Goal: Task Accomplishment & Management: Manage account settings

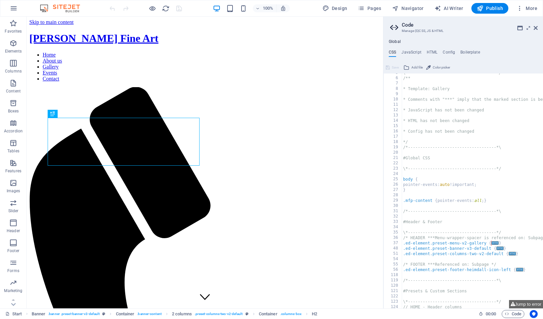
scroll to position [25, 0]
type textarea "pointer-events: auto !important;"
click at [450, 183] on div "\*------------------------------------*/ /** * Template: Gallery * Comments wit…" at bounding box center [511, 193] width 218 height 246
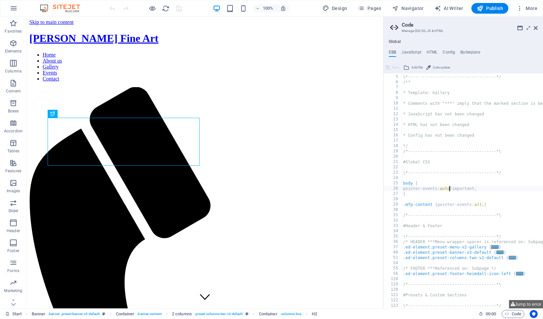
scroll to position [0, 0]
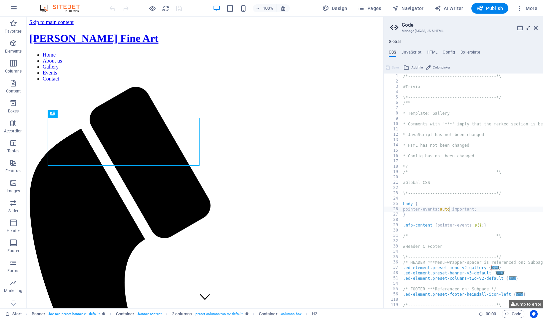
click at [528, 28] on icon at bounding box center [528, 27] width 0 height 5
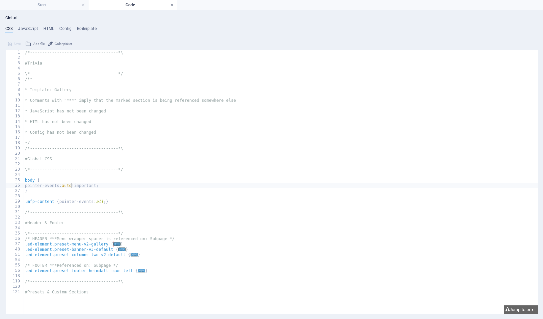
click at [170, 5] on link at bounding box center [172, 5] width 4 height 6
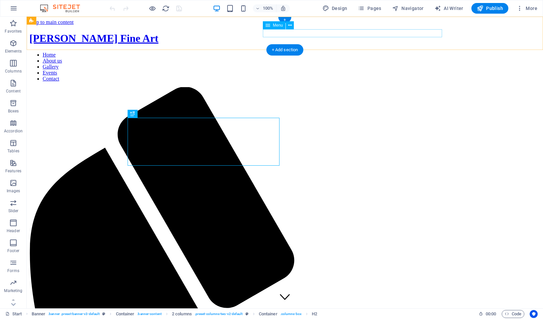
click at [318, 52] on nav "Home About us Gallery Events Contact" at bounding box center [284, 67] width 511 height 30
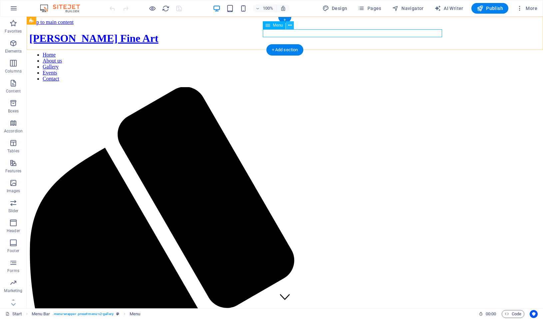
click at [287, 26] on button at bounding box center [290, 25] width 8 height 8
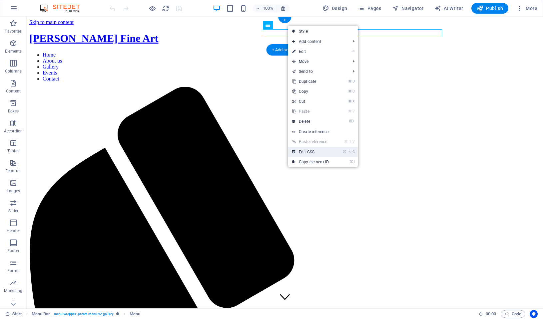
click at [318, 154] on link "⌘ ⌥ C Edit CSS" at bounding box center [310, 152] width 45 height 10
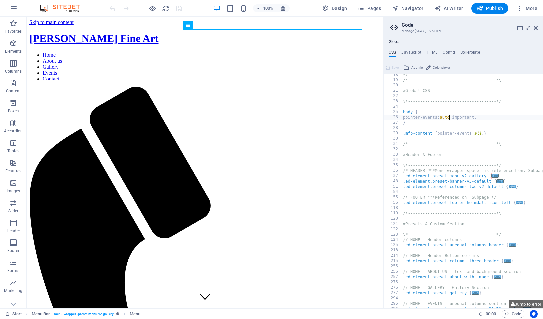
scroll to position [92, 0]
click at [209, 24] on icon at bounding box center [210, 25] width 4 height 7
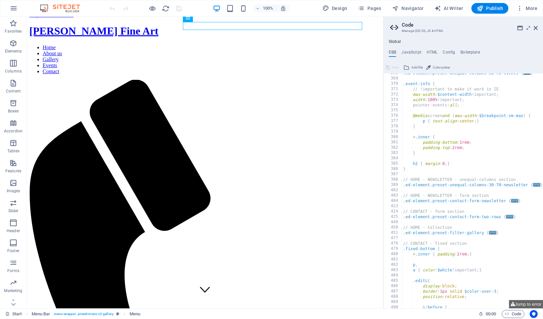
scroll to position [329, 0]
click at [455, 52] on ul "CSS JavaScript HTML Config Boilerplate" at bounding box center [463, 53] width 160 height 7
click at [450, 52] on h4 "Config" at bounding box center [449, 53] width 12 height 7
type textarea "$color-background: #ffffff;"
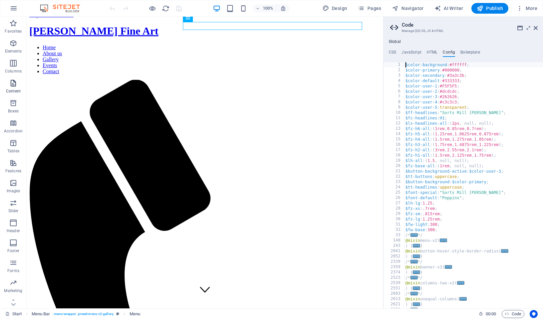
click at [19, 87] on span "Content" at bounding box center [13, 87] width 27 height 16
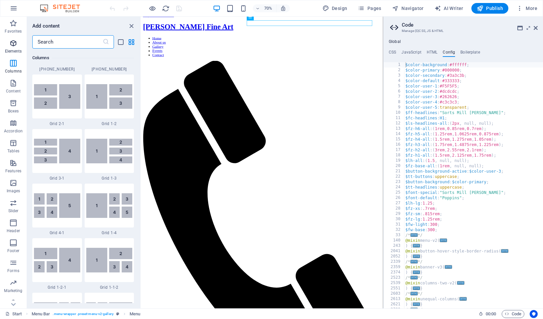
click at [14, 49] on p "Elements" at bounding box center [13, 51] width 17 height 5
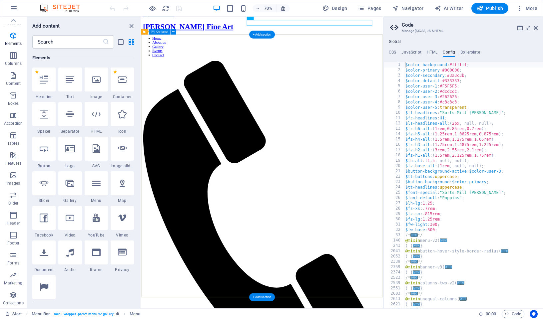
scroll to position [8, 0]
click at [333, 5] on button "Design" at bounding box center [335, 8] width 30 height 11
select select "rem"
select select "300"
select select "px"
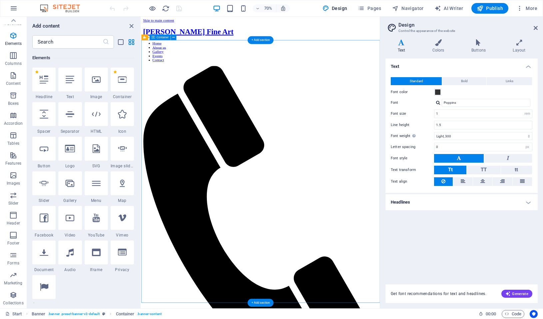
scroll to position [0, 0]
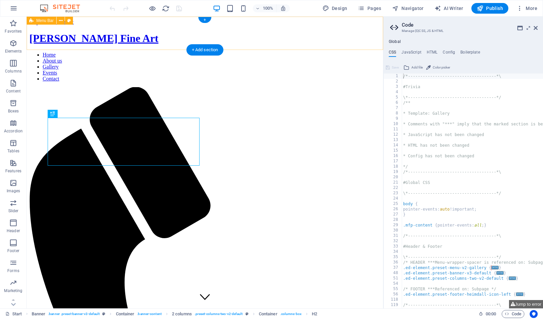
click at [164, 32] on div "[PERSON_NAME] Fine Art Home About us Gallery Events Contact Menu" at bounding box center [204, 293] width 351 height 522
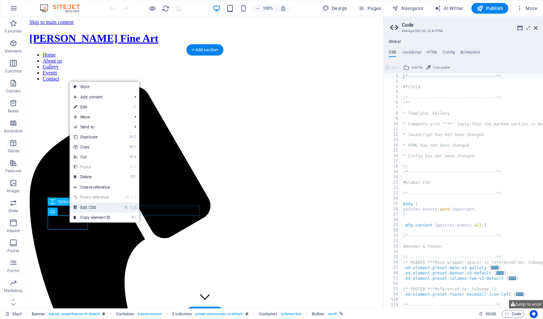
click at [100, 209] on link "⌘ ⌥ C Edit CSS" at bounding box center [92, 208] width 45 height 10
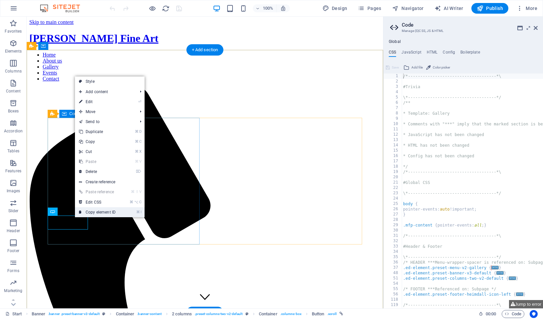
click at [99, 216] on link "⌘ I Copy element ID" at bounding box center [97, 213] width 45 height 10
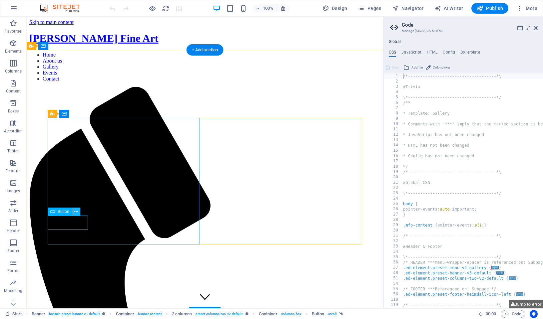
click at [75, 213] on icon at bounding box center [76, 212] width 4 height 7
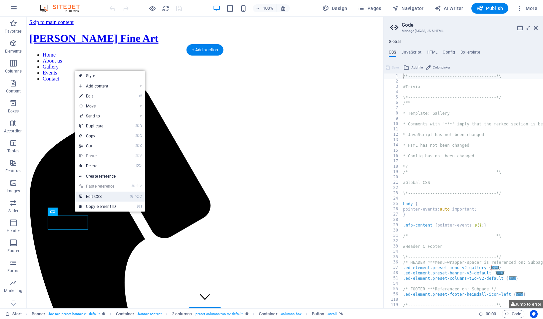
click at [112, 196] on link "⌘ ⌥ C Edit CSS" at bounding box center [97, 197] width 45 height 10
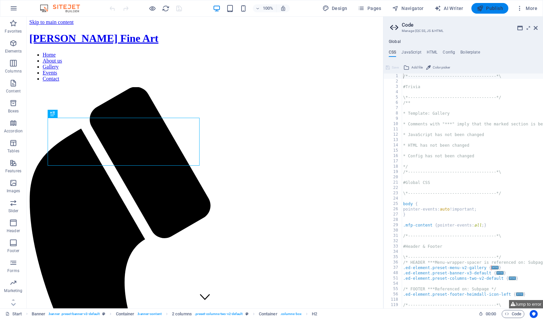
click at [485, 10] on span "Publish" at bounding box center [490, 8] width 26 height 7
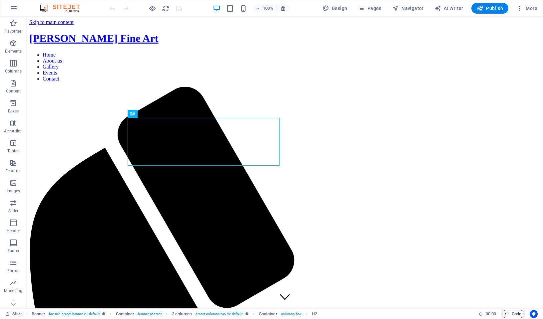
click at [510, 316] on span "Code" at bounding box center [513, 314] width 17 height 8
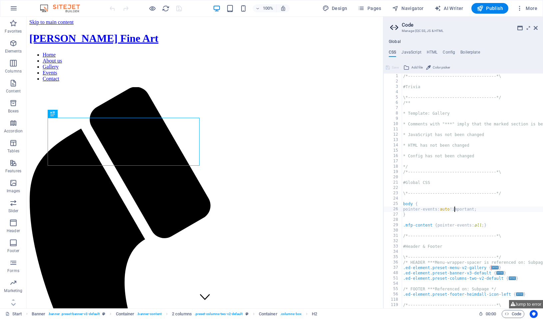
click at [454, 209] on div "/*------------------------------------*\ #Trivia \*----------------------------…" at bounding box center [511, 197] width 218 height 246
type textarea "pointer-events: auto !important;"
click at [529, 9] on span "More" at bounding box center [526, 8] width 21 height 7
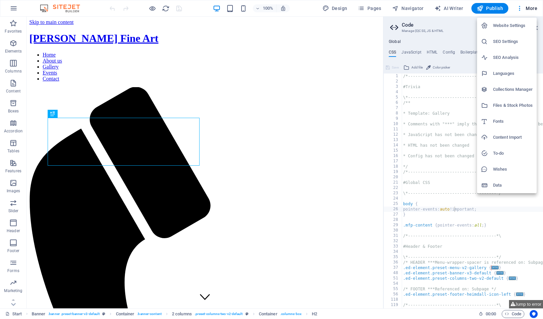
click at [492, 169] on div at bounding box center [487, 169] width 12 height 7
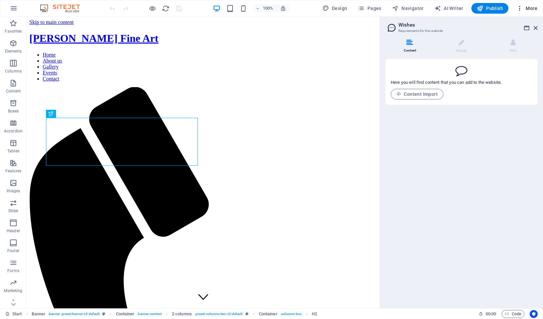
click at [530, 8] on span "More" at bounding box center [526, 8] width 21 height 7
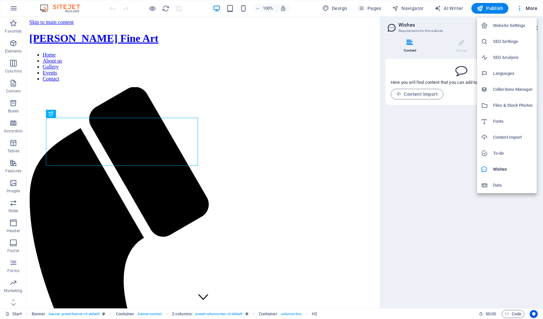
click at [513, 24] on h6 "Website Settings" at bounding box center [513, 26] width 40 height 8
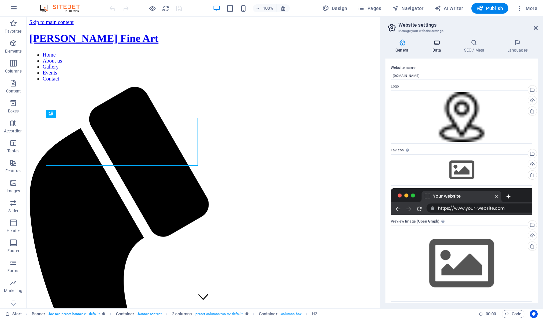
click at [432, 45] on icon at bounding box center [436, 42] width 29 height 7
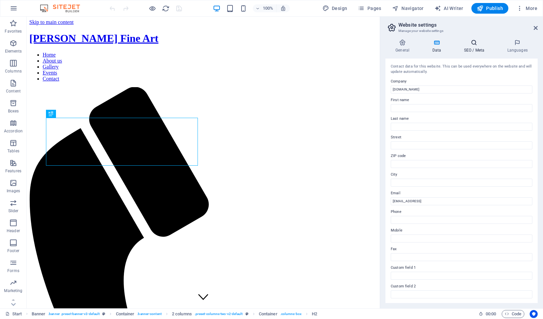
click at [471, 46] on icon at bounding box center [474, 42] width 41 height 7
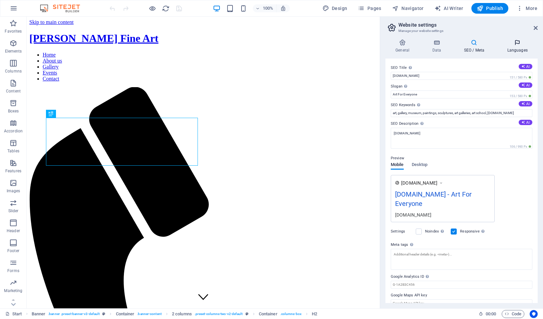
click at [507, 45] on icon at bounding box center [517, 42] width 41 height 7
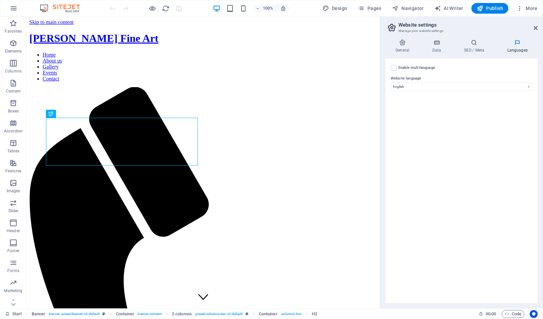
click at [532, 26] on h2 "Website settings" at bounding box center [467, 25] width 139 height 6
click at [532, 29] on header "Website settings Manage your website settings" at bounding box center [462, 25] width 151 height 17
drag, startPoint x: 532, startPoint y: 29, endPoint x: 536, endPoint y: 28, distance: 4.2
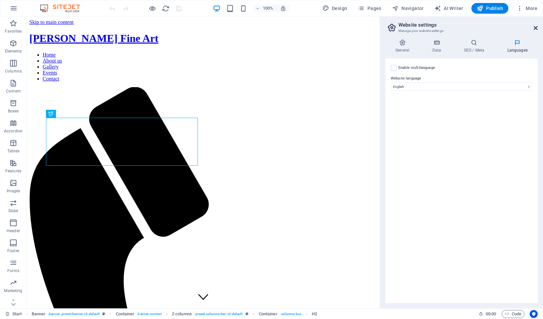
click at [532, 29] on header "Website settings Manage your website settings" at bounding box center [462, 25] width 151 height 17
click at [536, 28] on icon at bounding box center [536, 27] width 4 height 5
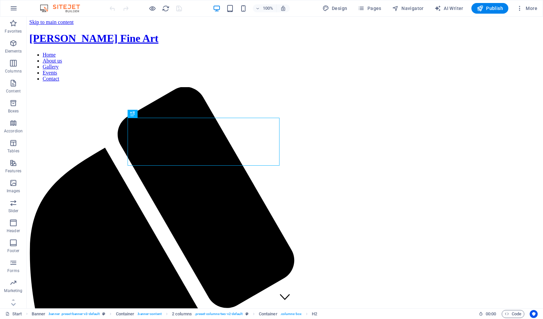
click at [347, 1] on div "100% Design Pages Navigator AI Writer Publish More" at bounding box center [271, 8] width 542 height 16
click at [343, 9] on span "Design" at bounding box center [334, 8] width 25 height 7
select select "rem"
select select "300"
select select "px"
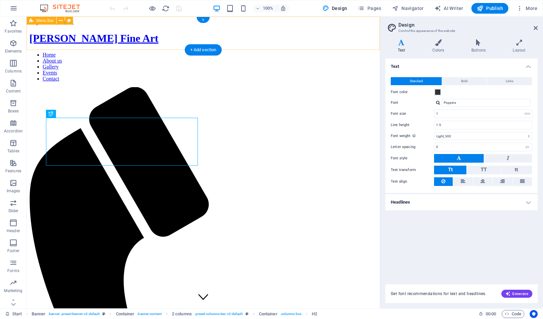
click at [236, 43] on div "Kurt Penrose Fine Art Home About us Gallery Events Contact Menu" at bounding box center [203, 291] width 348 height 518
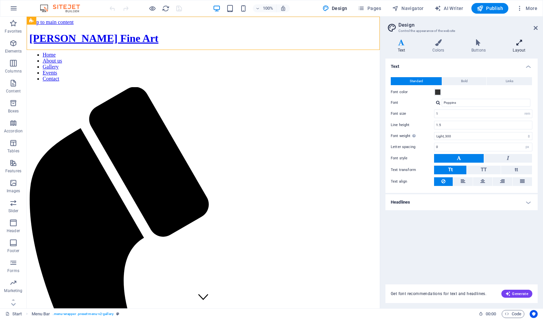
click at [525, 43] on icon at bounding box center [519, 42] width 37 height 7
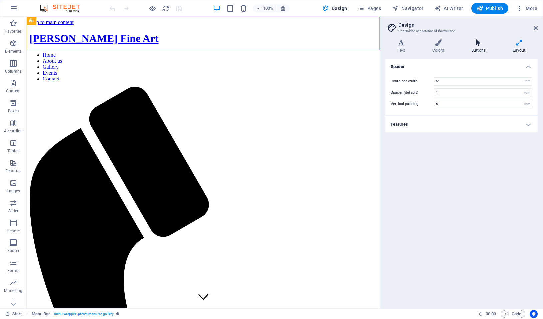
click at [476, 41] on icon at bounding box center [478, 42] width 39 height 7
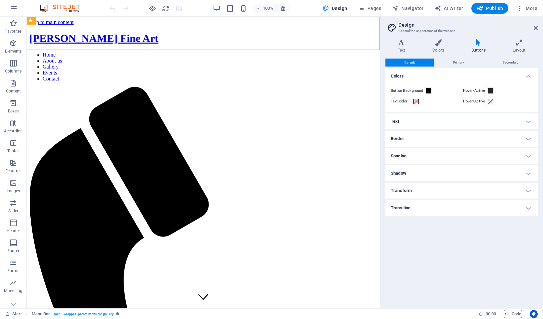
click at [416, 206] on h4 "Transition" at bounding box center [461, 208] width 152 height 16
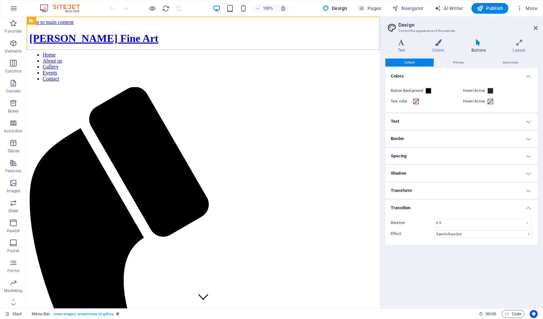
click at [416, 192] on h4 "Transform" at bounding box center [461, 191] width 152 height 16
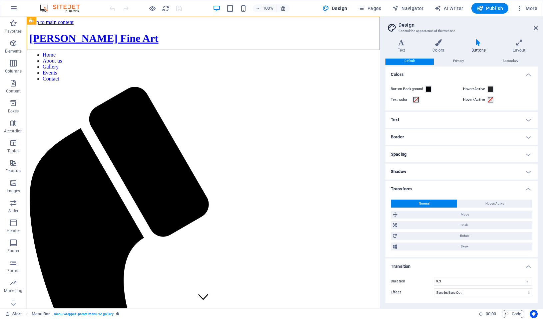
scroll to position [1, 0]
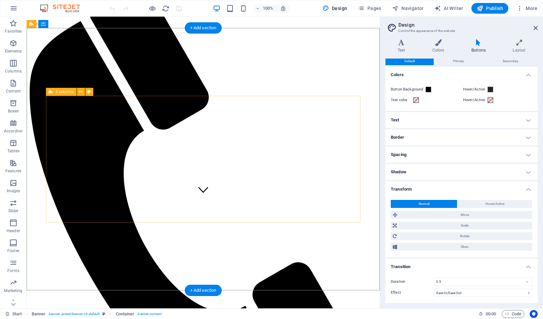
scroll to position [140, 0]
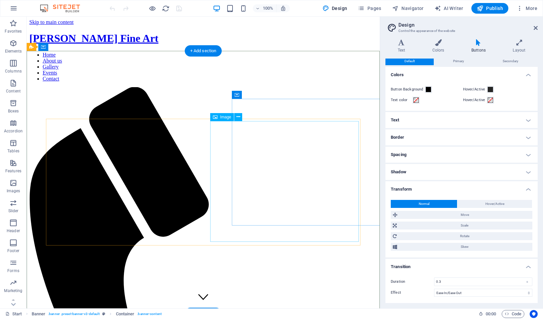
scroll to position [0, 0]
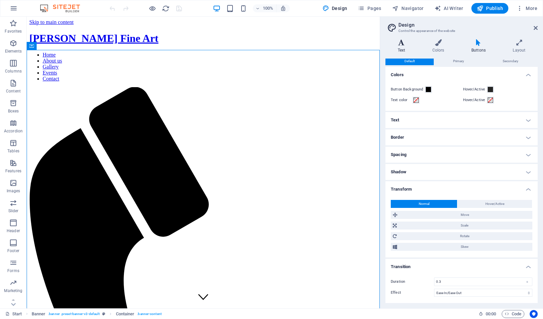
click at [405, 45] on icon at bounding box center [401, 42] width 32 height 7
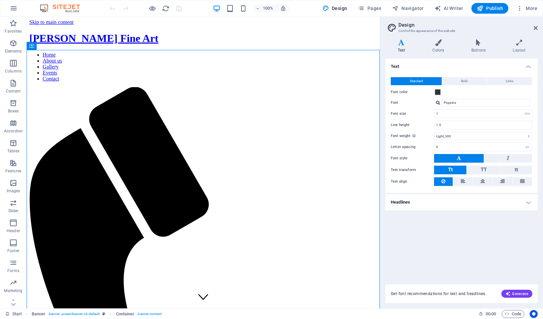
drag, startPoint x: 416, startPoint y: 207, endPoint x: 419, endPoint y: 203, distance: 4.7
click at [417, 205] on h4 "Headlines" at bounding box center [461, 203] width 152 height 16
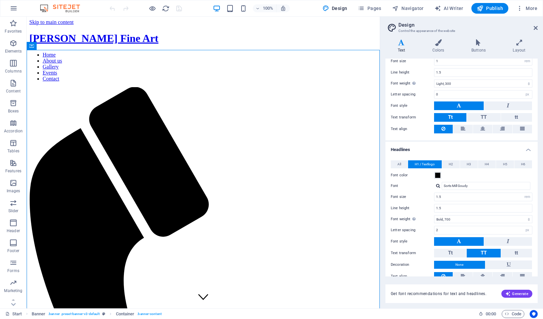
scroll to position [54, 0]
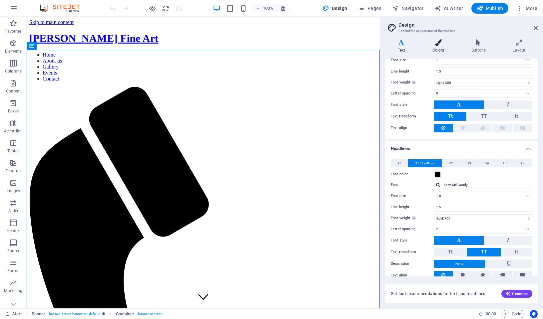
click at [423, 42] on icon at bounding box center [438, 42] width 36 height 7
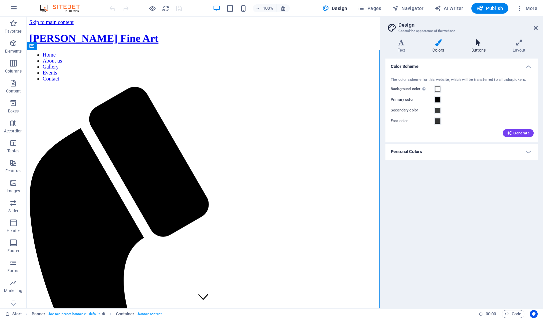
click at [484, 45] on icon at bounding box center [478, 42] width 39 height 7
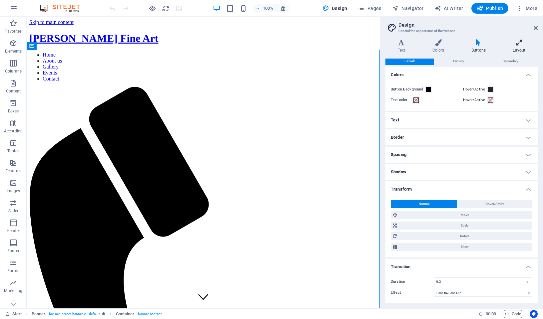
click at [517, 45] on icon at bounding box center [519, 42] width 37 height 7
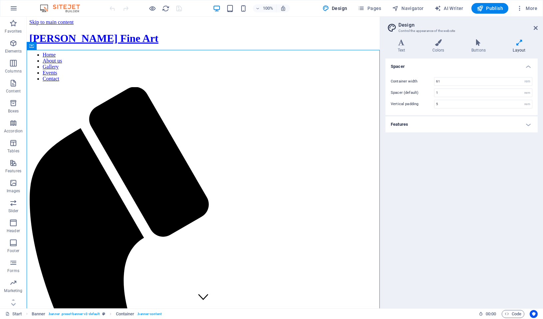
click at [533, 28] on header "Design Control the appearance of the website" at bounding box center [462, 25] width 151 height 17
click at [498, 130] on h4 "Features" at bounding box center [461, 125] width 152 height 16
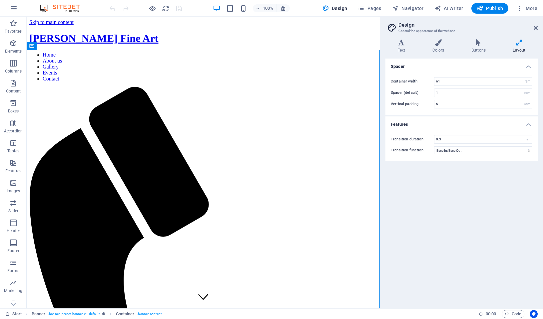
click at [531, 27] on h2 "Design" at bounding box center [467, 25] width 139 height 6
click at [537, 25] on link at bounding box center [536, 28] width 4 height 6
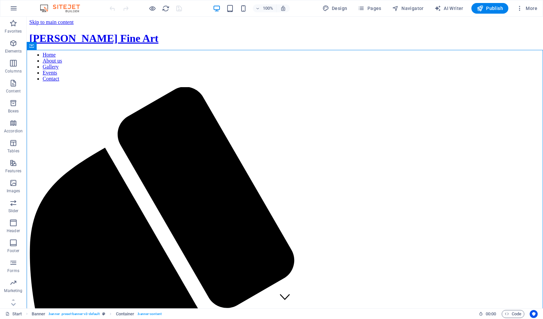
drag, startPoint x: 479, startPoint y: 317, endPoint x: 483, endPoint y: 314, distance: 4.7
click at [482, 315] on h6 "00 : 00" at bounding box center [488, 314] width 18 height 8
click at [508, 314] on icon "button" at bounding box center [507, 314] width 4 height 4
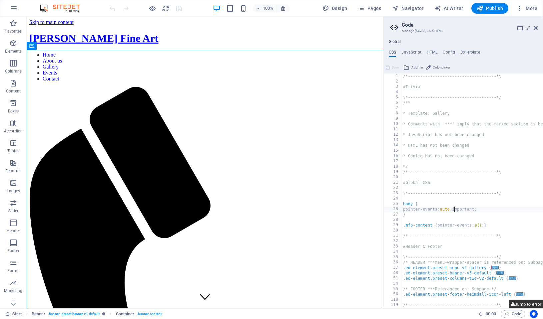
click at [527, 307] on button "Jump to error" at bounding box center [526, 304] width 34 height 8
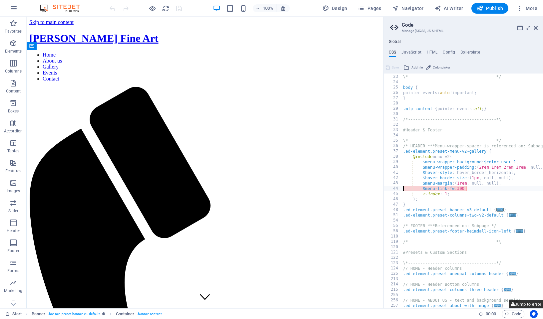
scroll to position [117, 0]
click at [479, 191] on div "\*------------------------------------*/ body { pointer-events: auto !important…" at bounding box center [511, 192] width 218 height 246
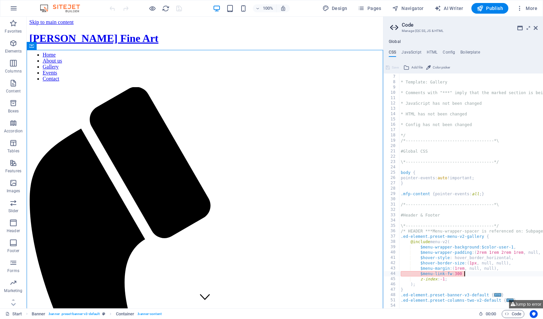
scroll to position [28, 0]
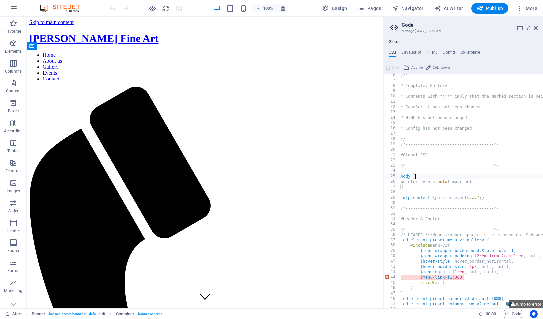
click at [444, 177] on div "/** * Template: Gallery * Comments with "***" imply that the marked section is …" at bounding box center [508, 196] width 218 height 246
type textarea "body {"
drag, startPoint x: 534, startPoint y: 26, endPoint x: 455, endPoint y: 8, distance: 81.5
click at [534, 26] on icon at bounding box center [536, 27] width 4 height 5
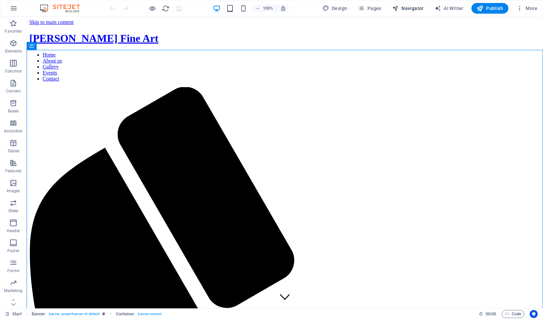
click at [406, 9] on span "Navigator" at bounding box center [408, 8] width 32 height 7
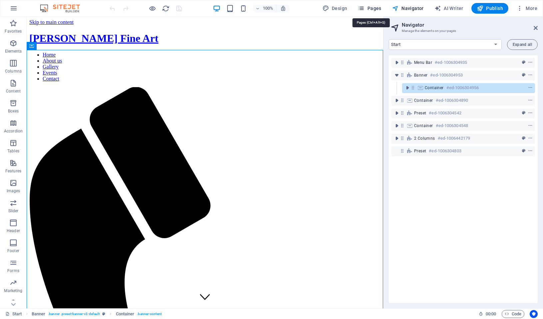
click at [371, 8] on span "Pages" at bounding box center [369, 8] width 23 height 7
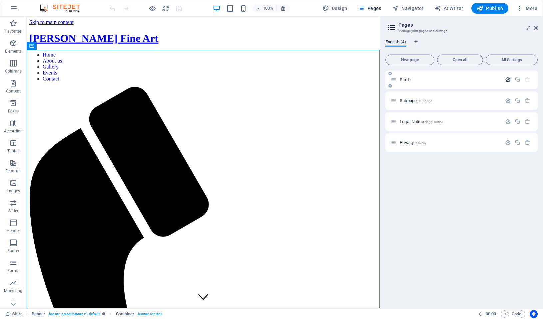
click at [506, 80] on icon "button" at bounding box center [508, 80] width 6 height 6
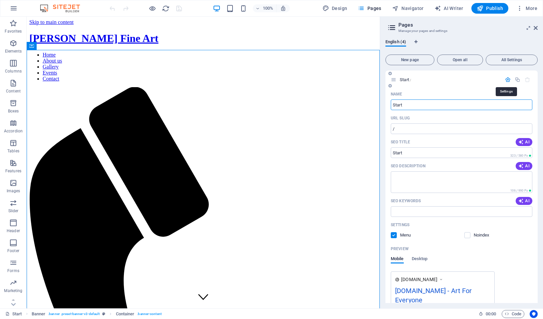
click at [506, 80] on icon "button" at bounding box center [508, 80] width 6 height 6
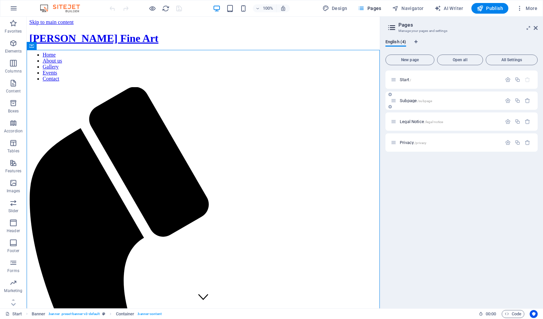
click at [473, 107] on div "Subpage /subpage" at bounding box center [461, 101] width 152 height 18
click at [411, 100] on span "Subpage /subpage" at bounding box center [416, 100] width 32 height 5
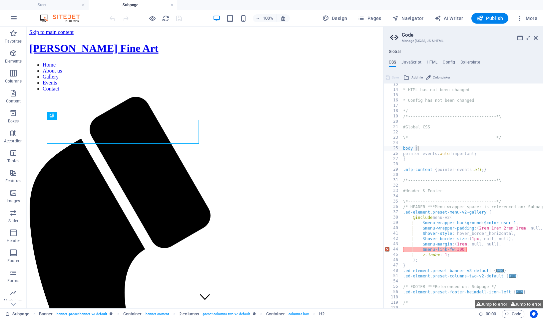
scroll to position [66, 0]
click at [535, 40] on icon at bounding box center [536, 37] width 4 height 5
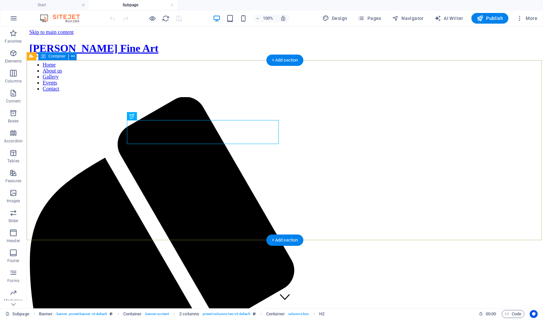
scroll to position [0, 0]
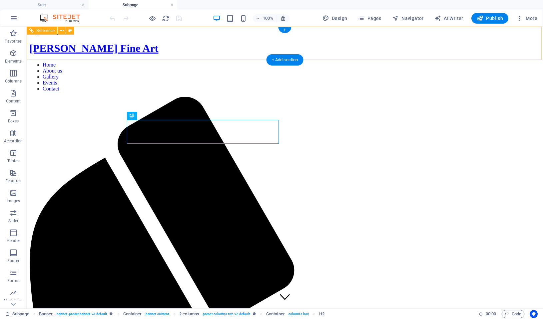
click at [271, 62] on nav "Home About us Gallery Events Contact" at bounding box center [284, 77] width 511 height 30
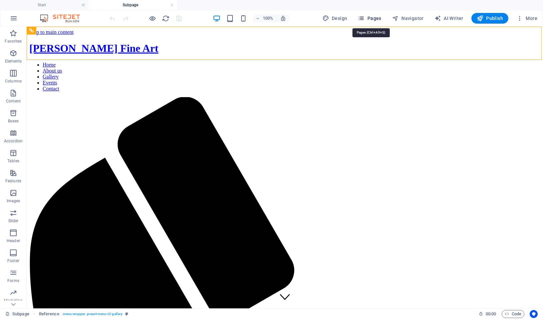
click at [374, 19] on span "Pages" at bounding box center [369, 18] width 23 height 7
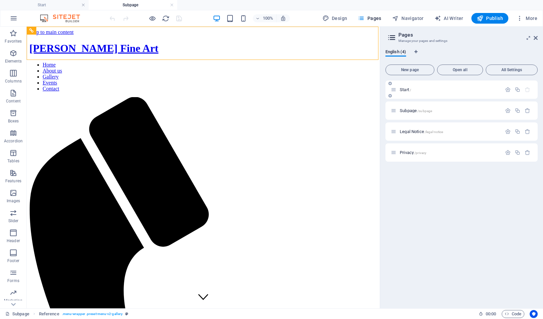
click at [399, 89] on div "Start /" at bounding box center [450, 90] width 104 height 4
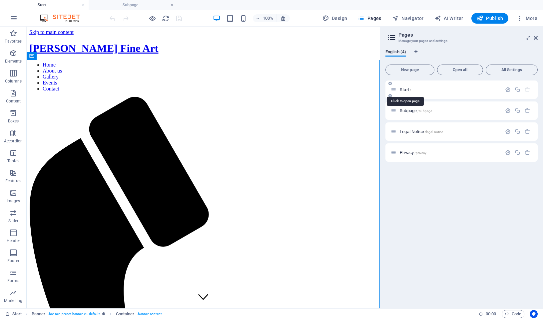
click at [401, 88] on span "Start /" at bounding box center [405, 89] width 11 height 5
click at [536, 37] on icon at bounding box center [536, 37] width 4 height 5
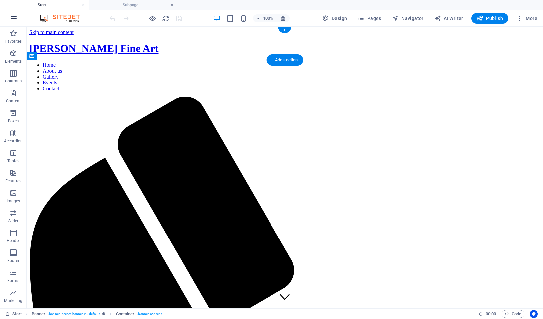
click at [11, 22] on button "button" at bounding box center [14, 18] width 16 height 16
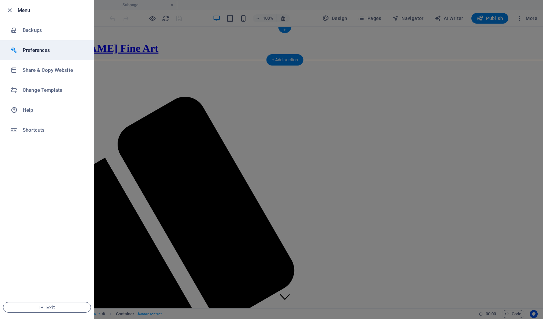
click at [47, 50] on h6 "Preferences" at bounding box center [54, 50] width 62 height 8
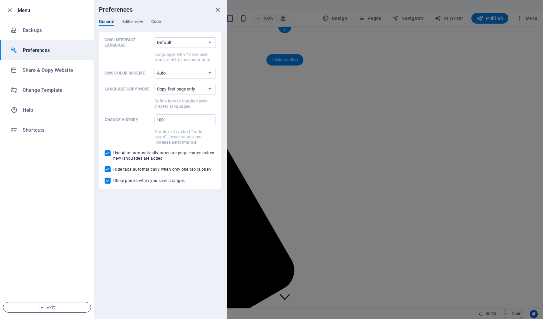
click at [126, 15] on div "Preferences" at bounding box center [160, 9] width 133 height 19
click at [135, 19] on span "Editor view" at bounding box center [132, 22] width 21 height 9
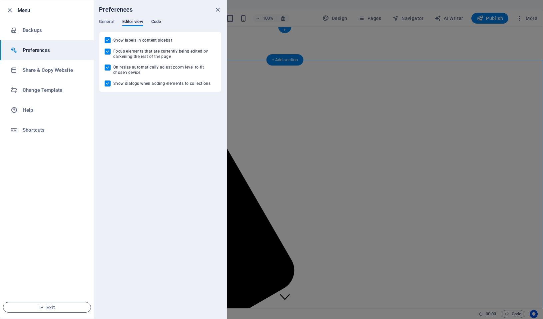
click at [158, 21] on span "Code" at bounding box center [156, 22] width 10 height 9
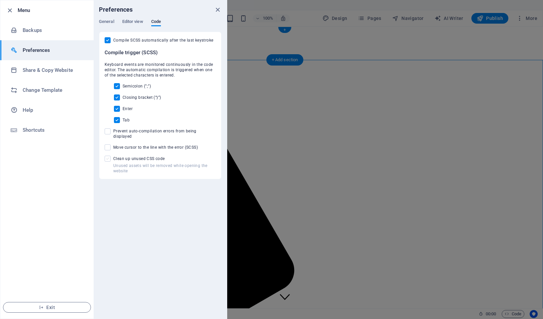
click at [109, 156] on span at bounding box center [108, 159] width 6 height 6
click at [109, 156] on input "Unused assets will be removed while opening the website Clean up unused CSS code" at bounding box center [109, 159] width 9 height 6
checkbox input "false"
click at [40, 73] on h6 "Share & Copy Website" at bounding box center [54, 70] width 62 height 8
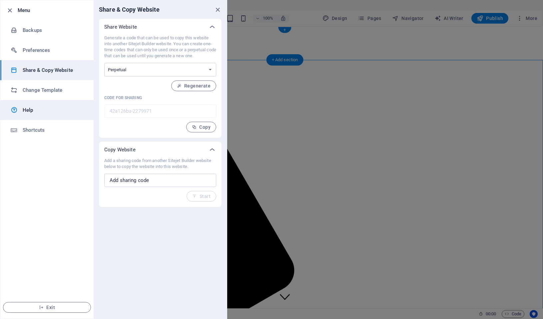
click at [57, 104] on link "Help" at bounding box center [46, 110] width 93 height 20
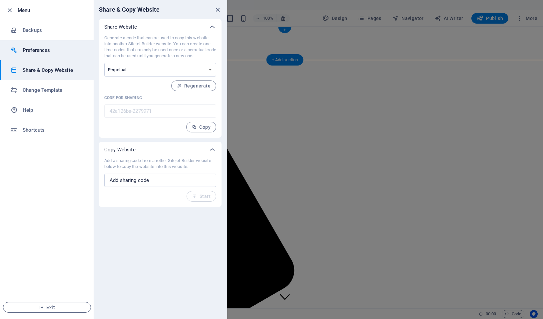
click at [45, 51] on h6 "Preferences" at bounding box center [54, 50] width 62 height 8
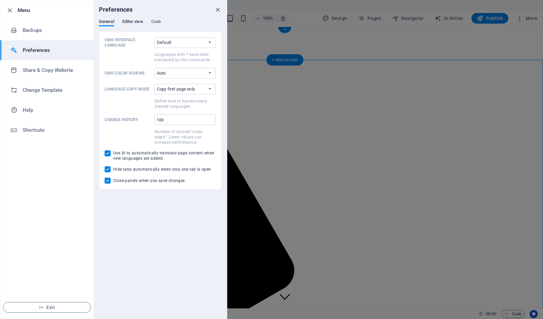
click at [138, 19] on span "Editor view" at bounding box center [132, 22] width 21 height 9
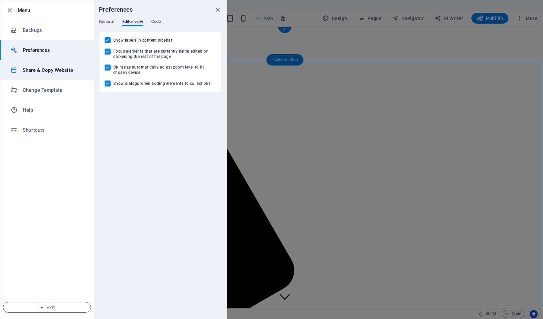
click at [49, 67] on h6 "Share & Copy Website" at bounding box center [54, 70] width 62 height 8
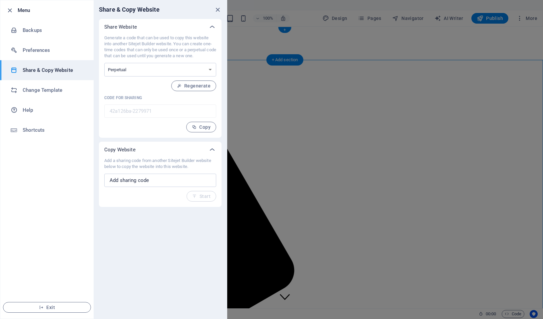
drag, startPoint x: 28, startPoint y: 63, endPoint x: 42, endPoint y: 61, distance: 14.6
click at [28, 63] on li "Share & Copy Website" at bounding box center [46, 70] width 93 height 20
click at [39, 51] on h6 "Preferences" at bounding box center [54, 50] width 62 height 8
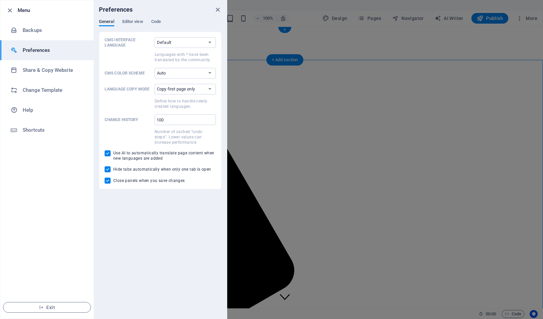
click at [163, 20] on div "General Editor view Code" at bounding box center [160, 25] width 123 height 13
click at [161, 21] on span "Code" at bounding box center [156, 22] width 10 height 9
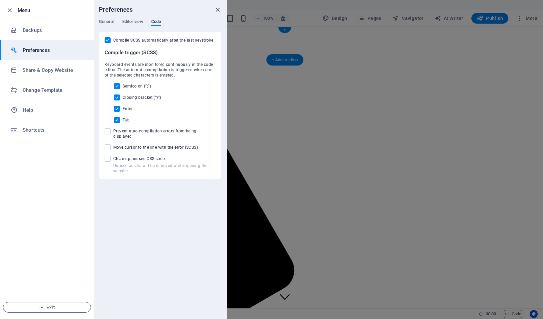
click at [112, 156] on input "Unused assets will be removed while opening the website Clean up unused CSS code" at bounding box center [109, 159] width 9 height 6
checkbox input "true"
click at [263, 237] on div at bounding box center [271, 159] width 543 height 319
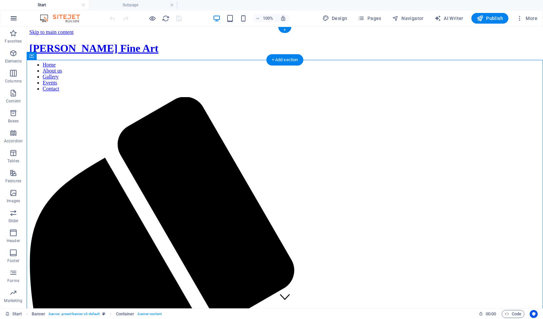
click at [12, 22] on icon "button" at bounding box center [14, 18] width 8 height 8
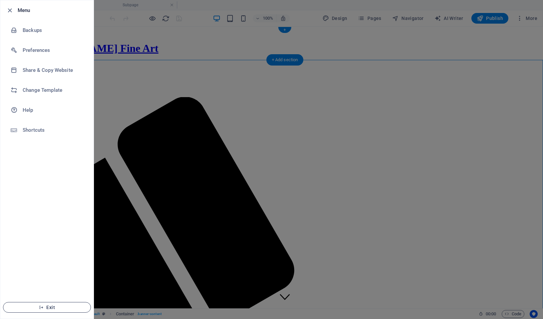
click at [61, 308] on span "Exit" at bounding box center [47, 307] width 77 height 5
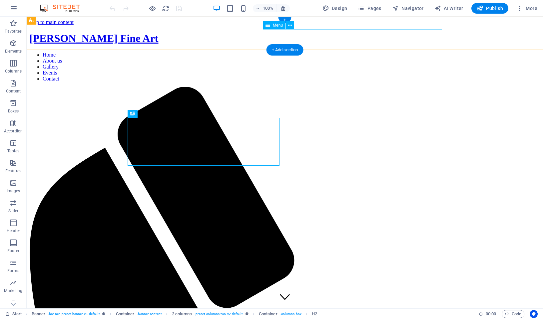
click at [386, 52] on nav "Home About us Gallery Events Contact" at bounding box center [284, 67] width 511 height 30
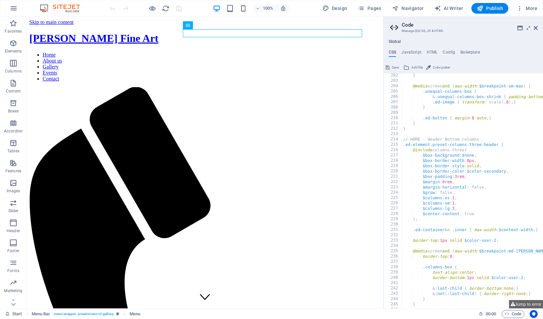
scroll to position [1135, 0]
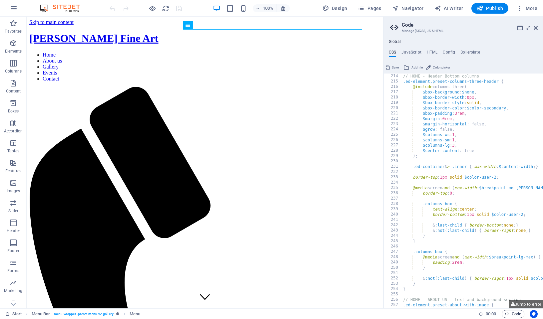
click at [509, 314] on span "Code" at bounding box center [513, 314] width 17 height 8
click at [14, 4] on icon "button" at bounding box center [14, 8] width 8 height 8
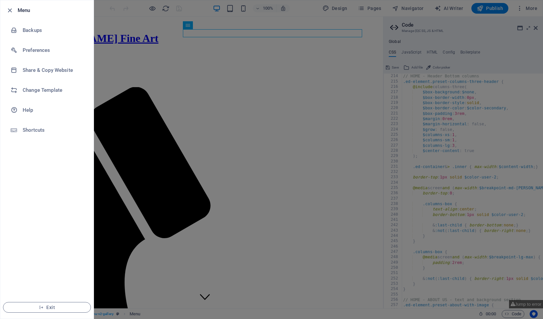
click at [390, 7] on div at bounding box center [271, 159] width 543 height 319
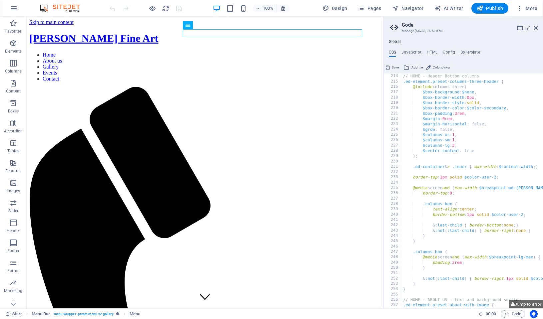
click at [371, 8] on span "Pages" at bounding box center [369, 8] width 23 height 7
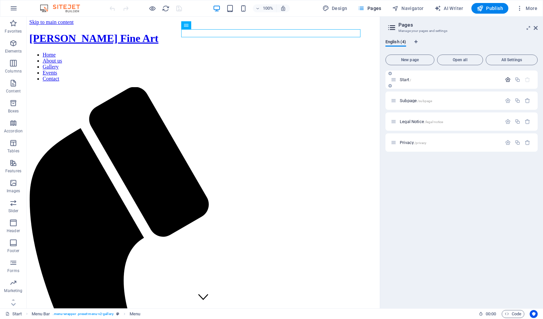
click at [506, 79] on icon "button" at bounding box center [508, 80] width 6 height 6
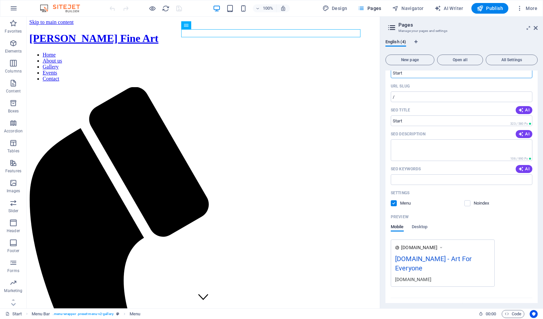
scroll to position [94, 0]
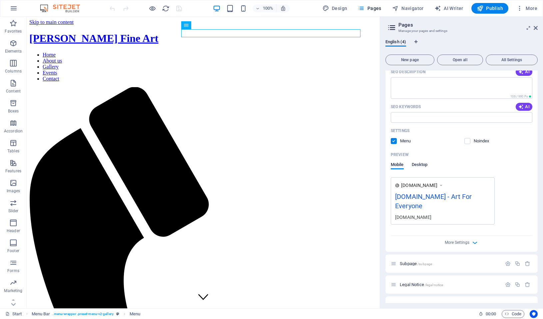
click at [419, 163] on span "Desktop" at bounding box center [420, 165] width 16 height 9
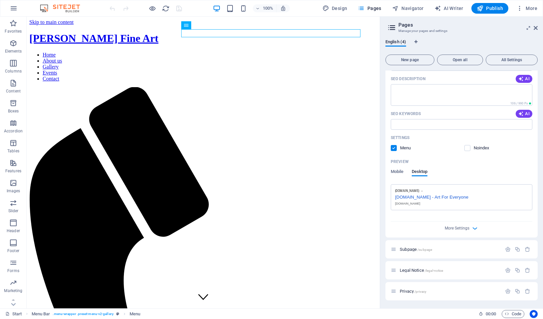
scroll to position [87, 0]
click at [393, 174] on span "Mobile" at bounding box center [397, 173] width 13 height 9
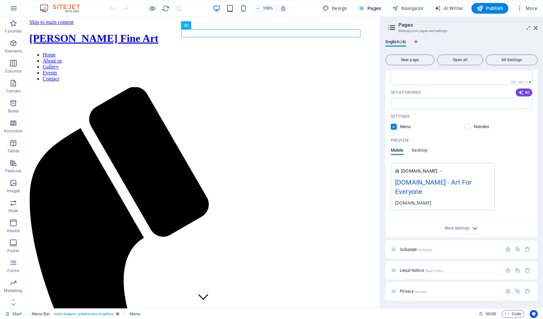
scroll to position [109, 0]
click at [470, 232] on div "More Settings" at bounding box center [462, 227] width 142 height 11
click at [478, 226] on div "More Settings" at bounding box center [462, 227] width 142 height 11
click at [473, 228] on icon "button" at bounding box center [475, 229] width 8 height 8
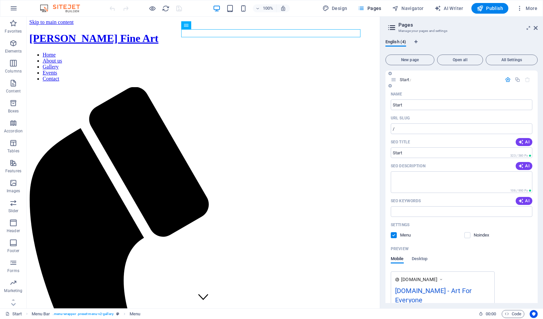
scroll to position [0, 0]
click at [505, 81] on icon "button" at bounding box center [508, 80] width 6 height 6
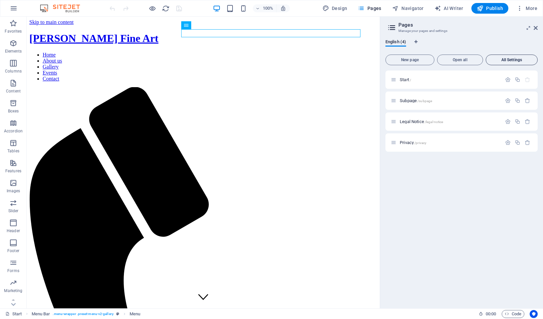
click at [509, 61] on span "All Settings" at bounding box center [512, 60] width 46 height 4
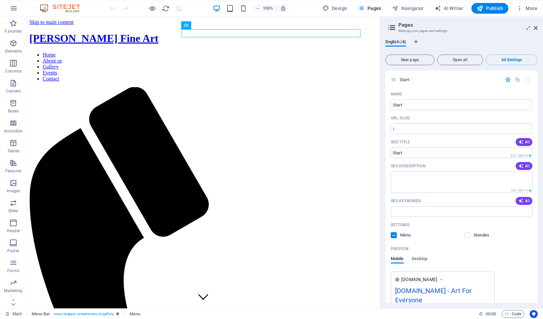
scroll to position [735, 0]
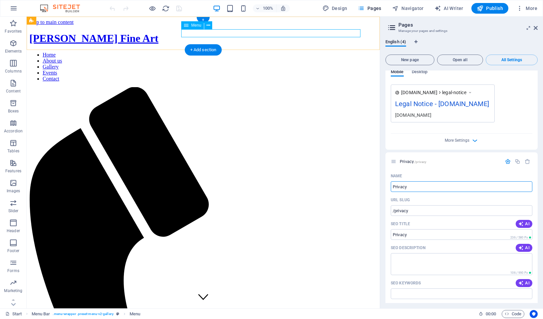
click at [197, 25] on span "Menu" at bounding box center [196, 25] width 10 height 4
click at [212, 26] on button at bounding box center [208, 25] width 8 height 8
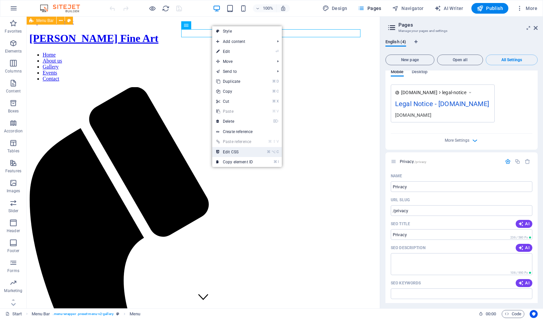
click at [231, 151] on link "⌘ ⌥ C Edit CSS" at bounding box center [234, 152] width 45 height 10
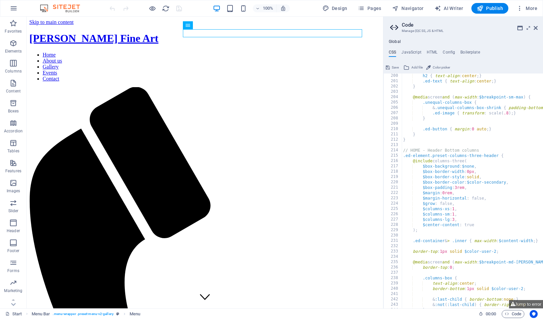
scroll to position [1057, 0]
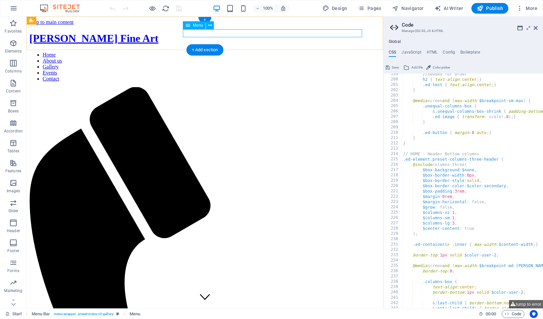
drag, startPoint x: 198, startPoint y: 27, endPoint x: 198, endPoint y: 24, distance: 3.7
click at [198, 25] on span "Menu" at bounding box center [198, 25] width 10 height 4
click at [198, 24] on span "Menu" at bounding box center [198, 25] width 10 height 4
click at [210, 24] on icon at bounding box center [210, 25] width 4 height 7
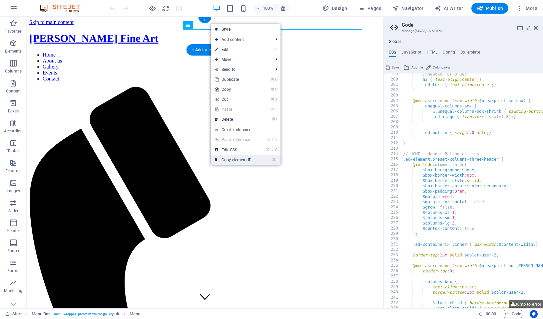
click at [241, 160] on link "⌘ I Copy element ID" at bounding box center [233, 160] width 45 height 10
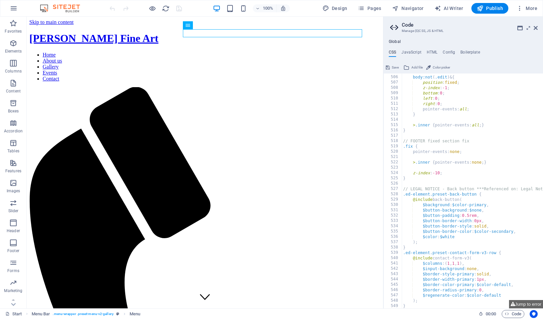
scroll to position [2691, 0]
click at [422, 177] on div "body:not ( .edit ) & { position : fixed ; z-index : -1 ; bottom : 0 ; left : 0 …" at bounding box center [511, 192] width 218 height 246
click at [419, 179] on div "body:not ( .edit ) & { position : fixed ; z-index : -1 ; bottom : 0 ; left : 0 …" at bounding box center [511, 192] width 218 height 246
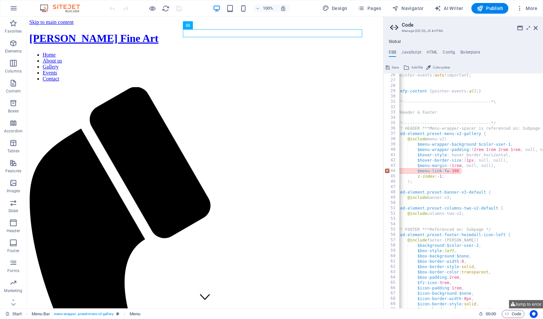
scroll to position [134, 0]
click at [428, 184] on div "pointer-events: auto !important; } .mfp-content { pointer-events: all ; } /*---…" at bounding box center [505, 196] width 218 height 246
type textarea ");"
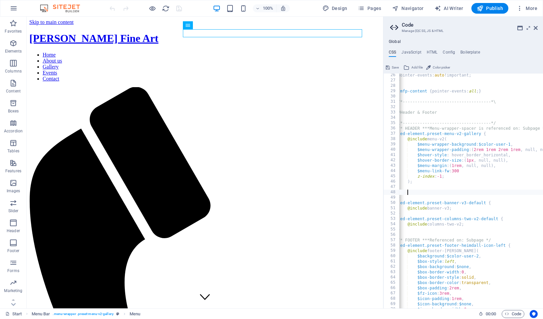
paste textarea "#ed-1006304941"
click at [410, 191] on div "pointer-events: auto !important; } .mfp-content { pointer-events: all ; } /*---…" at bounding box center [505, 196] width 218 height 246
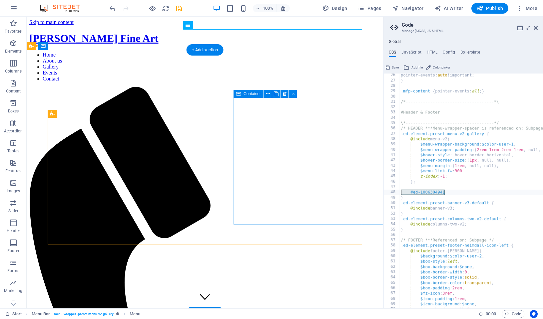
drag, startPoint x: 475, startPoint y: 208, endPoint x: 374, endPoint y: 191, distance: 101.6
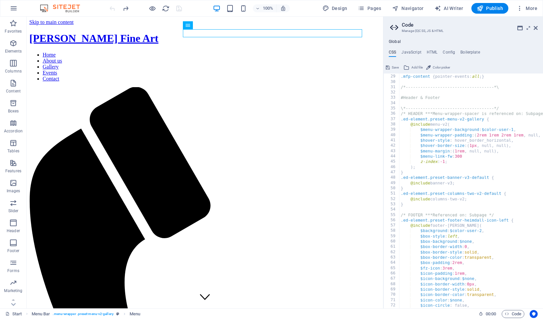
scroll to position [149, 0]
type textarea "@include banner-v3;"
click at [480, 185] on div ".mfp-content { pointer-events: all ; } /*------------------------------------*\…" at bounding box center [508, 192] width 218 height 246
type input "ed-menu"
click at [446, 166] on div ".mfp-content { pointer-events: all ; } /*------------------------------------*\…" at bounding box center [508, 192] width 218 height 246
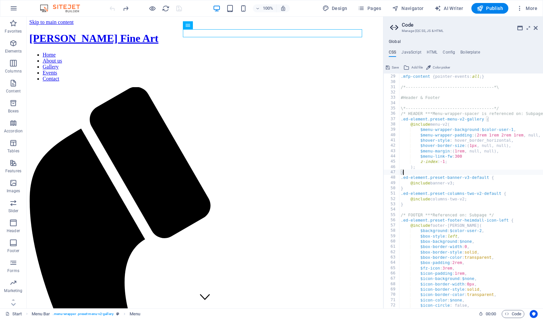
click at [418, 172] on div ".mfp-content { pointer-events: all ; } /*------------------------------------*\…" at bounding box center [508, 192] width 218 height 246
type textarea "}"
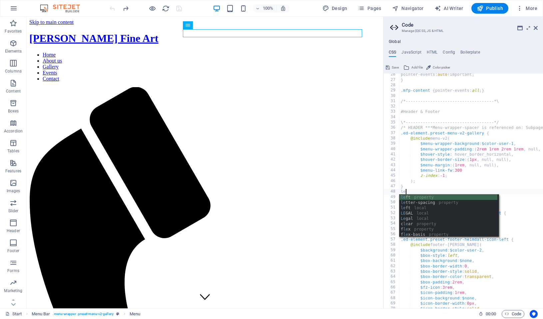
scroll to position [0, 0]
type textarea "l"
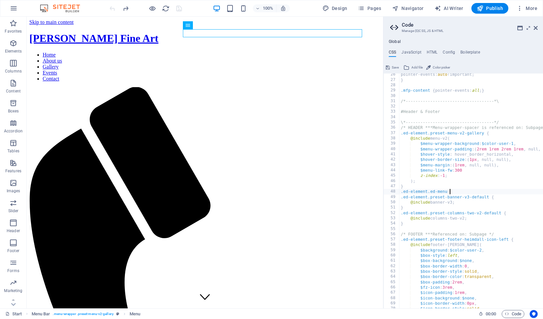
scroll to position [0, 4]
type textarea ".ed-element.ed-menu {"
type textarea "\"
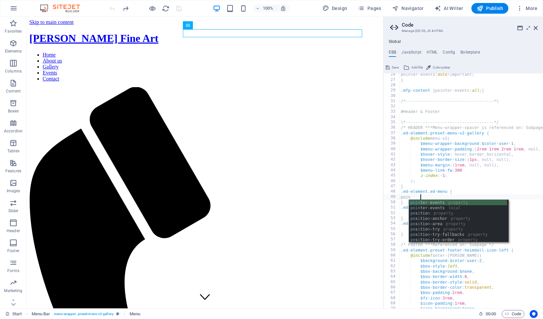
scroll to position [0, 1]
type textarea "e"
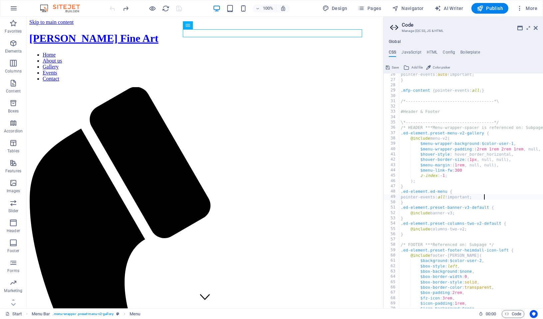
scroll to position [0, 5]
click at [438, 192] on div "pointer-events: auto !important; } .mfp-content { pointer-events: all ; } /*---…" at bounding box center [508, 195] width 218 height 246
click at [423, 198] on div "pointer-events: auto !important; } .mfp-content { pointer-events: all ; } /*---…" at bounding box center [508, 195] width 218 height 246
click at [417, 190] on div "pointer-events: auto !important; } .mfp-content { pointer-events: all ; } /*---…" at bounding box center [508, 195] width 218 height 246
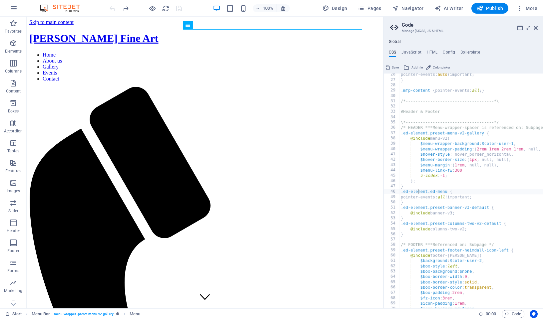
type textarea ".ed-element.ed-menu {"
click at [417, 190] on div "pointer-events: auto !important; } .mfp-content { pointer-events: all ; } /*---…" at bounding box center [508, 195] width 218 height 246
click at [485, 12] on button "Publish" at bounding box center [489, 8] width 37 height 11
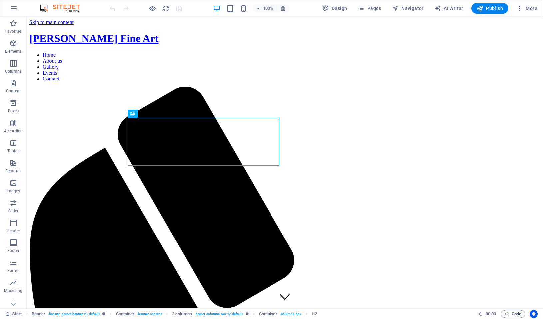
click at [513, 312] on span "Code" at bounding box center [513, 314] width 17 height 8
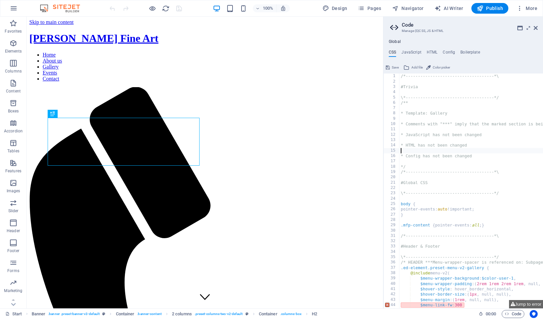
click at [435, 153] on div "/*------------------------------------*\ #Trivia \*----------------------------…" at bounding box center [508, 197] width 218 height 246
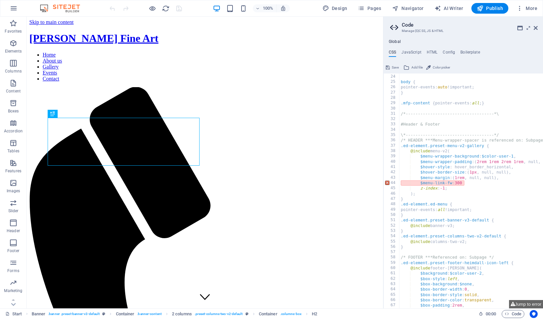
scroll to position [160, 0]
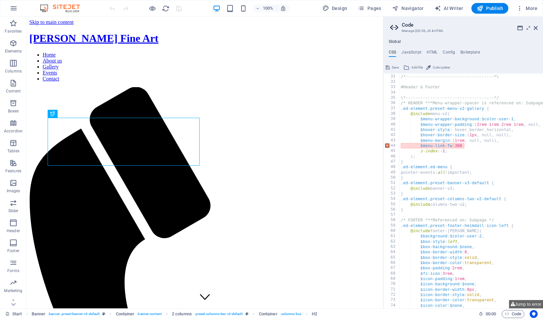
click at [448, 166] on div "/*------------------------------------*\ #Header & Footer \*-------------------…" at bounding box center [508, 192] width 218 height 246
click at [421, 173] on div "/*------------------------------------*\ #Header & Footer \*-------------------…" at bounding box center [508, 192] width 218 height 246
click at [421, 172] on div "/*------------------------------------*\ #Header & Footer \*-------------------…" at bounding box center [508, 192] width 218 height 246
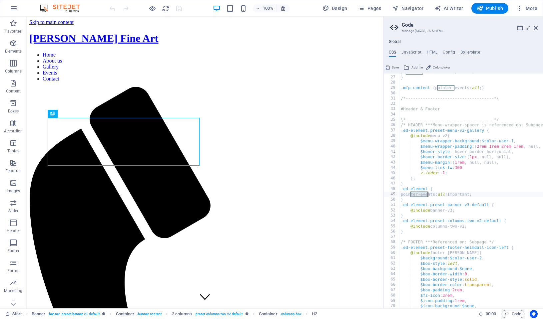
scroll to position [60, 0]
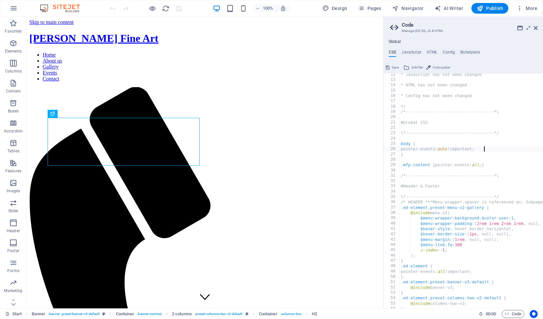
click at [485, 149] on div "* JavaScript has not been changed * HTML has not been changed * Config has not …" at bounding box center [508, 195] width 218 height 246
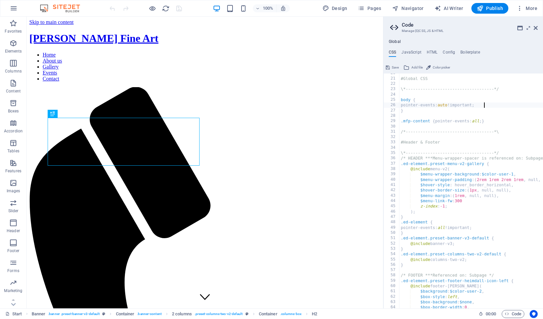
scroll to position [109, 0]
click at [482, 198] on div "#Global CSS \*------------------------------------*/ body { pointer-events: aut…" at bounding box center [508, 192] width 218 height 246
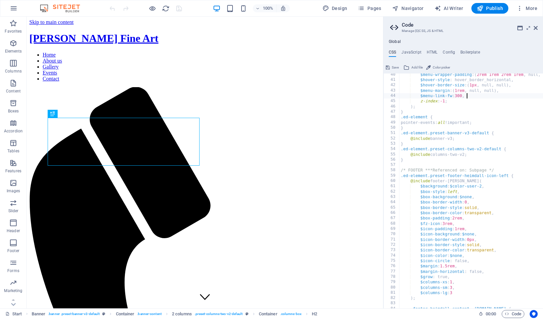
scroll to position [142, 0]
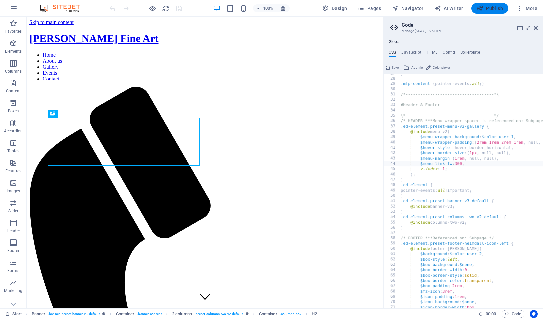
type textarea "$menu-link-fw: 300,"
click at [488, 11] on span "Publish" at bounding box center [490, 8] width 26 height 7
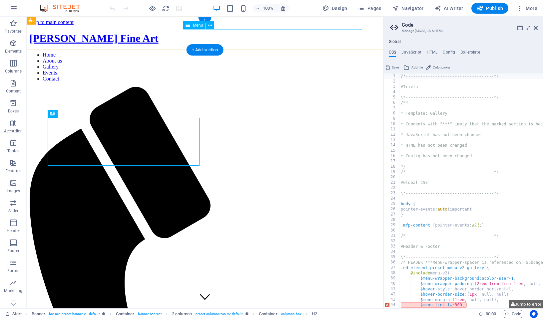
click at [187, 24] on icon at bounding box center [188, 25] width 5 height 8
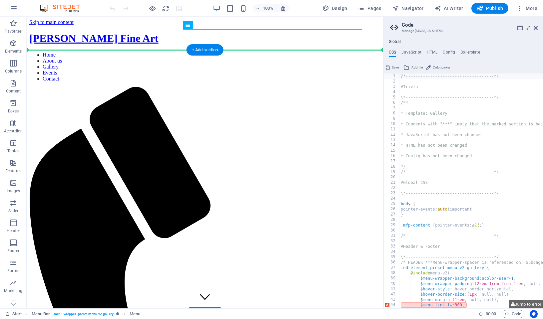
drag, startPoint x: 223, startPoint y: 41, endPoint x: 177, endPoint y: 54, distance: 47.7
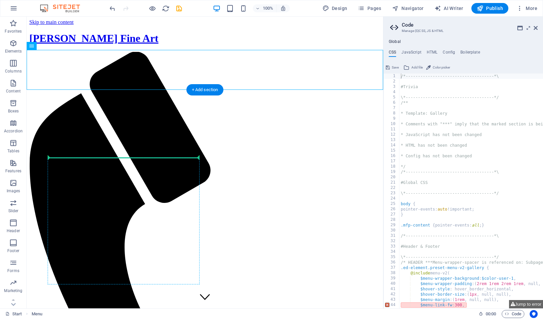
drag, startPoint x: 65, startPoint y: 65, endPoint x: 99, endPoint y: 160, distance: 100.8
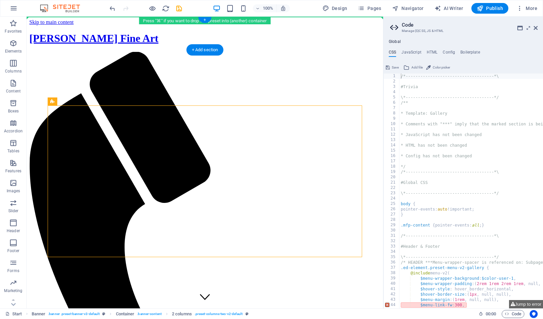
drag, startPoint x: 83, startPoint y: 116, endPoint x: 180, endPoint y: 33, distance: 127.1
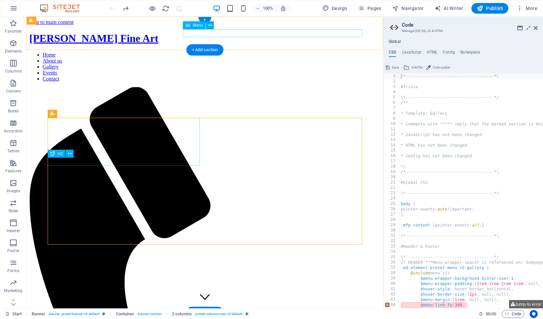
click at [236, 52] on nav "Home About us Gallery Events Contact" at bounding box center [204, 67] width 351 height 30
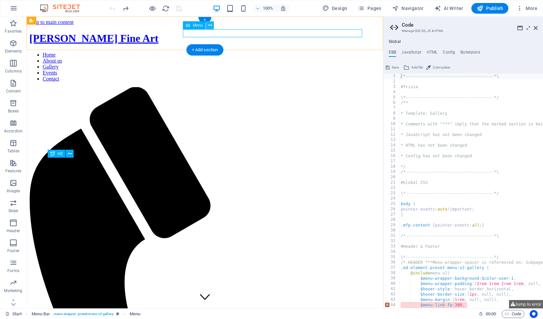
click at [211, 28] on icon at bounding box center [210, 25] width 4 height 7
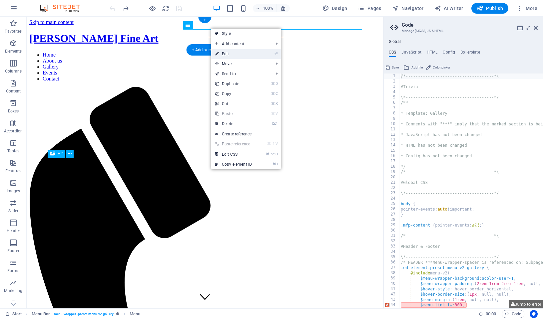
click at [230, 53] on link "⏎ Edit" at bounding box center [233, 54] width 45 height 10
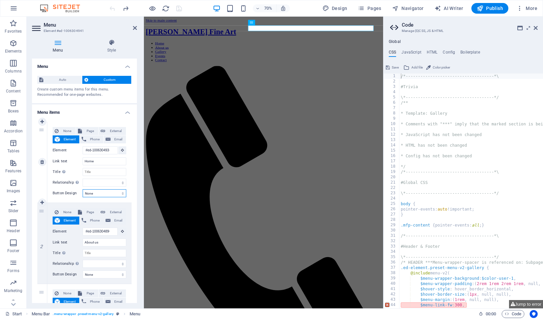
select select "default"
select select
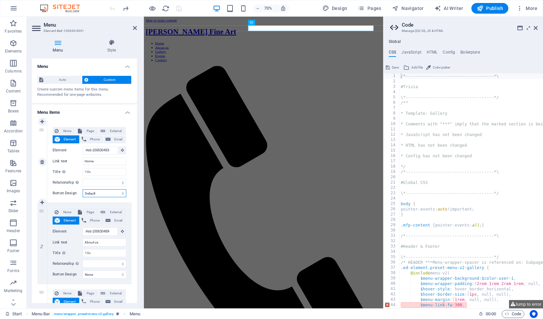
select select
select select "primary"
select select
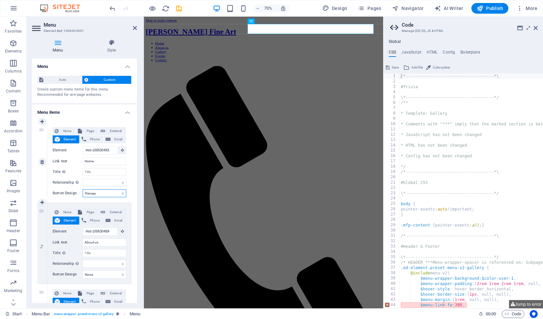
select select
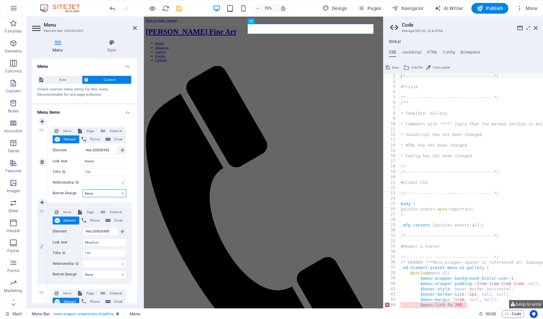
select select
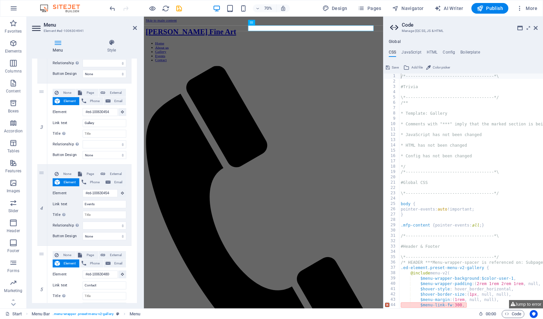
scroll to position [138, 0]
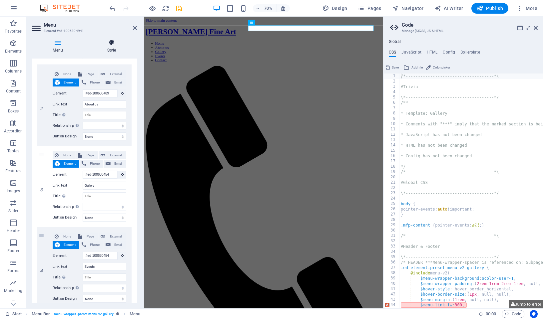
click at [101, 46] on icon at bounding box center [111, 42] width 51 height 7
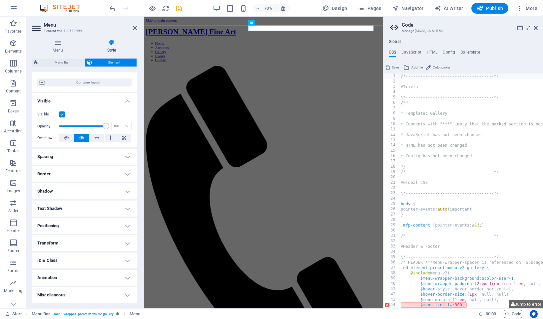
scroll to position [50, 0]
click at [103, 257] on h4 "ID & Class" at bounding box center [84, 261] width 105 height 16
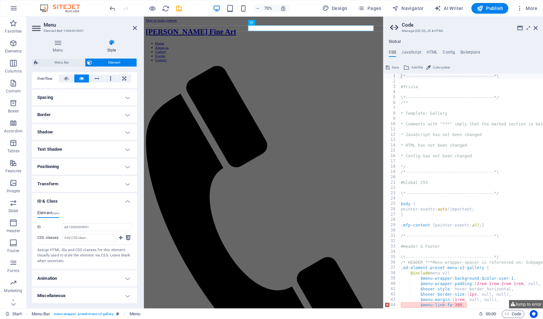
scroll to position [109, 0]
click at [117, 294] on h4 "Miscellaneous" at bounding box center [84, 296] width 105 height 16
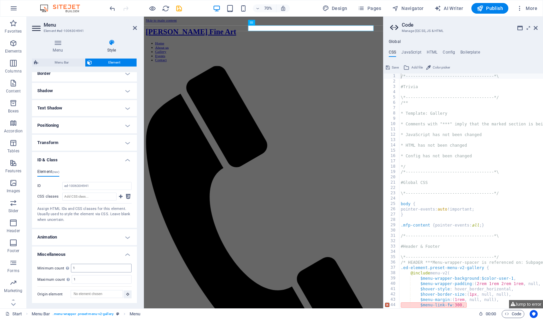
scroll to position [151, 0]
click at [103, 233] on h4 "Animation" at bounding box center [84, 238] width 105 height 16
click at [118, 197] on button at bounding box center [121, 197] width 6 height 8
click at [99, 198] on input "CSS classes" at bounding box center [89, 197] width 54 height 8
type input "navigation-button"
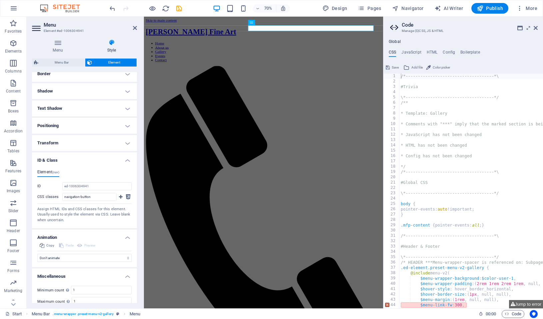
click at [104, 171] on ul "Element (nav)" at bounding box center [84, 173] width 94 height 7
click at [119, 197] on icon at bounding box center [121, 197] width 4 height 8
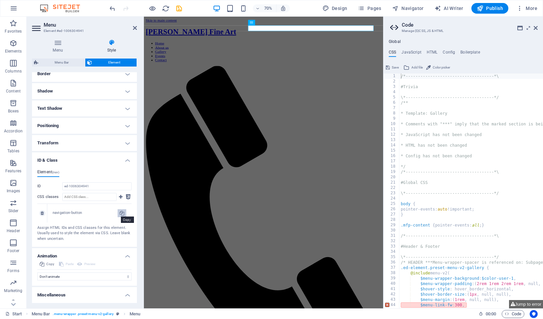
click at [118, 214] on button at bounding box center [122, 214] width 9 height 8
type input "navigation-button"
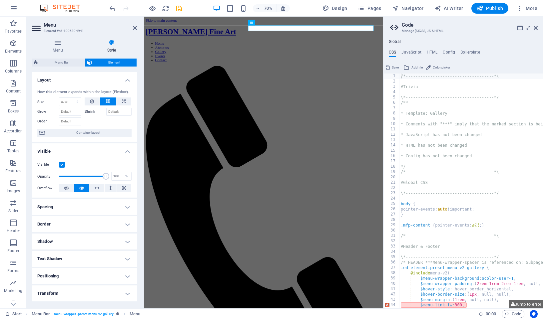
scroll to position [0, 0]
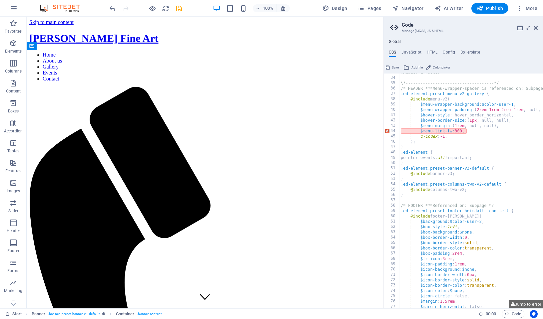
scroll to position [171, 0]
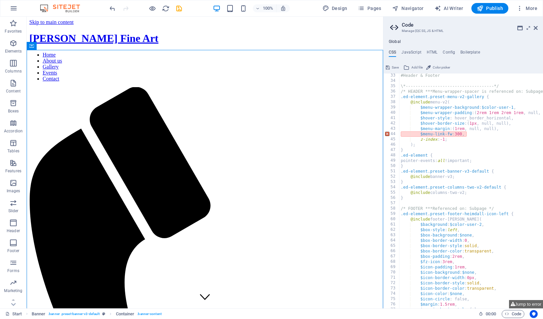
click at [415, 154] on div "#Header & Footer \*------------------------------------*/ /* HEADER ***Menu-wra…" at bounding box center [508, 196] width 218 height 246
drag, startPoint x: 428, startPoint y: 155, endPoint x: 403, endPoint y: 154, distance: 25.0
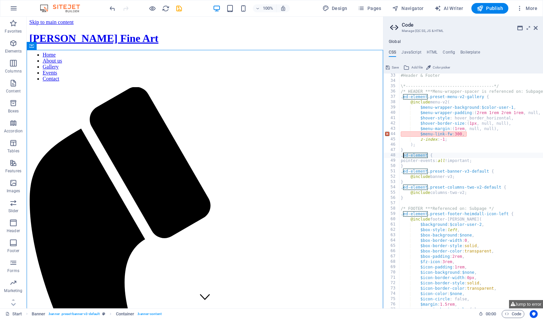
click at [403, 154] on div "#Header & Footer \*------------------------------------*/ /* HEADER ***Menu-wra…" at bounding box center [508, 196] width 218 height 246
paste textarea "navigation-button"
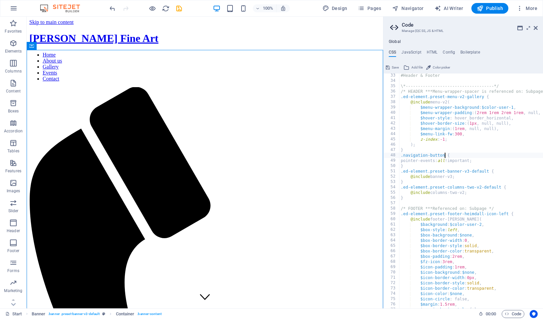
click at [507, 162] on div "#Header & Footer \*------------------------------------*/ /* HEADER ***Menu-wra…" at bounding box center [508, 196] width 218 height 246
type textarea "pointer-events: all !important;"
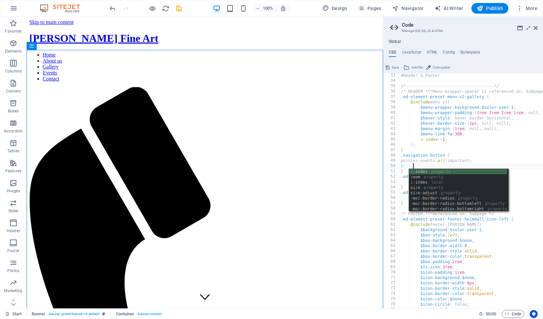
scroll to position [0, 1]
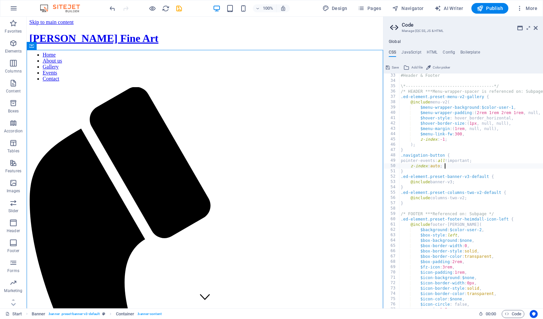
click at [438, 166] on div "#Header & Footer \*------------------------------------*/ /* HEADER ***Menu-wra…" at bounding box center [508, 196] width 218 height 246
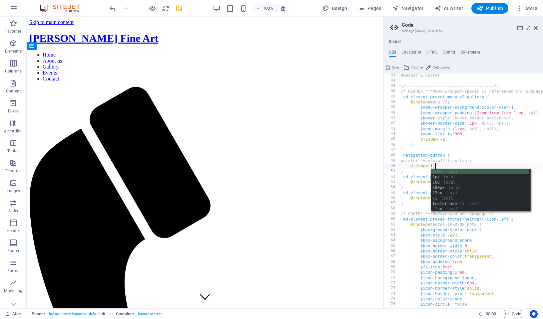
scroll to position [0, 3]
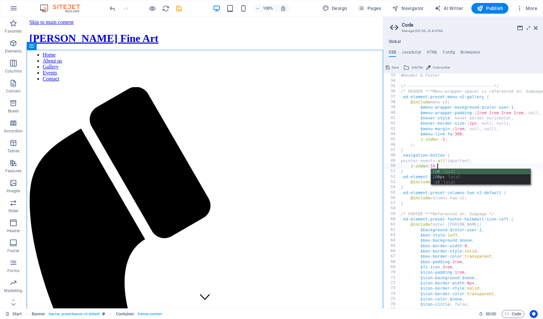
click at [464, 151] on div "#Header & Footer \*------------------------------------*/ /* HEADER ***Menu-wra…" at bounding box center [508, 196] width 218 height 246
type textarea "}"
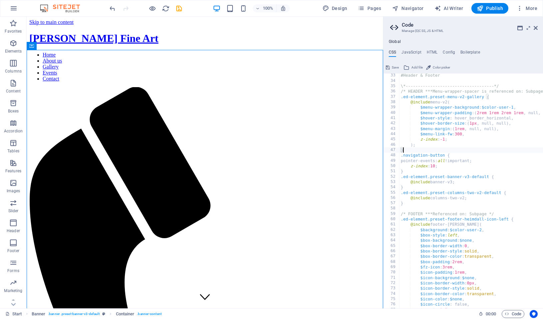
scroll to position [0, 0]
click at [493, 11] on span "Publish" at bounding box center [490, 8] width 26 height 7
checkbox input "false"
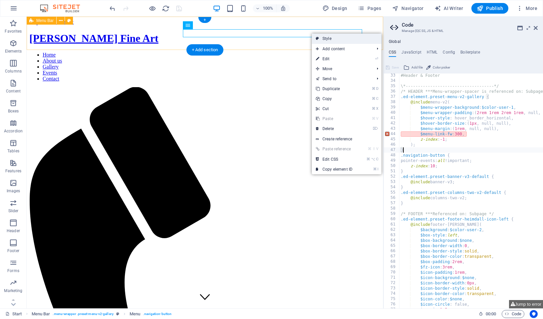
click at [341, 40] on link "Style" at bounding box center [347, 39] width 70 height 10
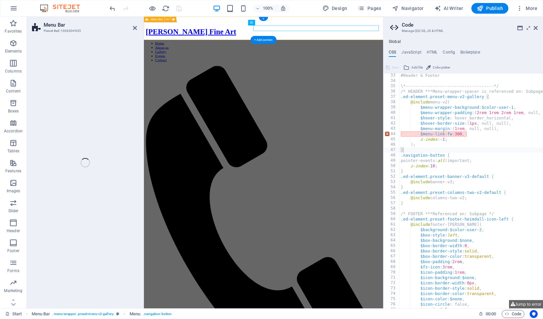
select select "rem"
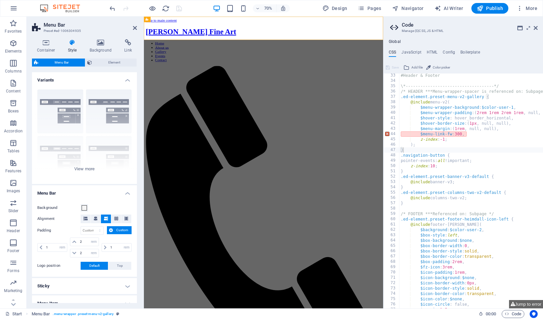
scroll to position [6, 0]
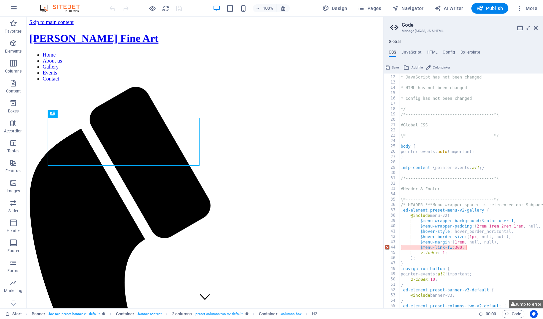
scroll to position [76, 0]
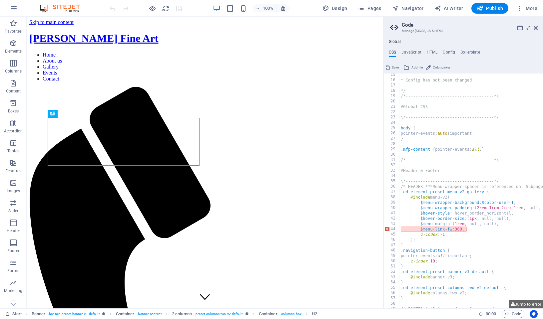
click at [410, 30] on h3 "Manage (S)CSS, JS & HTML" at bounding box center [463, 31] width 123 height 6
click at [404, 51] on h4 "JavaScript" at bounding box center [411, 53] width 20 height 7
type textarea "/* JS for preset "Menu V2" */"
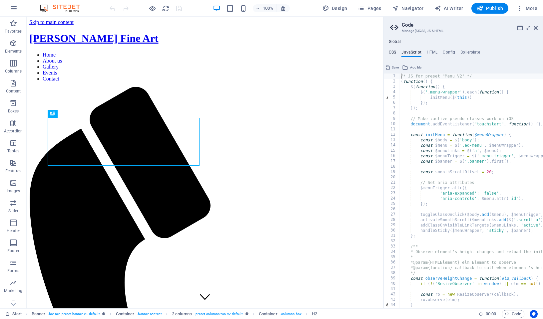
click at [395, 51] on h4 "CSS" at bounding box center [392, 53] width 7 height 7
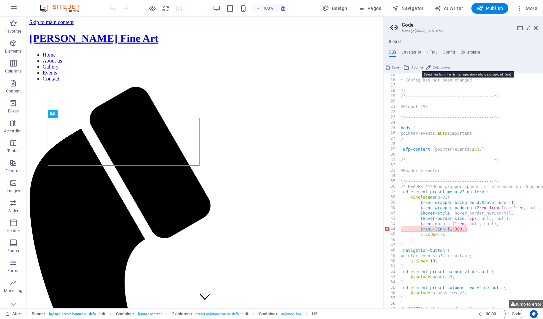
click at [411, 67] on span "Add file" at bounding box center [416, 68] width 11 height 8
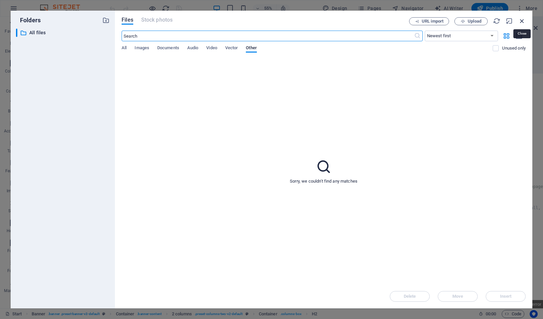
click at [523, 22] on icon "button" at bounding box center [521, 20] width 7 height 7
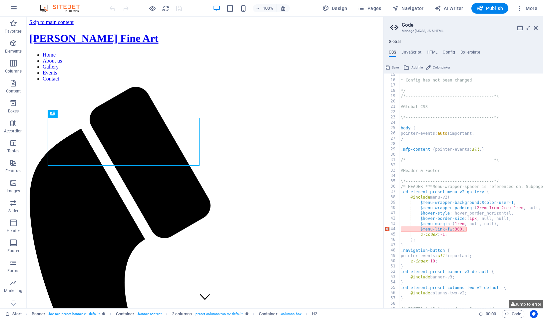
click at [400, 253] on div "* Config has not been changed */ /*------------------------------------*\ #Glob…" at bounding box center [508, 195] width 218 height 246
click at [459, 205] on div "* Config has not been changed */ /*------------------------------------*\ #Glob…" at bounding box center [508, 195] width 218 height 246
click at [448, 251] on div "* Config has not been changed */ /*------------------------------------*\ #Glob…" at bounding box center [508, 195] width 218 height 246
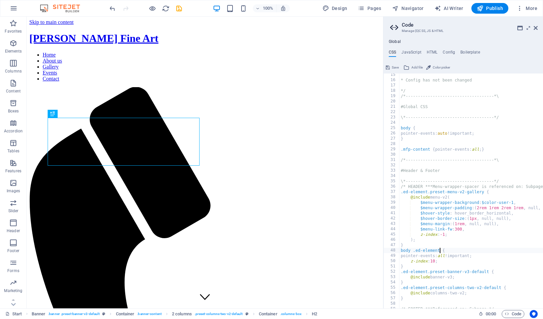
scroll to position [0, 3]
type textarea "body .ed-element {"
click at [487, 6] on span "Publish" at bounding box center [490, 8] width 26 height 7
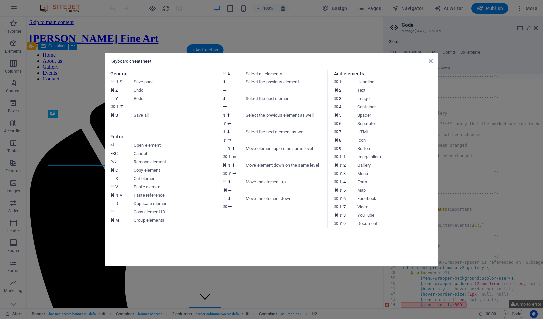
click at [427, 60] on div "Keyboard cheatsheet" at bounding box center [271, 61] width 322 height 6
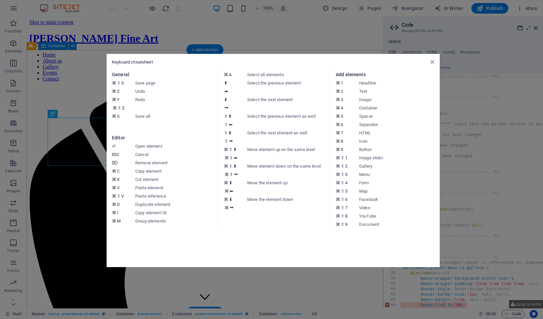
click at [435, 62] on div "Keyboard cheatsheet General ⌘ ⇧ S Save page ⌘ Z Undo ⌘ Y ⌘ ⇧ Z Redo ⌘ S Save al…" at bounding box center [273, 161] width 333 height 214
click at [434, 62] on div "Keyboard cheatsheet General ⌘ ⇧ S Save page ⌘ Z Undo ⌘ Y ⌘ ⇧ Z Redo ⌘ S Save al…" at bounding box center [273, 161] width 333 height 214
click at [433, 63] on icon at bounding box center [432, 61] width 4 height 5
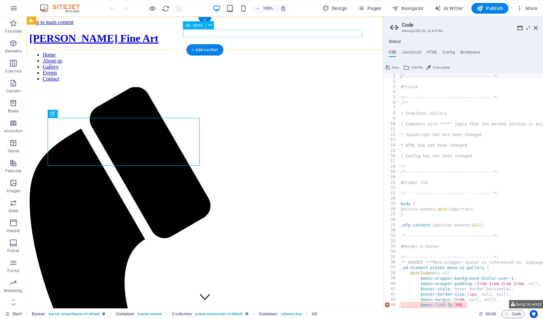
click at [201, 27] on span "Menu" at bounding box center [198, 25] width 10 height 4
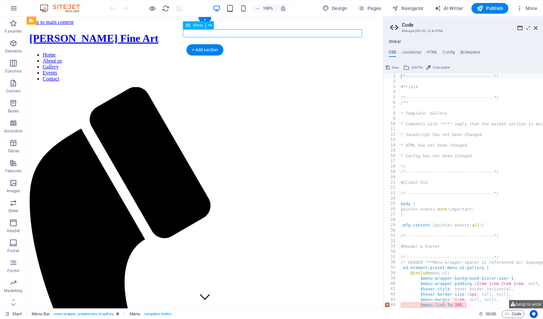
click at [191, 24] on div "Menu" at bounding box center [194, 25] width 23 height 8
click at [211, 25] on icon at bounding box center [210, 25] width 4 height 7
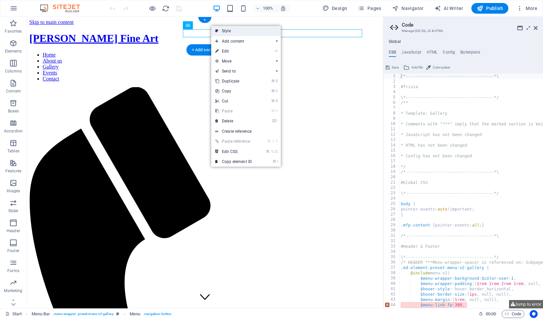
click at [226, 31] on link "Style" at bounding box center [246, 31] width 70 height 10
select select "rem"
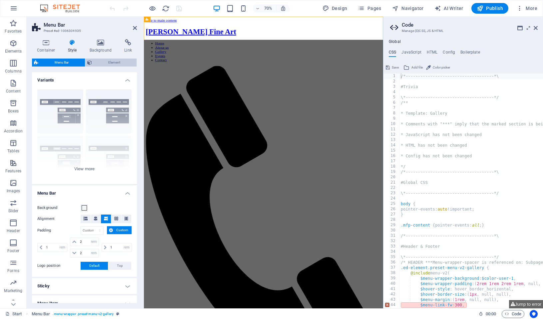
click at [113, 62] on span "Element" at bounding box center [114, 63] width 41 height 8
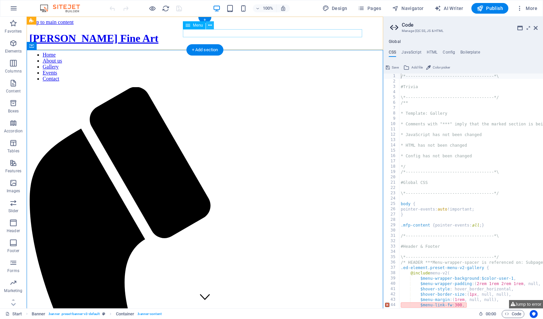
click at [208, 25] on button at bounding box center [210, 25] width 8 height 8
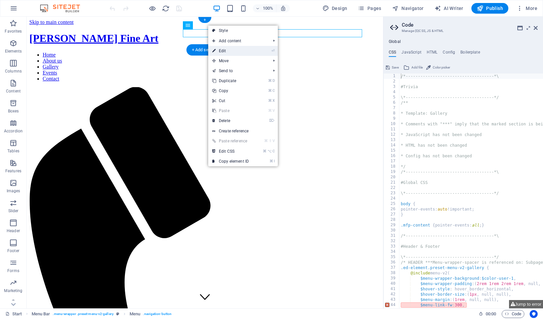
click at [251, 54] on link "⏎ Edit" at bounding box center [230, 51] width 45 height 10
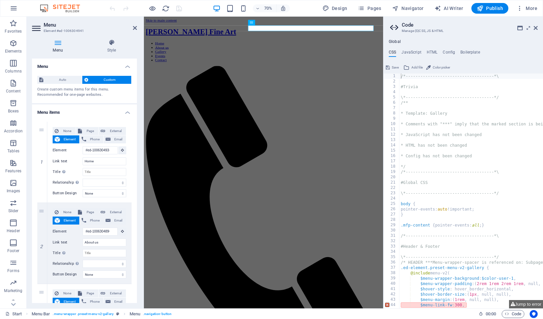
click at [111, 80] on span "Custom" at bounding box center [109, 80] width 39 height 8
click at [54, 79] on span "Auto" at bounding box center [62, 80] width 35 height 8
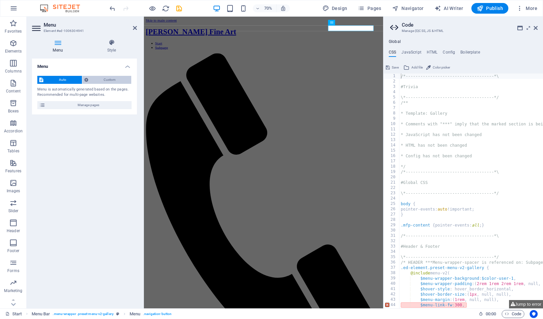
click at [115, 80] on span "Custom" at bounding box center [109, 80] width 39 height 8
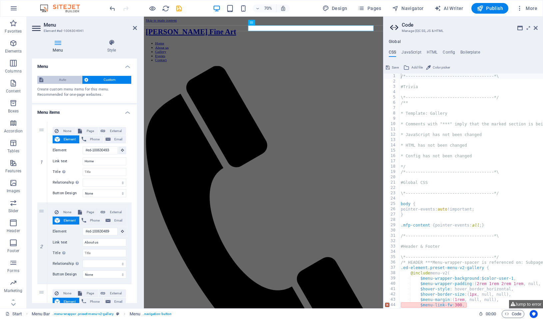
click at [75, 80] on span "Auto" at bounding box center [62, 80] width 35 height 8
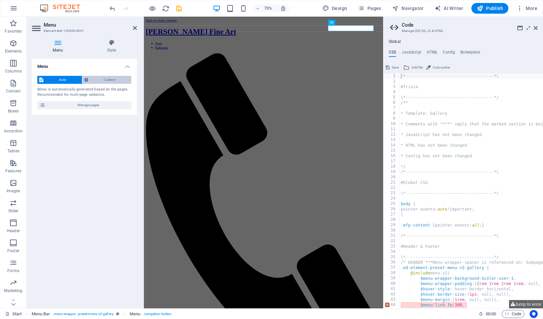
click at [112, 80] on span "Custom" at bounding box center [109, 80] width 39 height 8
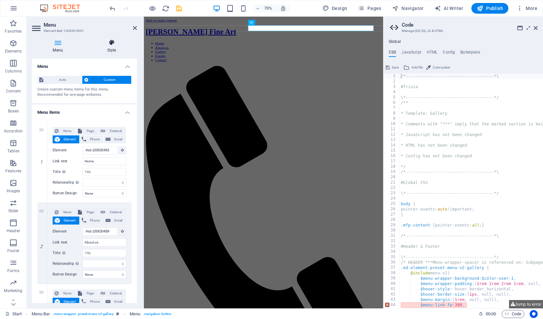
click at [115, 40] on icon at bounding box center [111, 42] width 51 height 7
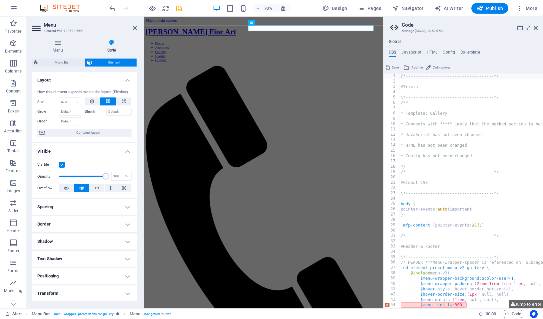
click at [124, 273] on h4 "Positioning" at bounding box center [84, 277] width 105 height 16
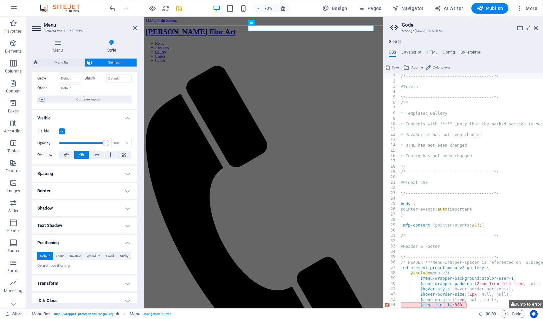
scroll to position [73, 0]
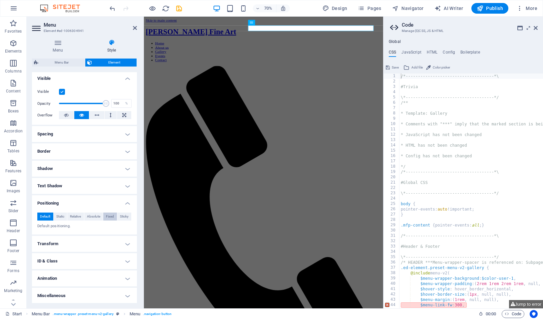
click at [108, 215] on span "Fixed" at bounding box center [110, 217] width 8 height 8
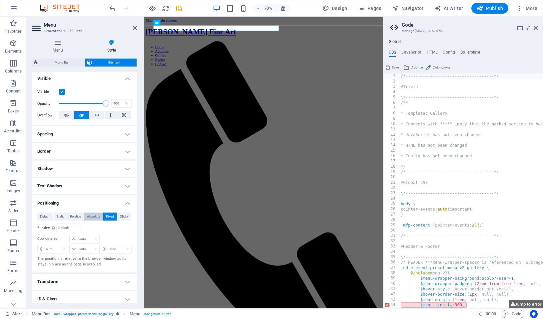
click at [94, 215] on span "Absolute" at bounding box center [93, 217] width 13 height 8
click at [126, 217] on span "Sticky" at bounding box center [124, 217] width 9 height 8
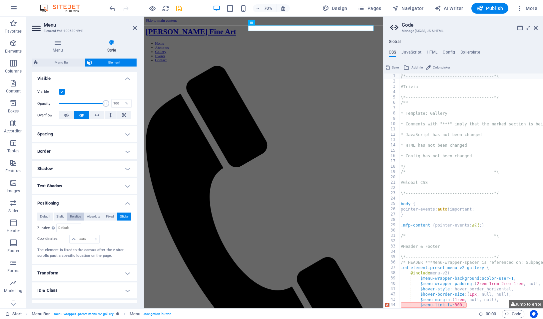
click at [71, 216] on span "Relative" at bounding box center [75, 217] width 11 height 8
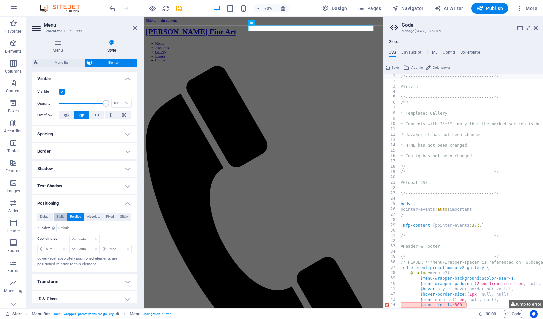
click at [60, 215] on span "Static" at bounding box center [60, 217] width 8 height 8
click at [34, 215] on div "Default Static Relative Absolute Fixed Sticky Z-Index Sets the order of the ele…" at bounding box center [84, 221] width 105 height 27
click at [43, 217] on span "Default" at bounding box center [45, 217] width 10 height 8
click at [120, 242] on h4 "Transform" at bounding box center [84, 244] width 105 height 16
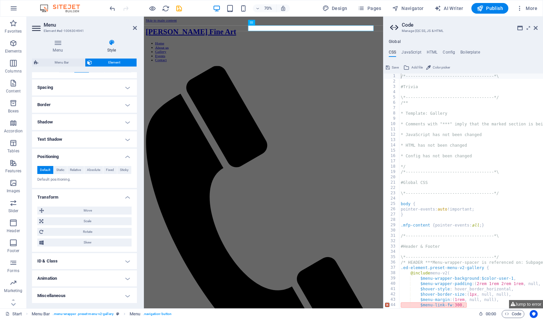
click at [125, 261] on h4 "ID & Class" at bounding box center [84, 262] width 105 height 16
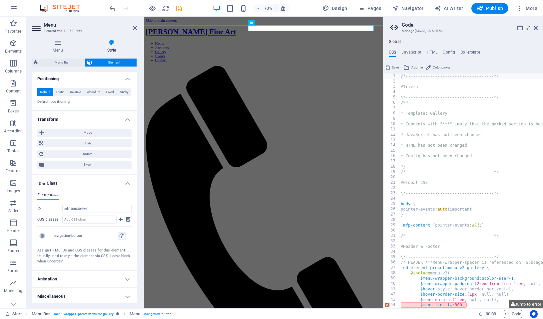
scroll to position [179, 0]
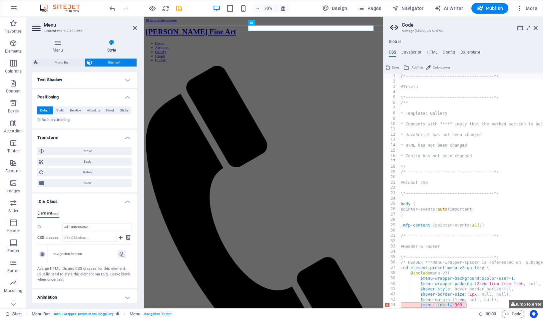
click at [41, 254] on icon at bounding box center [42, 255] width 3 height 4
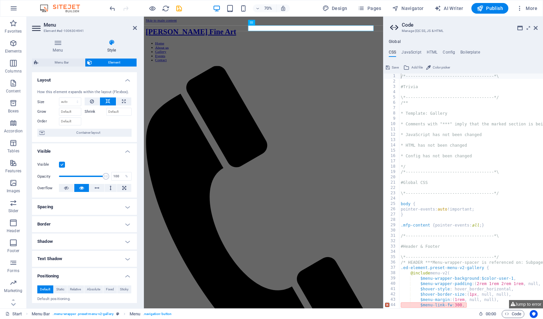
scroll to position [0, 0]
click at [35, 31] on icon at bounding box center [37, 28] width 10 height 11
click at [36, 27] on icon at bounding box center [37, 28] width 10 height 11
click at [130, 25] on h2 "Menu" at bounding box center [90, 25] width 93 height 6
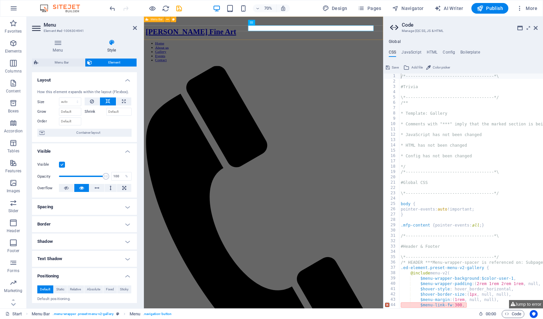
click at [132, 26] on h2 "Menu" at bounding box center [90, 25] width 93 height 6
click at [129, 28] on h2 "Menu" at bounding box center [90, 25] width 93 height 6
click at [134, 27] on icon at bounding box center [135, 27] width 4 height 5
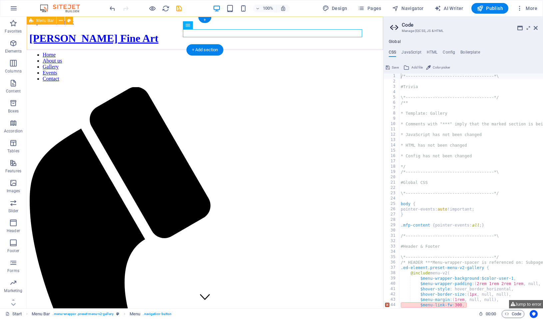
click at [40, 38] on div "Kurt Penrose Fine Art Home About us Gallery Events Contact Menu" at bounding box center [204, 293] width 351 height 522
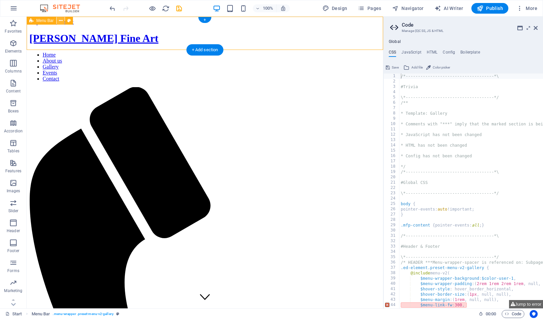
click at [59, 20] on icon at bounding box center [61, 20] width 4 height 7
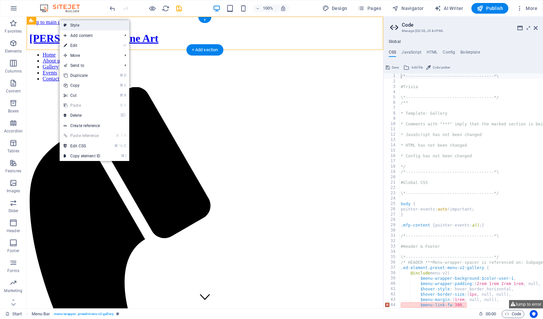
click at [66, 21] on icon at bounding box center [65, 25] width 3 height 10
select select "rem"
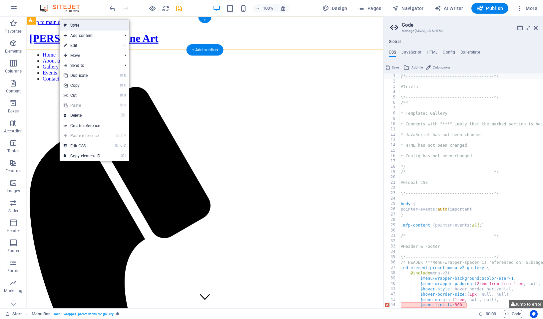
select select "sticky_menu"
select select "px"
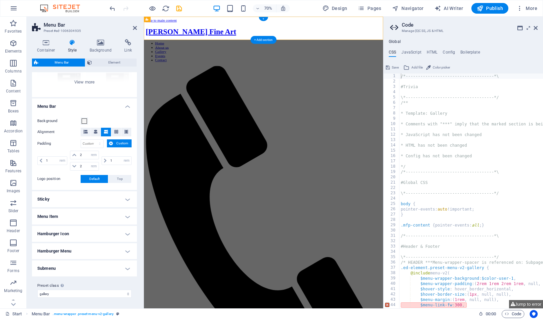
scroll to position [87, 0]
click at [121, 195] on h4 "Sticky" at bounding box center [84, 200] width 105 height 16
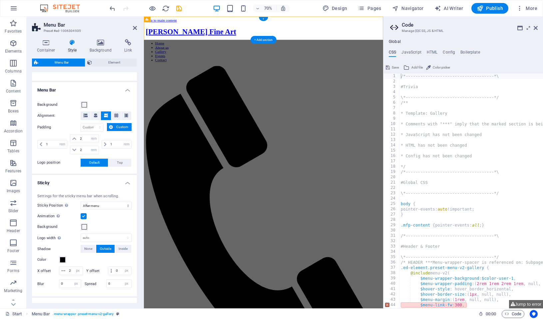
scroll to position [107, 0]
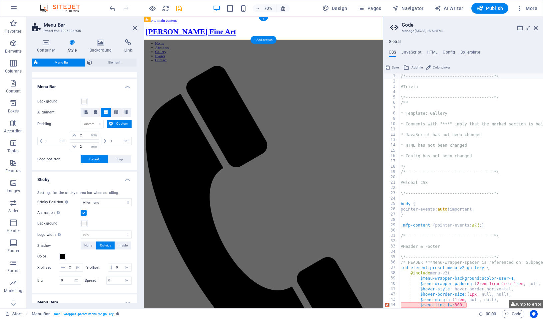
click at [123, 184] on div "Settings for the sticky menu bar when scrolling. Sticky Position Affects the sc…" at bounding box center [85, 239] width 108 height 110
click at [125, 180] on h4 "Sticky" at bounding box center [84, 178] width 105 height 12
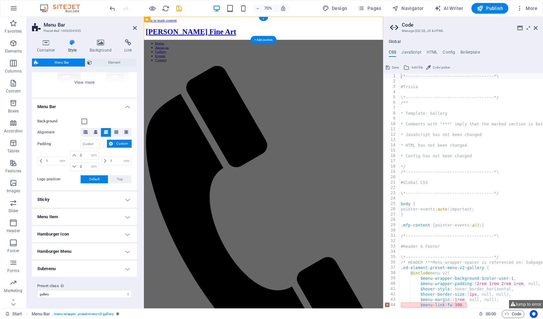
click at [122, 216] on h4 "Menu Item" at bounding box center [84, 217] width 105 height 16
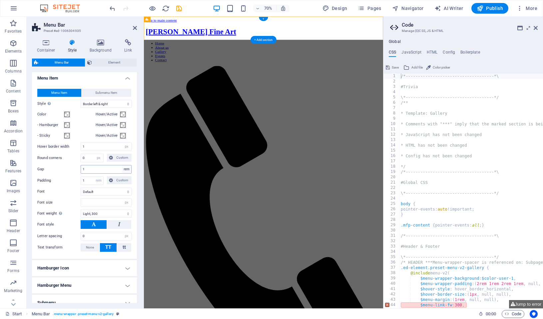
scroll to position [227, 0]
click at [126, 273] on h4 "Hamburger Icon" at bounding box center [84, 268] width 105 height 16
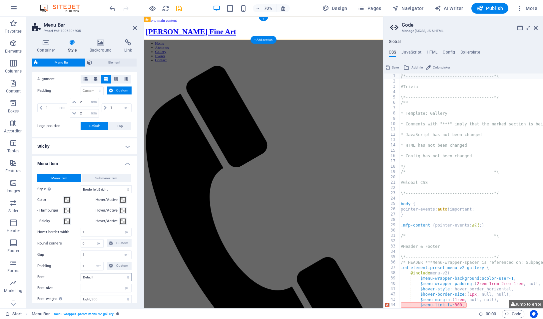
scroll to position [136, 0]
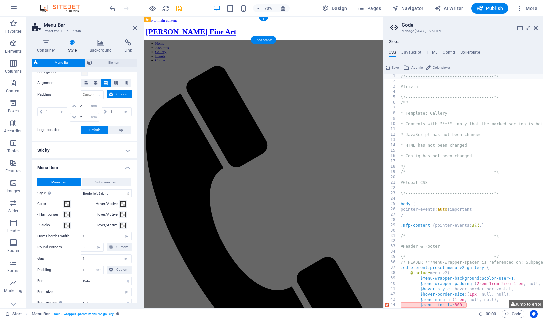
click at [123, 144] on h4 "Sticky" at bounding box center [84, 151] width 105 height 16
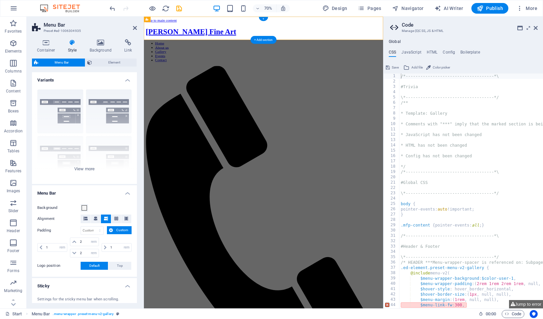
scroll to position [0, 0]
click at [100, 63] on span "Element" at bounding box center [114, 63] width 41 height 8
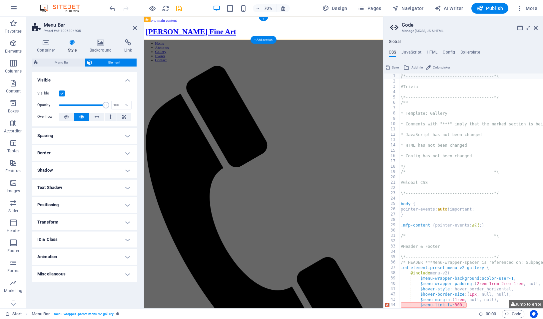
click at [122, 134] on h4 "Spacing" at bounding box center [84, 136] width 105 height 16
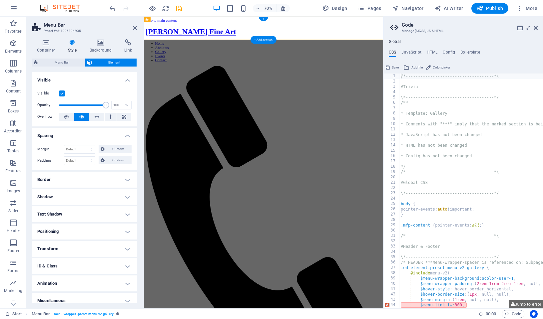
click at [122, 134] on h4 "Spacing" at bounding box center [84, 134] width 105 height 12
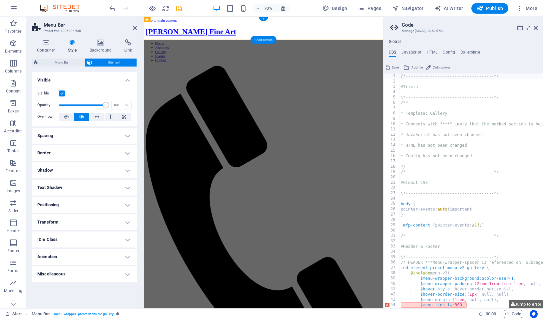
drag, startPoint x: 122, startPoint y: 146, endPoint x: 122, endPoint y: 150, distance: 4.3
click at [122, 146] on h4 "Border" at bounding box center [84, 153] width 105 height 16
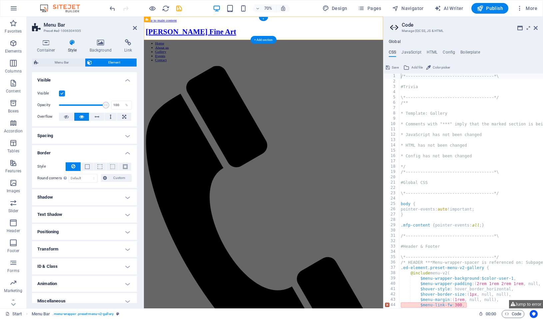
click at [123, 151] on h4 "Border" at bounding box center [84, 151] width 105 height 12
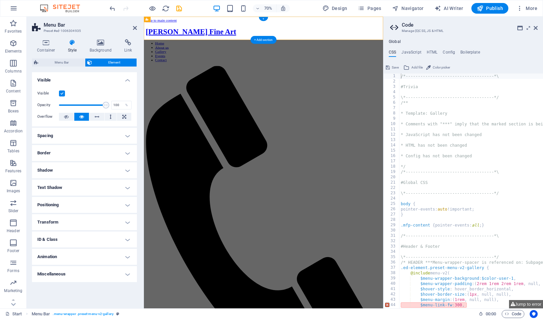
click at [122, 169] on h4 "Shadow" at bounding box center [84, 171] width 105 height 16
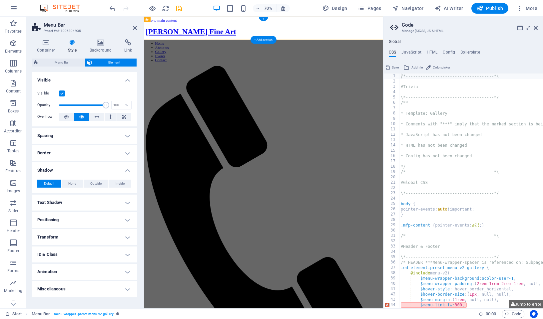
click at [122, 169] on h4 "Shadow" at bounding box center [84, 169] width 105 height 12
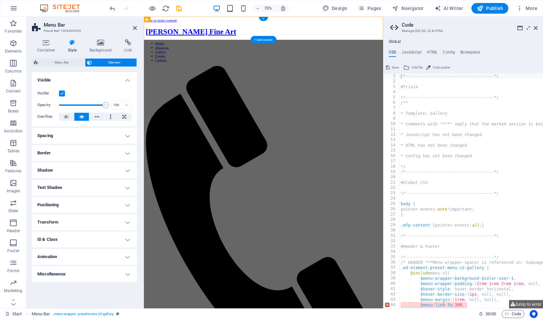
click at [123, 186] on h4 "Text Shadow" at bounding box center [84, 188] width 105 height 16
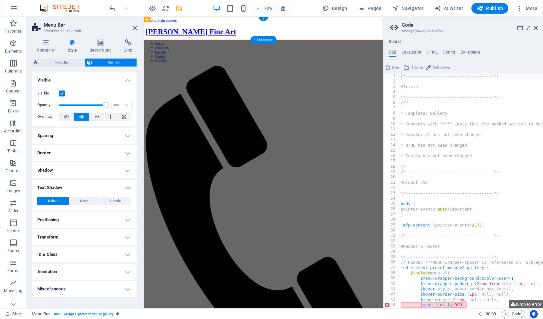
click at [123, 186] on h4 "Text Shadow" at bounding box center [84, 186] width 105 height 12
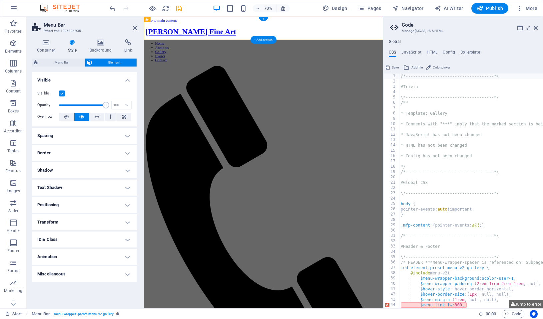
click at [123, 186] on h4 "Text Shadow" at bounding box center [84, 188] width 105 height 16
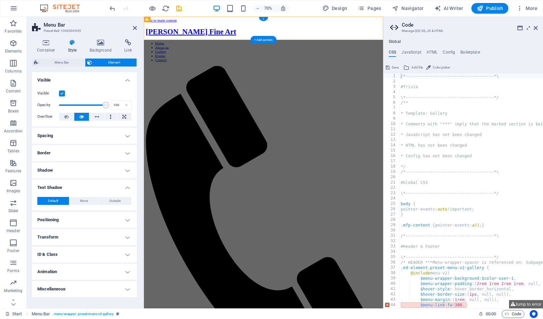
click at [123, 186] on h4 "Text Shadow" at bounding box center [84, 186] width 105 height 12
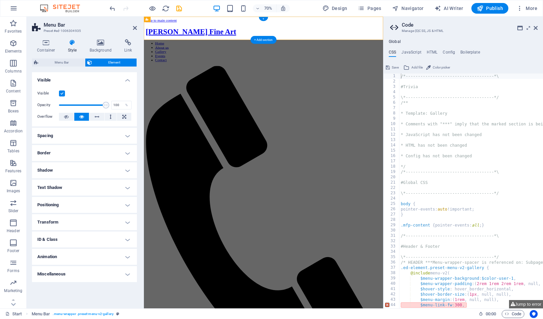
click at [130, 202] on h4 "Positioning" at bounding box center [84, 205] width 105 height 16
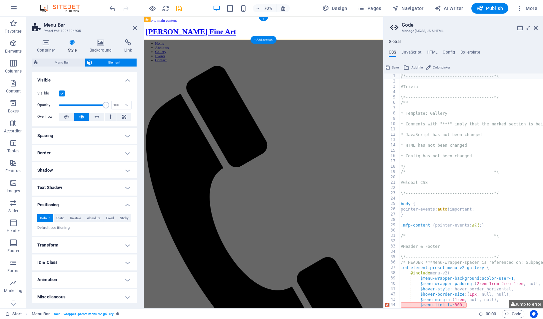
click at [130, 202] on h4 "Positioning" at bounding box center [84, 203] width 105 height 12
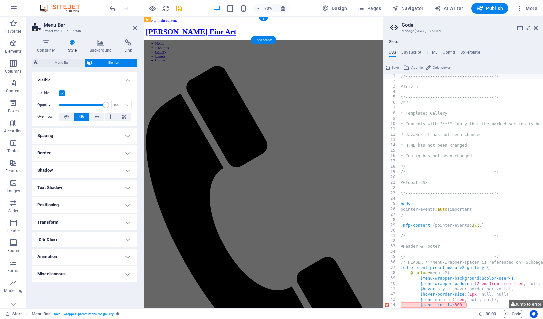
click at [124, 225] on h4 "Transform" at bounding box center [84, 223] width 105 height 16
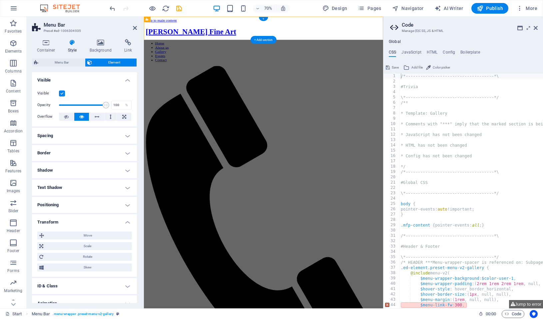
click at [124, 225] on h4 "Transform" at bounding box center [84, 221] width 105 height 12
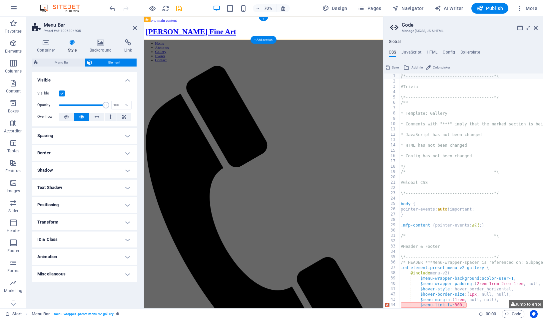
click at [121, 238] on h4 "ID & Class" at bounding box center [84, 240] width 105 height 16
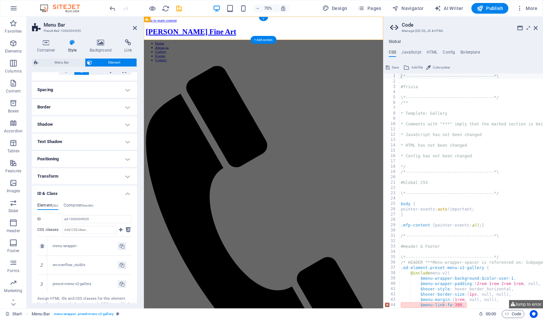
scroll to position [70, 0]
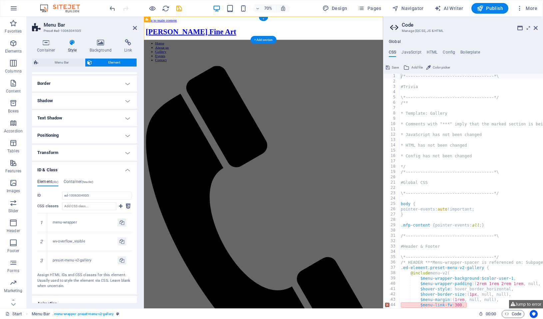
click at [127, 172] on h4 "ID & Class" at bounding box center [84, 168] width 105 height 12
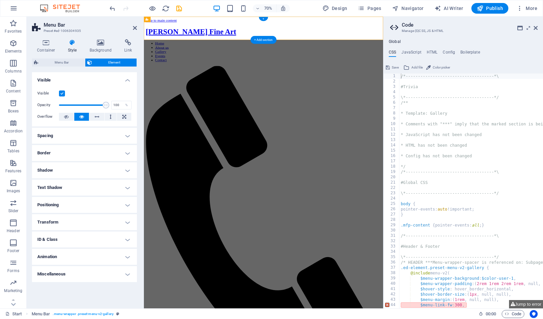
scroll to position [0, 0]
click at [124, 257] on h4 "Animation" at bounding box center [84, 257] width 105 height 16
click at [126, 257] on h4 "Animation" at bounding box center [84, 255] width 105 height 12
click at [125, 274] on h4 "Miscellaneous" at bounding box center [84, 275] width 105 height 16
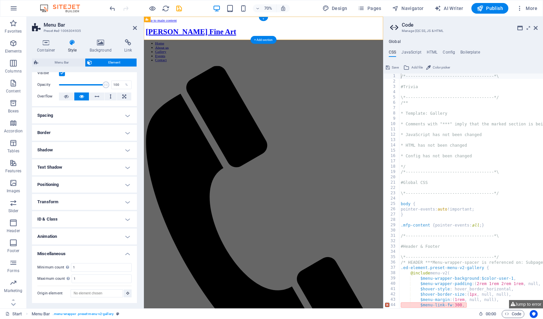
scroll to position [20, 0]
click at [124, 258] on h4 "Miscellaneous" at bounding box center [84, 253] width 105 height 12
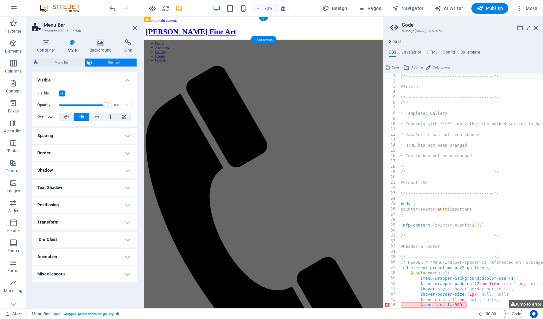
scroll to position [0, 0]
click at [122, 80] on h4 "Visible" at bounding box center [84, 78] width 105 height 12
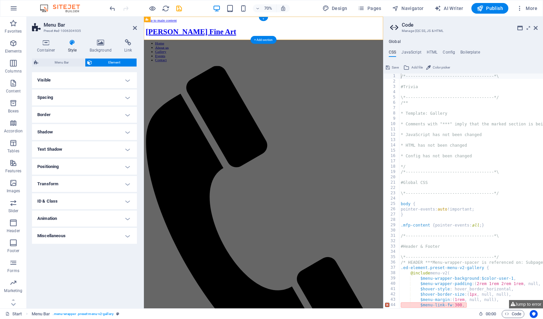
click at [46, 38] on div "Container Style Background Link Size Height Default px rem % vh vw Min. height …" at bounding box center [85, 171] width 116 height 275
click at [45, 49] on h4 "Container" at bounding box center [47, 46] width 31 height 14
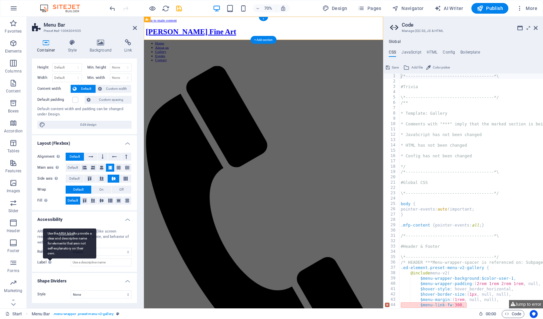
scroll to position [12, 0]
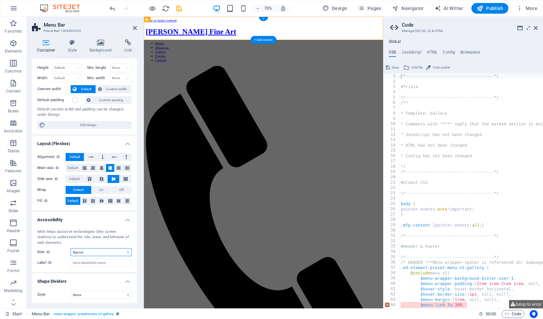
select select "header"
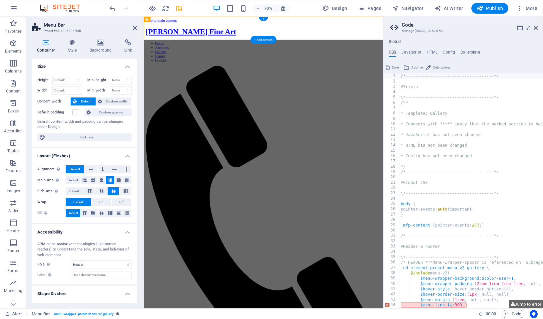
scroll to position [0, 0]
click at [67, 137] on span "Edit design" at bounding box center [88, 138] width 82 height 8
select select "rem"
select select "300"
select select "px"
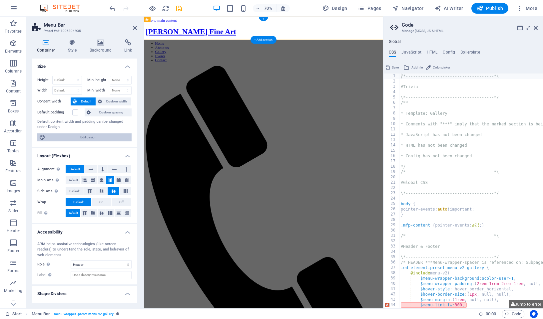
select select "rem"
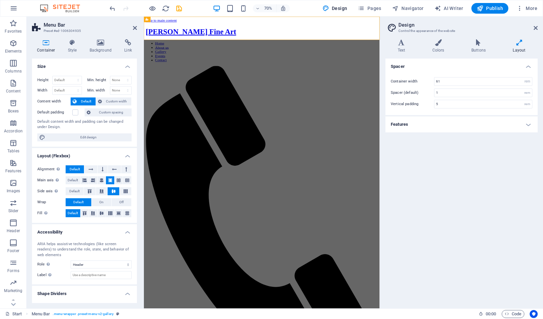
click at [434, 128] on h4 "Features" at bounding box center [461, 125] width 152 height 16
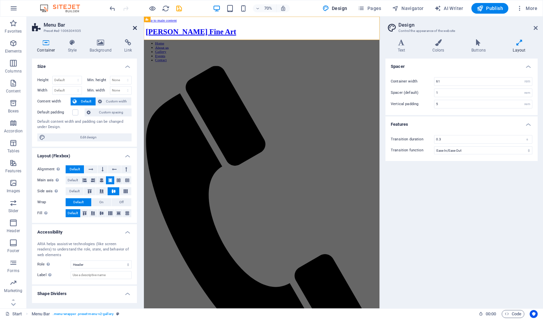
click at [133, 29] on icon at bounding box center [135, 27] width 4 height 5
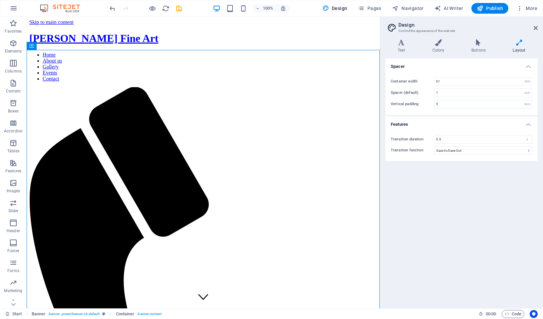
drag, startPoint x: 72, startPoint y: 1, endPoint x: 62, endPoint y: 6, distance: 11.6
click at [71, 2] on div "100% Design Pages Navigator AI Writer Publish More" at bounding box center [271, 8] width 542 height 16
click at [62, 6] on img at bounding box center [63, 8] width 50 height 8
click at [42, 7] on img at bounding box center [63, 8] width 50 height 8
click at [364, 3] on button "Pages" at bounding box center [369, 8] width 29 height 11
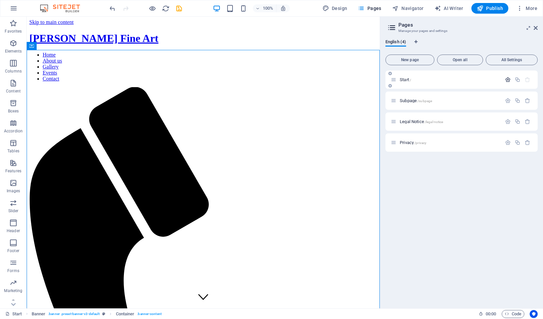
click at [509, 80] on icon "button" at bounding box center [508, 80] width 6 height 6
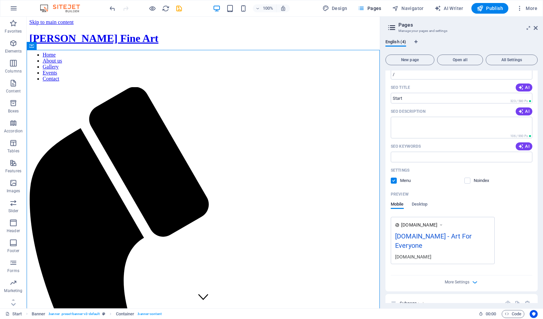
scroll to position [56, 0]
drag, startPoint x: 475, startPoint y: 187, endPoint x: 475, endPoint y: 178, distance: 9.0
click at [475, 187] on div "Name Start ​ URL SLUG / ​ SEO Title AI ​ 323 / 580 Px SEO Description AI ​ 106 …" at bounding box center [461, 162] width 152 height 258
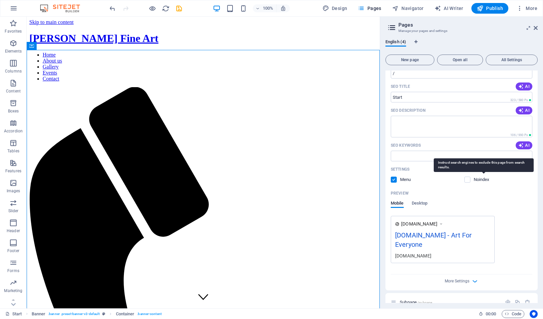
click at [475, 178] on p "Noindex" at bounding box center [485, 180] width 22 height 6
click at [0, 0] on input "checkbox" at bounding box center [0, 0] width 0 height 0
click at [474, 179] on p "Noindex" at bounding box center [485, 180] width 22 height 6
click at [0, 0] on input "checkbox" at bounding box center [0, 0] width 0 height 0
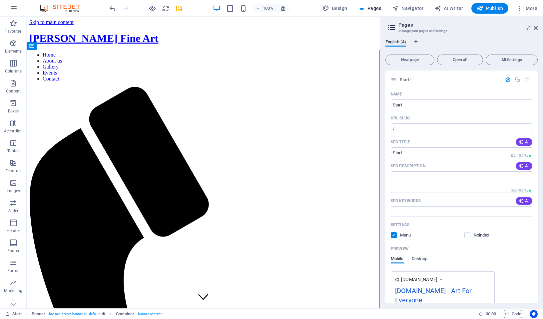
scroll to position [0, 0]
click at [416, 40] on icon "Language Tabs" at bounding box center [415, 42] width 3 height 4
select select "41"
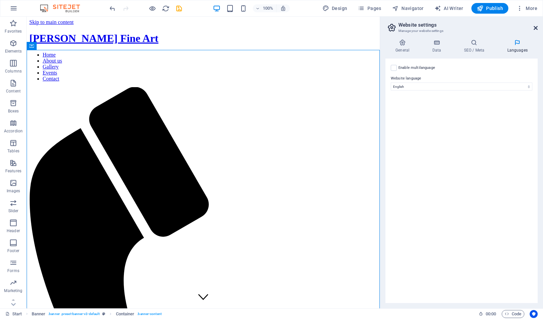
click at [536, 29] on icon at bounding box center [536, 27] width 4 height 5
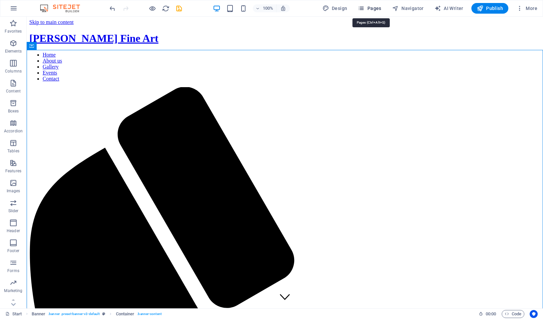
click at [373, 6] on span "Pages" at bounding box center [369, 8] width 23 height 7
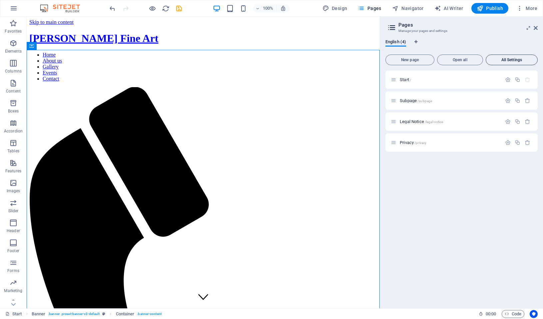
click at [505, 63] on button "All Settings" at bounding box center [512, 60] width 52 height 11
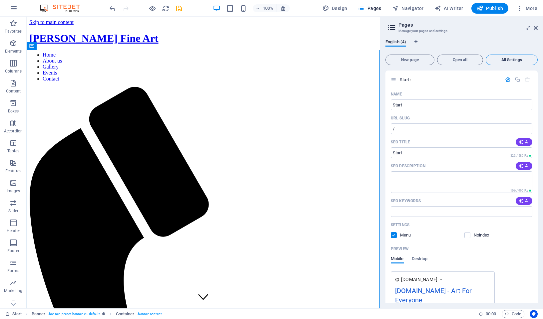
scroll to position [735, 0]
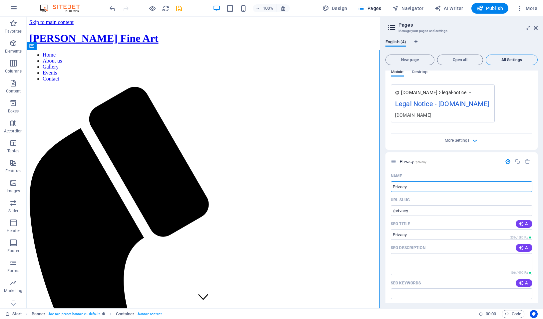
click at [505, 63] on button "All Settings" at bounding box center [512, 60] width 52 height 11
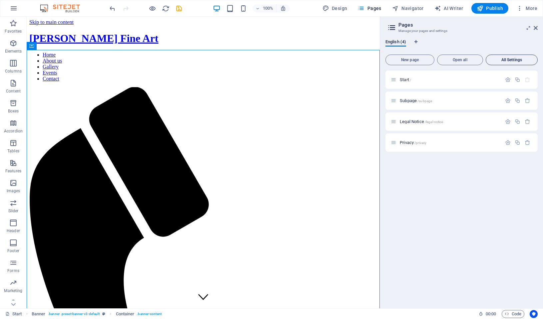
scroll to position [0, 0]
click at [393, 78] on icon at bounding box center [394, 80] width 6 height 6
click at [388, 71] on div at bounding box center [390, 74] width 4 height 6
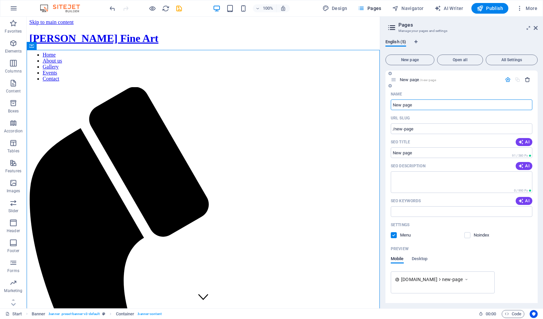
click at [528, 79] on icon "button" at bounding box center [528, 80] width 6 height 6
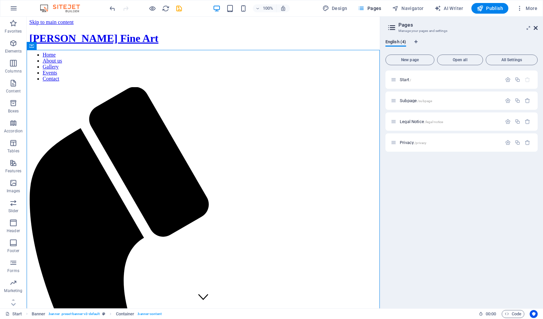
click at [535, 27] on icon at bounding box center [536, 27] width 4 height 5
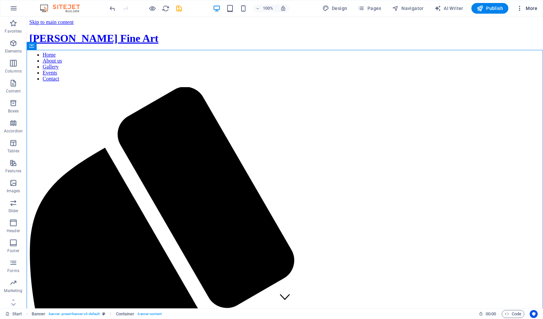
click at [516, 7] on button "More" at bounding box center [527, 8] width 26 height 11
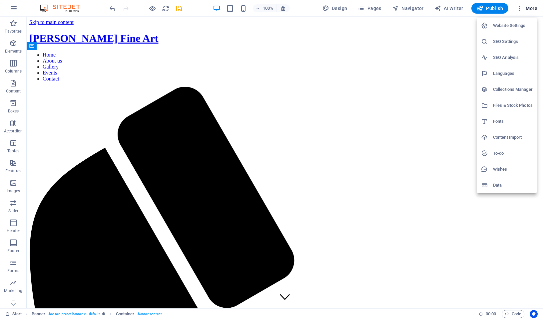
click at [512, 27] on h6 "Website Settings" at bounding box center [513, 26] width 40 height 8
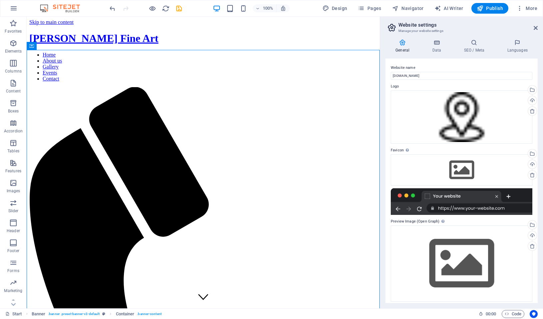
click at [432, 37] on div "General Data SEO / Meta Languages Website name kurtpenrose.com Logo Drag files …" at bounding box center [461, 171] width 163 height 275
click at [431, 41] on icon at bounding box center [436, 42] width 29 height 7
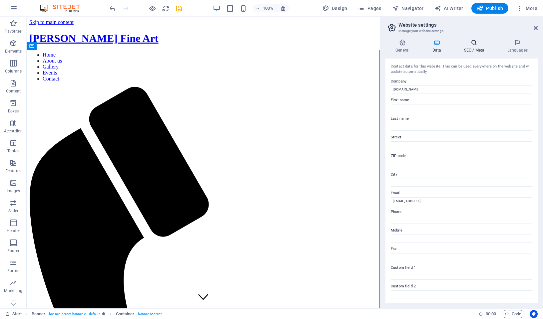
click at [471, 47] on h4 "SEO / Meta" at bounding box center [475, 46] width 43 height 14
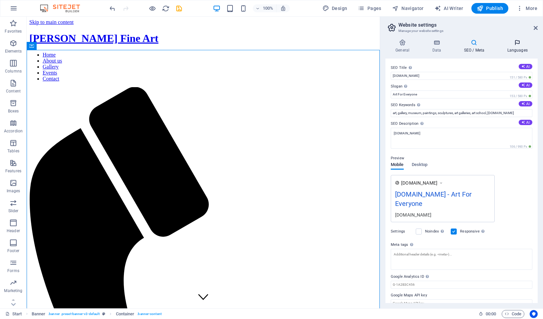
click at [514, 48] on h4 "Languages" at bounding box center [517, 46] width 41 height 14
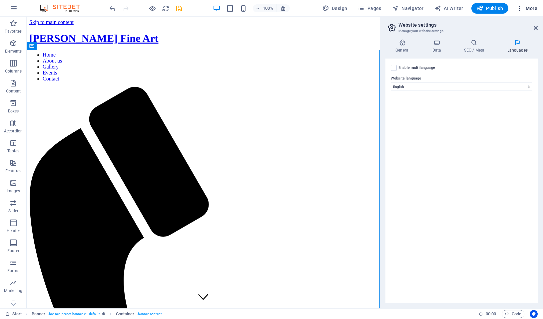
click at [530, 8] on span "More" at bounding box center [526, 8] width 21 height 7
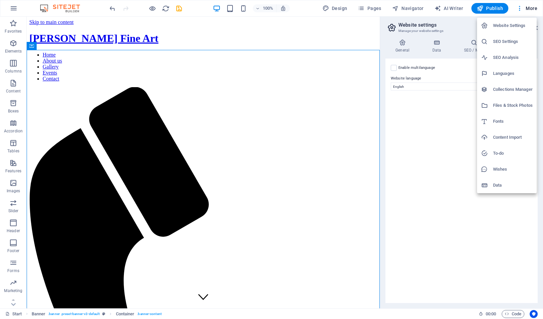
click at [515, 93] on h6 "Collections Manager" at bounding box center [513, 90] width 40 height 8
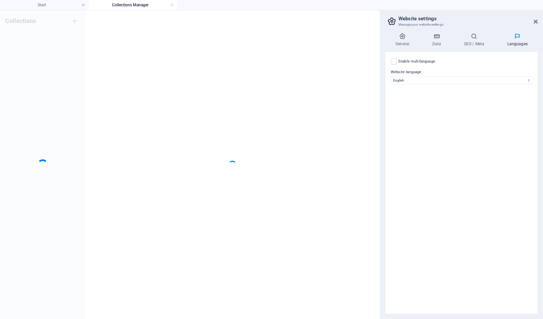
click at [537, 24] on icon at bounding box center [536, 21] width 4 height 5
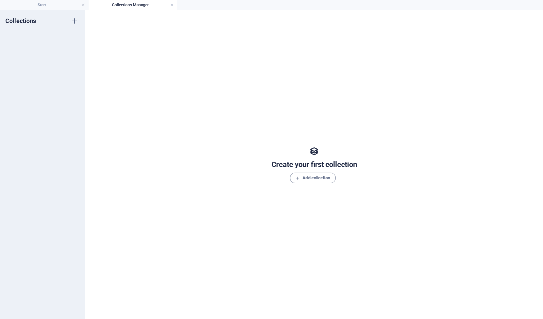
click at [431, 61] on div "Create your first collection Add collection" at bounding box center [314, 165] width 442 height 296
click at [432, 63] on div "Create your first collection Add collection" at bounding box center [314, 165] width 442 height 296
click at [174, 6] on h4 "Collections Manager" at bounding box center [133, 4] width 89 height 7
click at [172, 4] on link at bounding box center [172, 5] width 4 height 6
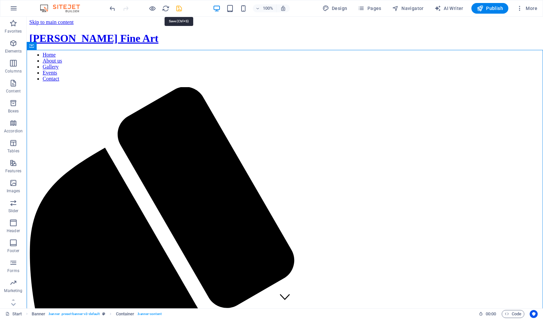
click at [179, 9] on icon "save" at bounding box center [179, 9] width 8 height 8
checkbox input "false"
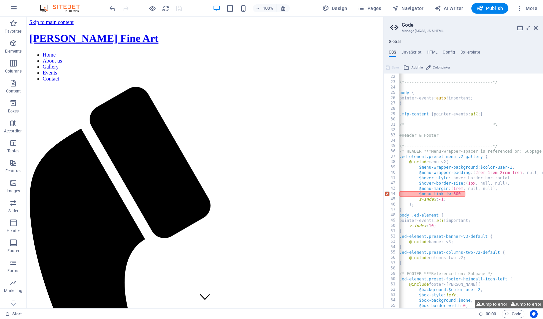
scroll to position [0, 0]
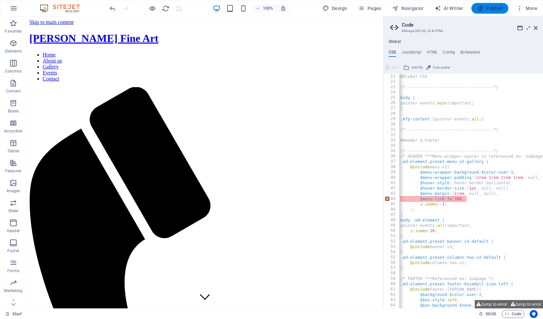
click at [490, 9] on span "Publish" at bounding box center [490, 8] width 26 height 7
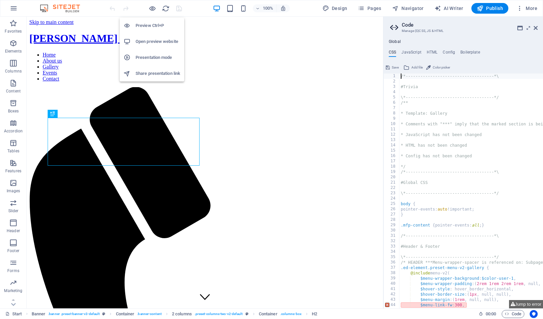
click at [148, 39] on h6 "Open preview website" at bounding box center [158, 42] width 45 height 8
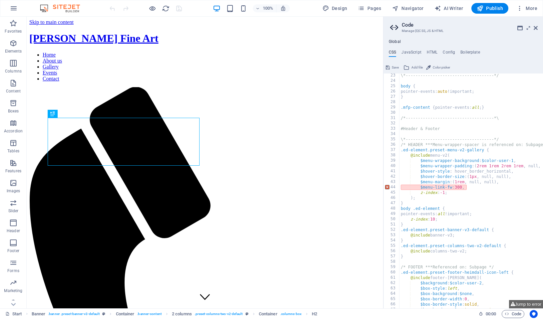
scroll to position [118, 0]
click at [483, 189] on div "\*------------------------------------*/ body { pointer-events: auto !important…" at bounding box center [508, 196] width 218 height 246
click at [414, 186] on div "\*------------------------------------*/ body { pointer-events: auto !important…" at bounding box center [508, 196] width 218 height 246
click at [481, 189] on div "\*------------------------------------*/ body { pointer-events: auto !important…" at bounding box center [508, 196] width 218 height 246
click at [411, 188] on div "\*------------------------------------*/ body { pointer-events: auto !important…" at bounding box center [508, 196] width 218 height 246
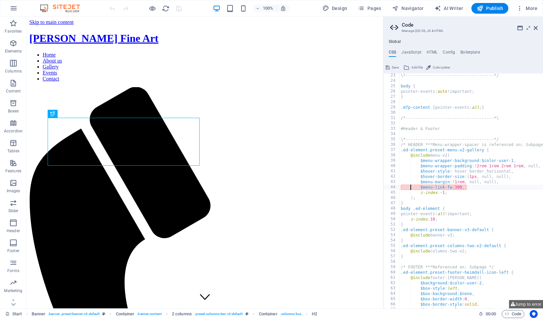
click at [416, 187] on div "\*------------------------------------*/ body { pointer-events: auto !important…" at bounding box center [508, 196] width 218 height 246
click at [465, 190] on div "\*------------------------------------*/ body { pointer-events: auto !important…" at bounding box center [508, 196] width 218 height 246
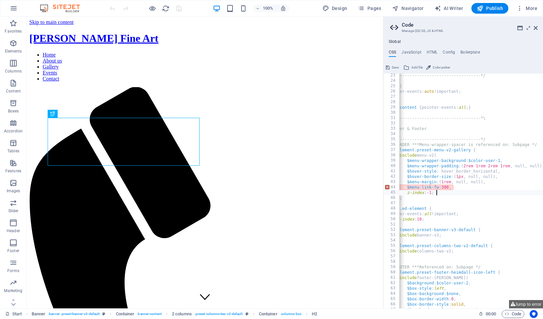
scroll to position [0, 10]
click at [518, 161] on div "\*------------------------------------*/ body { pointer-events: auto !important…" at bounding box center [498, 196] width 218 height 246
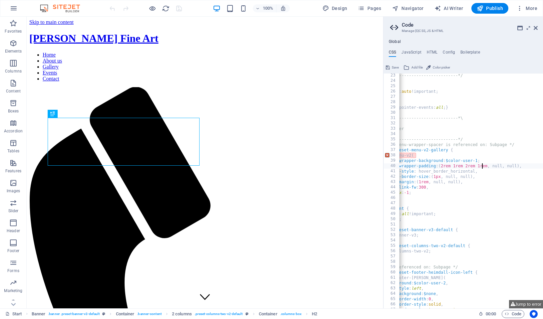
scroll to position [0, 35]
click at [534, 166] on div "\*------------------------------------*/ body { pointer-events: auto !important…" at bounding box center [473, 196] width 218 height 246
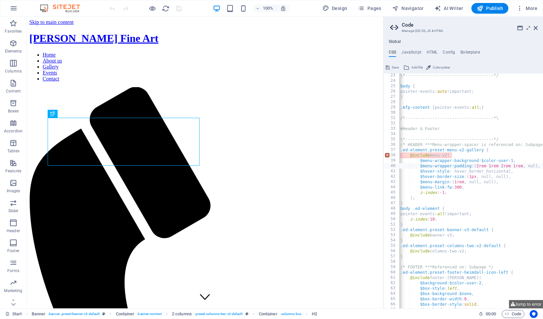
scroll to position [0, 0]
click at [517, 162] on div "\*------------------------------------*/ body { pointer-events: auto !important…" at bounding box center [508, 196] width 218 height 246
drag, startPoint x: 430, startPoint y: 186, endPoint x: 438, endPoint y: 185, distance: 7.7
click at [430, 186] on div "\*------------------------------------*/ body { pointer-events: auto !important…" at bounding box center [508, 196] width 218 height 246
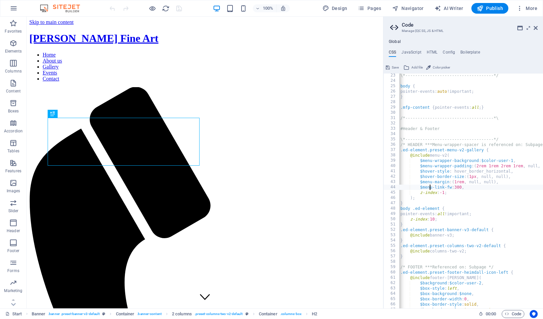
click at [478, 185] on div "\*------------------------------------*/ body { pointer-events: auto !important…" at bounding box center [508, 196] width 218 height 246
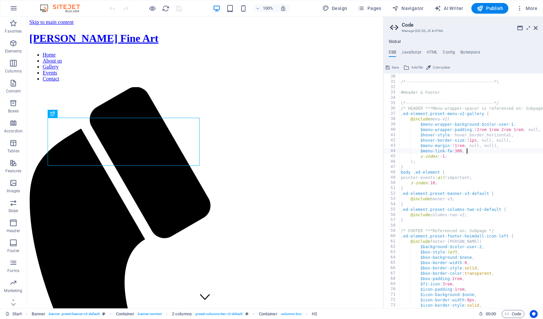
scroll to position [158, 0]
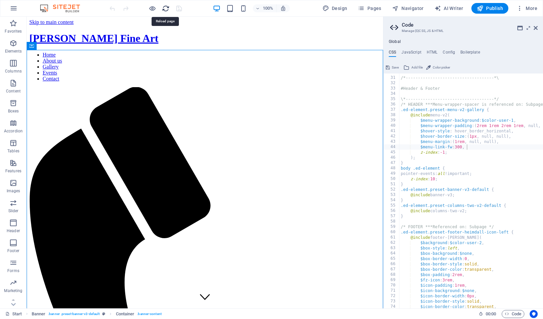
click at [167, 8] on icon "reload" at bounding box center [166, 9] width 8 height 8
click at [165, 12] on icon "reload" at bounding box center [166, 9] width 8 height 8
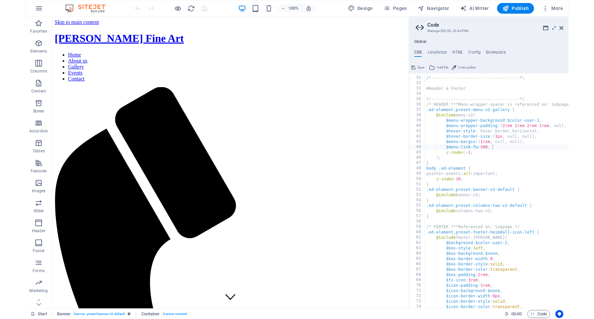
scroll to position [0, 0]
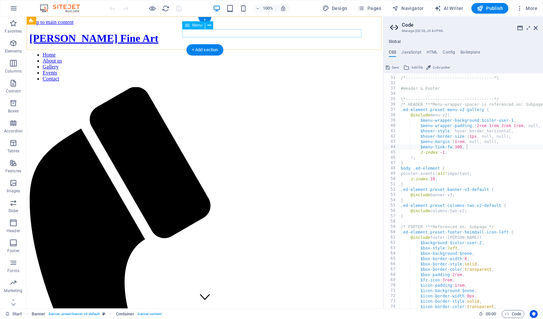
click at [271, 52] on nav "Home About us Gallery Events Contact" at bounding box center [204, 67] width 351 height 30
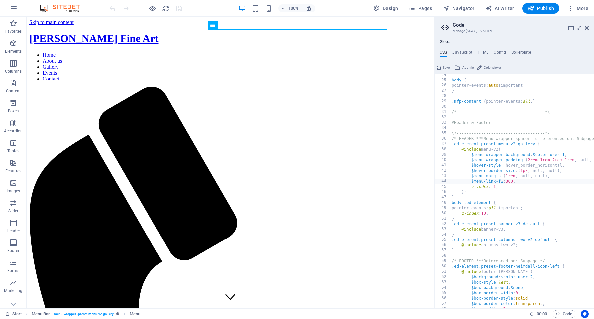
scroll to position [0, 3]
drag, startPoint x: 474, startPoint y: 215, endPoint x: 459, endPoint y: 214, distance: 15.0
click at [444, 209] on div "z-index: 10; 24 25 26 27 28 29 30 31 32 33 34 35 36 37 38 39 40 41 42 43 44 45 …" at bounding box center [514, 191] width 160 height 235
drag, startPoint x: 460, startPoint y: 218, endPoint x: 446, endPoint y: 204, distance: 19.8
click at [443, 203] on div "pointer-events: all !important; z-index: 10; 24 25 26 27 28 29 30 31 32 33 34 3…" at bounding box center [514, 191] width 160 height 235
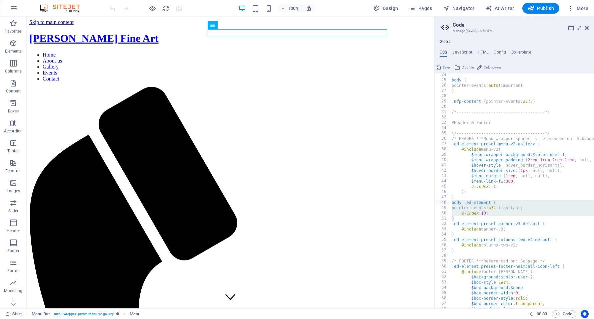
type textarea "body .ed-element { pointer-events: all !important;"
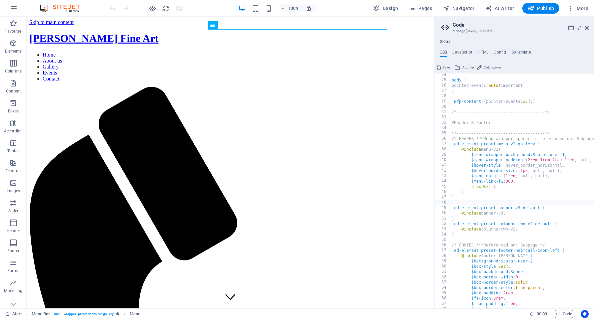
scroll to position [0, 0]
type textarea "}"
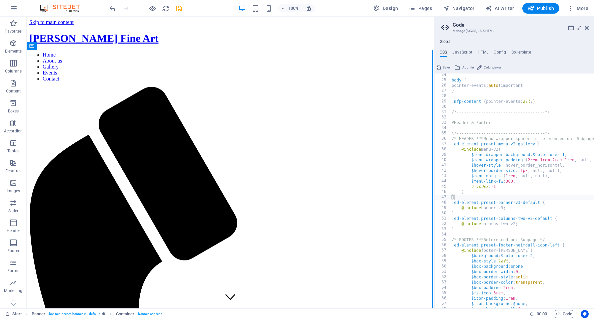
click at [173, 12] on div at bounding box center [145, 8] width 75 height 11
click at [175, 10] on div at bounding box center [145, 8] width 75 height 11
click at [177, 9] on icon "save" at bounding box center [179, 9] width 8 height 8
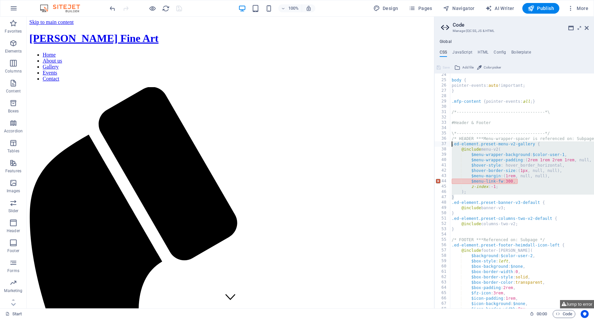
drag, startPoint x: 465, startPoint y: 197, endPoint x: 436, endPoint y: 144, distance: 59.9
click at [437, 144] on div "} 24 25 26 27 28 29 30 31 32 33 34 35 36 37 38 39 40 41 42 43 44 45 46 47 48 49…" at bounding box center [514, 191] width 160 height 235
drag, startPoint x: 466, startPoint y: 199, endPoint x: 444, endPoint y: 143, distance: 59.4
click at [444, 143] on div ".ed-element.preset-menu-v2-gallery { @include menu-v2( 24 25 26 27 28 29 30 31 …" at bounding box center [514, 191] width 160 height 235
paste textarea "}"
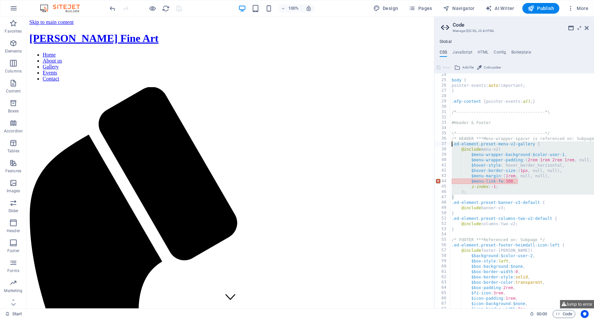
type textarea "}"
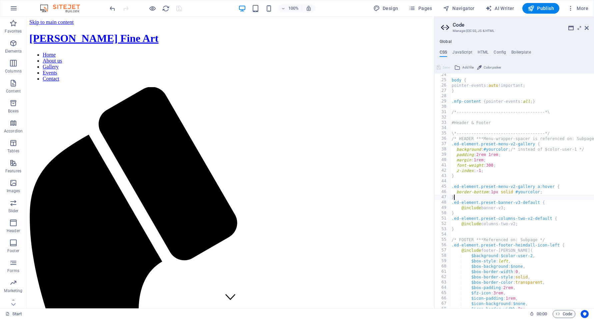
scroll to position [124, 0]
click at [538, 182] on div "body { pointer-events: auto !important; } .mfp-content { pointer-events: all ; …" at bounding box center [559, 195] width 218 height 246
drag, startPoint x: 515, startPoint y: 149, endPoint x: 586, endPoint y: 150, distance: 71.0
click at [543, 150] on div "body { pointer-events: auto !important; } .mfp-content { pointer-events: all ; …" at bounding box center [559, 195] width 218 height 246
click at [543, 149] on div "body { pointer-events: auto !important; } .mfp-content { pointer-events: all ; …" at bounding box center [559, 195] width 218 height 246
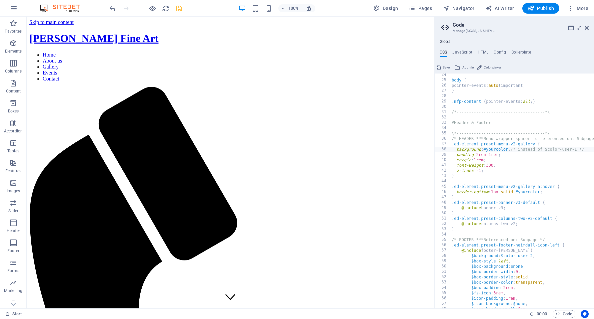
click at [543, 149] on div "body { pointer-events: auto !important; } .mfp-content { pointer-events: all ; …" at bounding box center [559, 195] width 218 height 246
click at [500, 151] on div "body { pointer-events: auto !important; } .mfp-content { pointer-events: all ; …" at bounding box center [559, 195] width 218 height 246
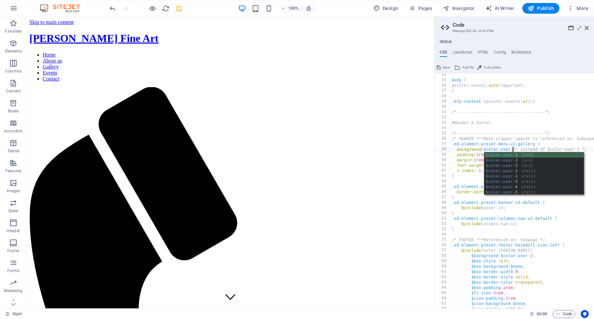
scroll to position [0, 5]
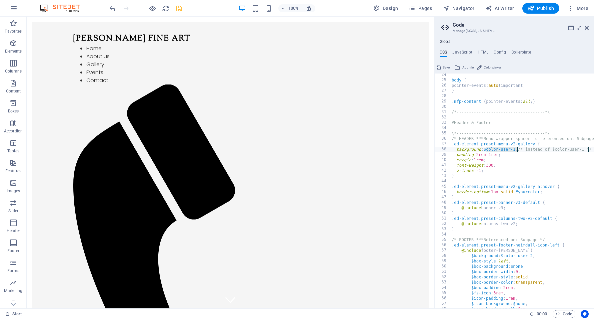
drag, startPoint x: 485, startPoint y: 149, endPoint x: 517, endPoint y: 148, distance: 31.3
click at [517, 148] on div "body { pointer-events: auto !important; } .mfp-content { pointer-events: all ; …" at bounding box center [559, 195] width 218 height 246
click at [530, 193] on div "body { pointer-events: auto !important; } .mfp-content { pointer-events: all ; …" at bounding box center [559, 195] width 218 height 246
drag, startPoint x: 530, startPoint y: 193, endPoint x: 534, endPoint y: 193, distance: 4.0
click at [532, 193] on div "body { pointer-events: auto !important; } .mfp-content { pointer-events: all ; …" at bounding box center [559, 195] width 218 height 246
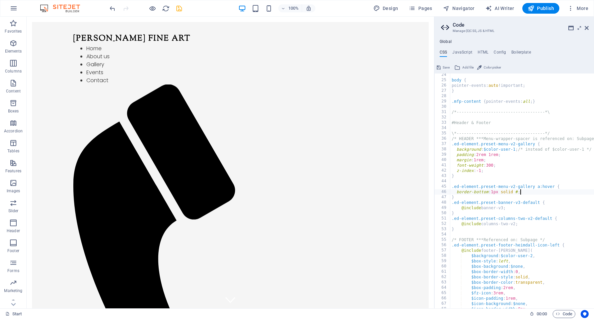
paste textarea "$color-user-1"
click at [515, 145] on div "body { pointer-events: auto !important; } .mfp-content { pointer-events: all ; …" at bounding box center [559, 195] width 218 height 246
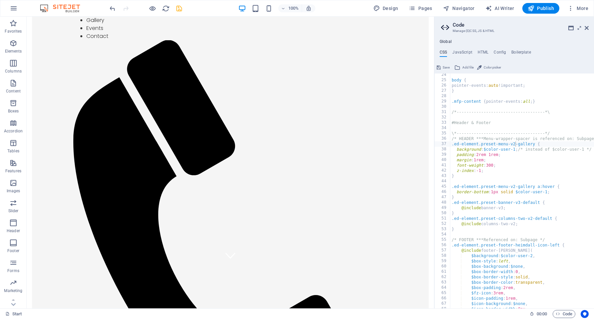
scroll to position [33, 0]
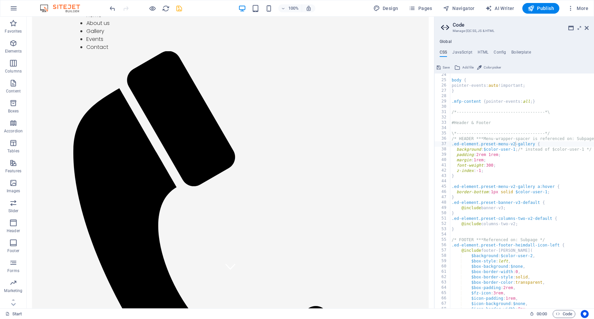
drag, startPoint x: 222, startPoint y: 124, endPoint x: 212, endPoint y: 103, distance: 22.6
drag, startPoint x: 213, startPoint y: 89, endPoint x: 217, endPoint y: 122, distance: 33.6
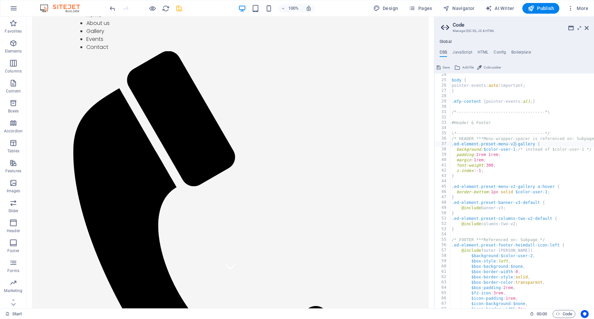
drag, startPoint x: 234, startPoint y: 214, endPoint x: 200, endPoint y: 136, distance: 84.3
click at [514, 173] on div "body { pointer-events: auto !important; } .mfp-content { pointer-events: all ; …" at bounding box center [559, 195] width 218 height 246
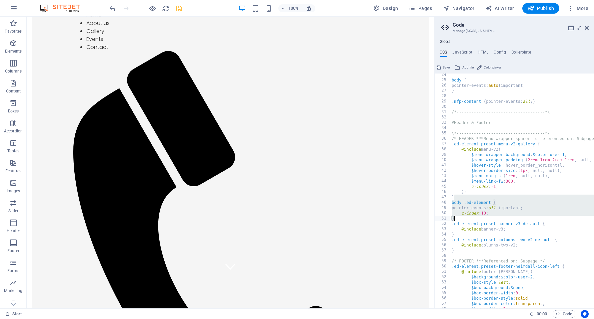
click at [462, 217] on div "body { pointer-events: auto !important; } .mfp-content { pointer-events: all ; …" at bounding box center [559, 195] width 218 height 246
drag, startPoint x: 461, startPoint y: 219, endPoint x: 475, endPoint y: 204, distance: 20.5
click at [450, 203] on div "} 24 25 26 27 28 29 30 31 32 33 34 35 36 37 38 39 40 41 42 43 44 45 46 47 48 49…" at bounding box center [514, 191] width 160 height 235
type textarea "body .ed-element { pointer-events: all !important;"
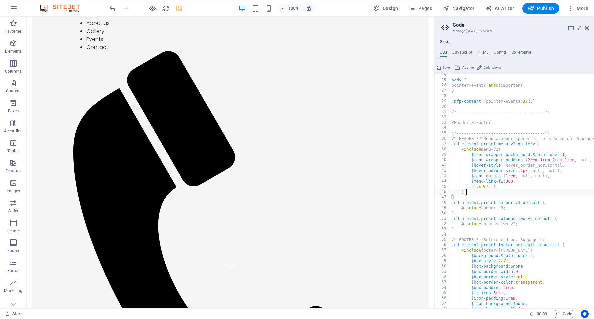
click at [543, 191] on div "body { pointer-events: auto !important; } .mfp-content { pointer-events: all ; …" at bounding box center [559, 195] width 218 height 246
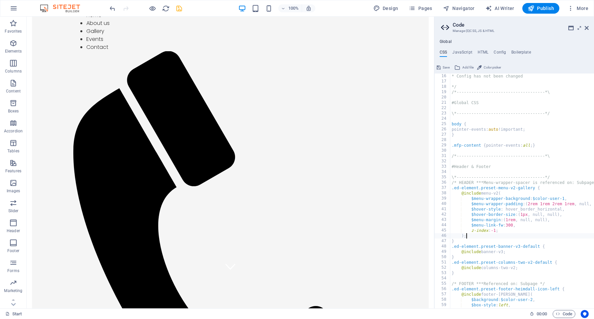
scroll to position [76, 0]
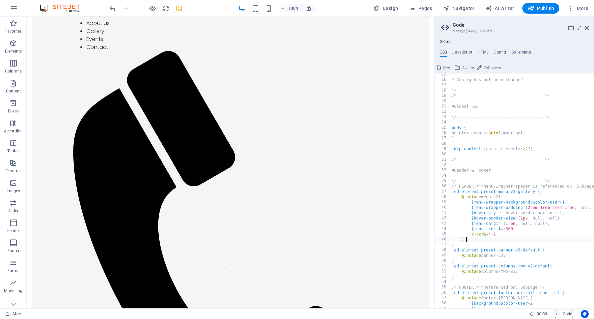
click at [532, 206] on div "* Config has not been changed */ /*------------------------------------*\ #Glob…" at bounding box center [559, 195] width 218 height 246
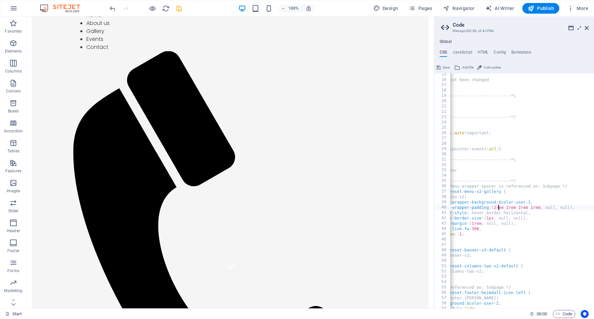
scroll to position [0, 0]
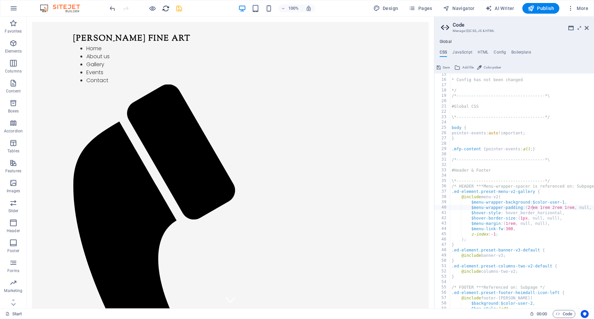
click at [168, 8] on icon "reload" at bounding box center [166, 9] width 8 height 8
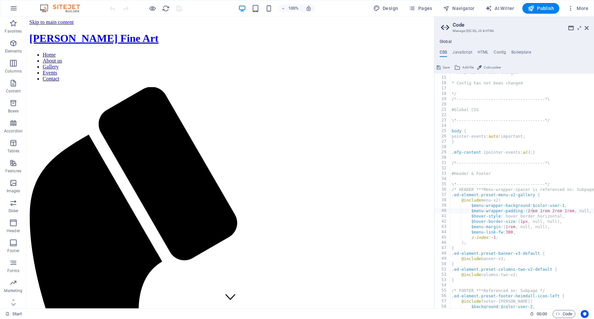
scroll to position [39, 0]
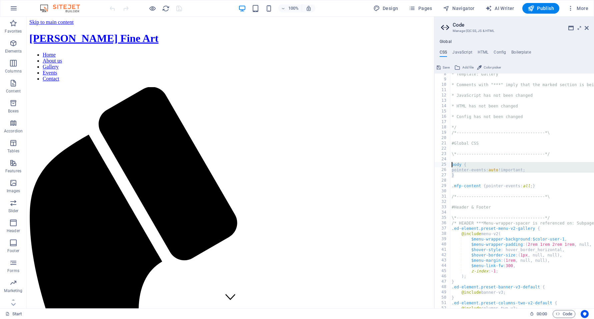
drag, startPoint x: 456, startPoint y: 174, endPoint x: 445, endPoint y: 166, distance: 13.6
click at [445, 166] on div "} 8 9 10 11 12 13 14 15 16 17 18 19 20 21 22 23 24 25 26 27 28 29 30 31 32 33 3…" at bounding box center [514, 191] width 160 height 235
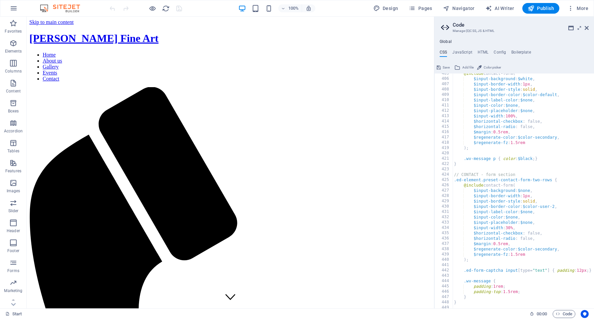
scroll to position [2691, 0]
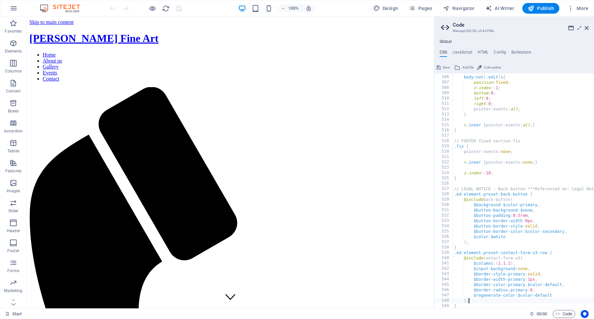
click at [479, 300] on div "body:not ( .edit ) & { position : fixed ; z-index : -1 ; bottom : 0 ; left : 0 …" at bounding box center [561, 192] width 218 height 246
type textarea ");"
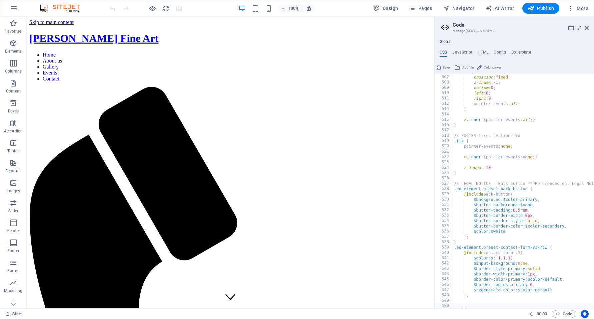
paste textarea "}"
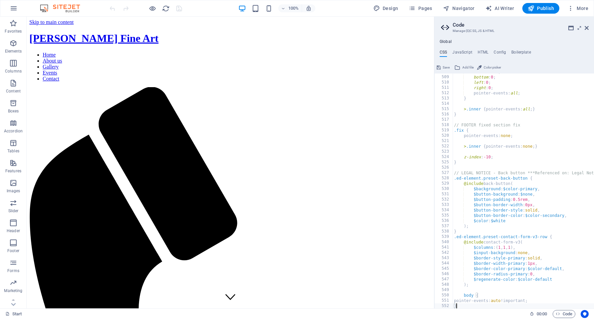
click at [462, 295] on div "z-index : -1 ; bottom : 0 ; left : 0 ; right : 0 ; pointer-events: all ; } > .i…" at bounding box center [561, 192] width 218 height 246
click at [483, 230] on div "z-index : -1 ; bottom : 0 ; left : 0 ; right : 0 ; pointer-events: all ; } > .i…" at bounding box center [561, 192] width 218 height 246
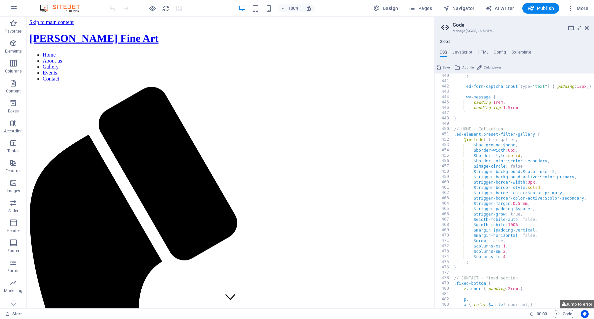
scroll to position [2340, 0]
click at [165, 8] on icon "reload" at bounding box center [166, 9] width 8 height 8
click at [181, 10] on div at bounding box center [145, 8] width 75 height 11
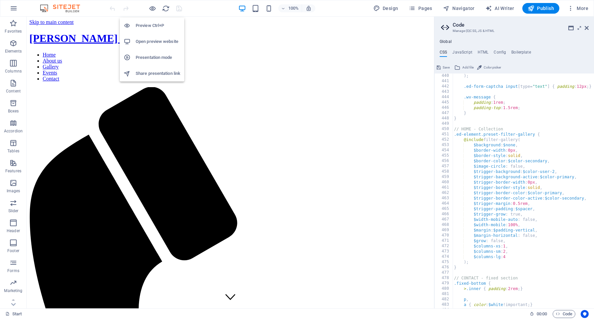
click at [153, 25] on h6 "Preview Ctrl+P" at bounding box center [158, 26] width 45 height 8
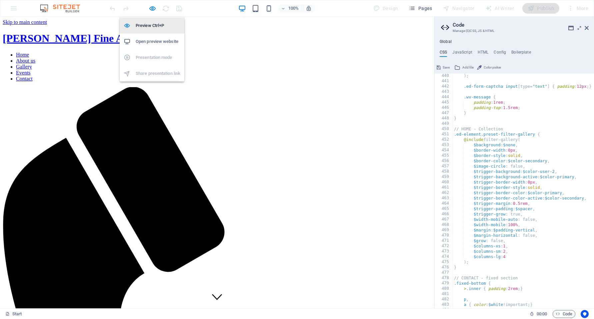
click at [149, 25] on h6 "Preview Ctrl+P" at bounding box center [158, 26] width 45 height 8
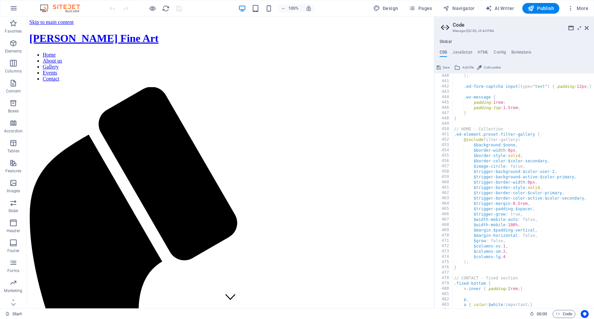
click at [150, 4] on div at bounding box center [145, 8] width 75 height 11
click at [152, 20] on li "Preview Ctrl+P" at bounding box center [152, 26] width 65 height 16
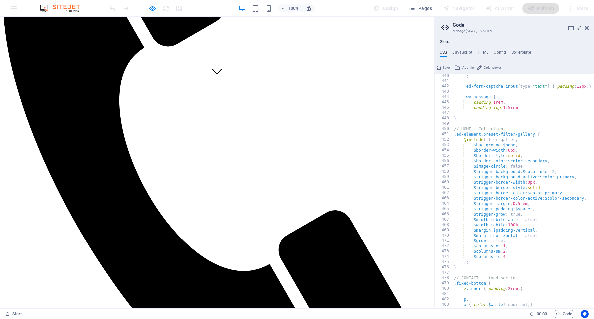
scroll to position [230, 0]
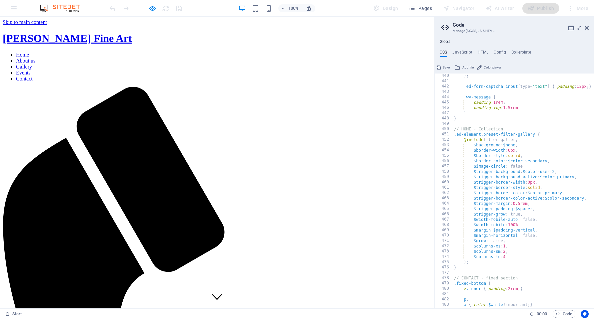
scroll to position [0, 0]
click at [151, 27] on h6 "Preview Ctrl+P" at bounding box center [158, 26] width 45 height 8
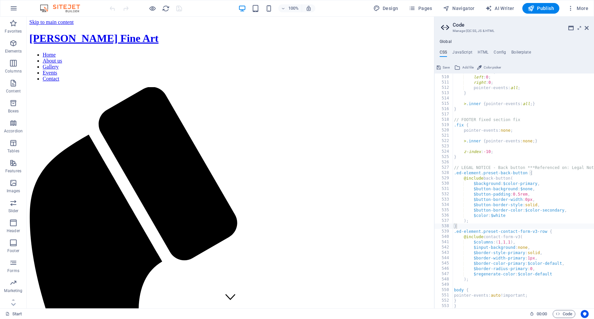
scroll to position [2712, 0]
click at [504, 295] on div "bottom : 0 ; left : 0 ; right : 0 ; pointer-events: all ; } > .inner { pointer-…" at bounding box center [561, 192] width 218 height 246
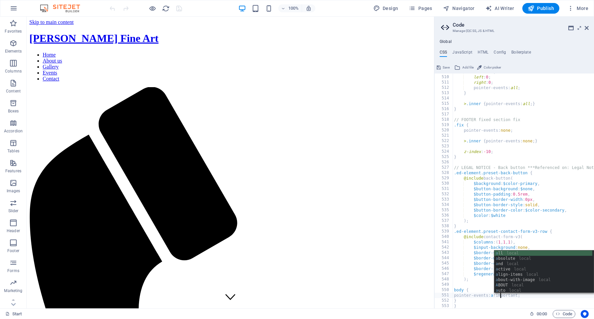
scroll to position [0, 4]
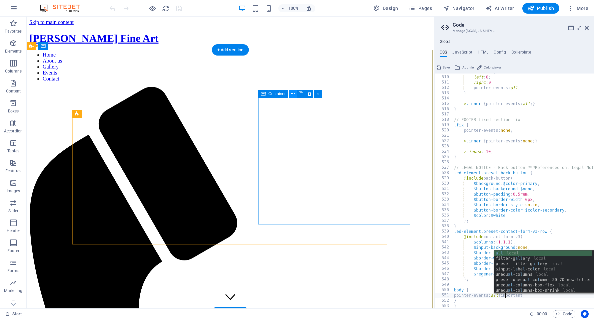
type textarea "pointer-events: all !important;"
click at [296, 97] on button at bounding box center [292, 94] width 8 height 8
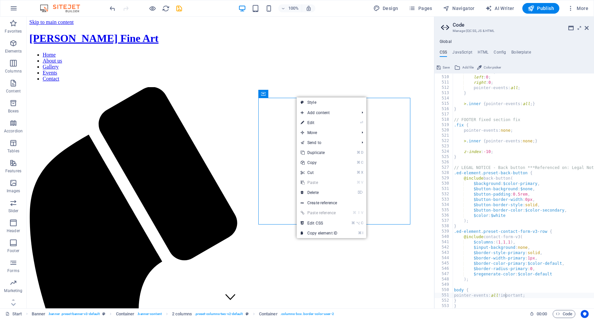
click at [165, 13] on div at bounding box center [145, 8] width 75 height 11
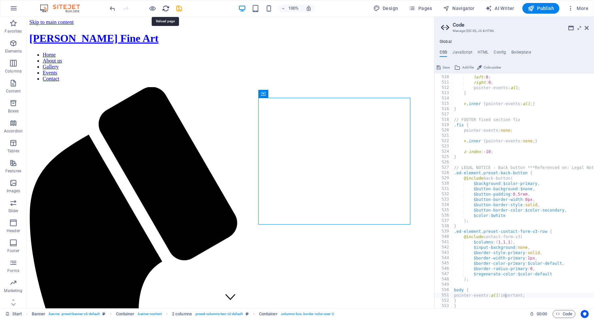
click at [165, 10] on icon "reload" at bounding box center [166, 9] width 8 height 8
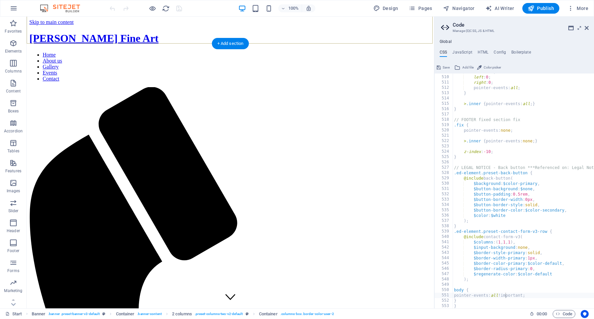
scroll to position [0, 0]
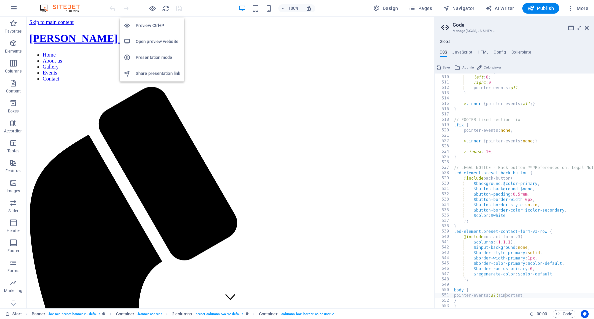
drag, startPoint x: 156, startPoint y: 24, endPoint x: 195, endPoint y: 28, distance: 39.5
click at [156, 24] on h6 "Preview Ctrl+P" at bounding box center [158, 26] width 45 height 8
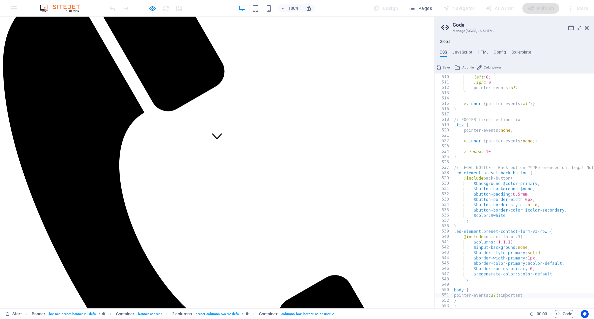
scroll to position [220, 0]
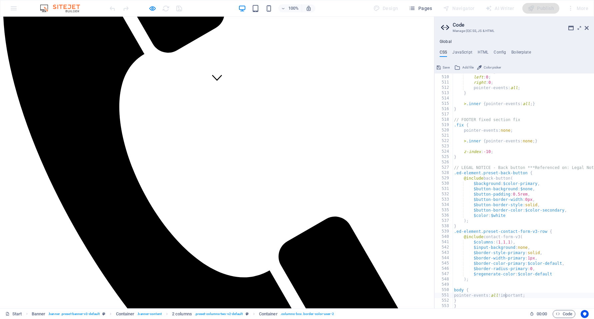
drag, startPoint x: 253, startPoint y: 30, endPoint x: 369, endPoint y: 92, distance: 132.6
click at [460, 297] on div "bottom : 0 ; left : 0 ; right : 0 ; pointer-events: all ; } > .inner { pointer-…" at bounding box center [561, 192] width 218 height 246
click at [495, 296] on div "bottom : 0 ; left : 0 ; right : 0 ; pointer-events: all ; } > .inner { pointer-…" at bounding box center [561, 192] width 218 height 246
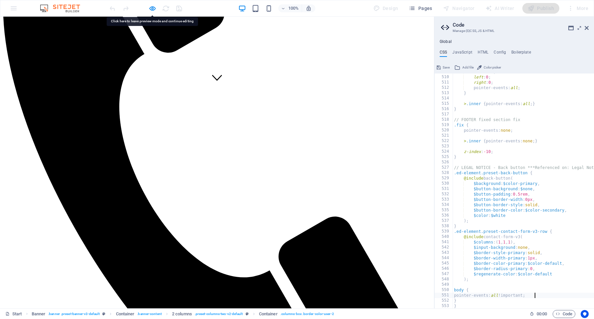
click at [534, 295] on div "bottom : 0 ; left : 0 ; right : 0 ; pointer-events: all ; } > .inner { pointer-…" at bounding box center [561, 192] width 218 height 246
click at [494, 294] on div "bottom : 0 ; left : 0 ; right : 0 ; pointer-events: all ; } > .inner { pointer-…" at bounding box center [561, 192] width 218 height 246
click at [502, 294] on div "bottom : 0 ; left : 0 ; right : 0 ; pointer-events: all ; } > .inner { pointer-…" at bounding box center [561, 192] width 218 height 246
click at [522, 294] on div "bottom : 0 ; left : 0 ; right : 0 ; pointer-events: all ; } > .inner { pointer-…" at bounding box center [561, 192] width 218 height 246
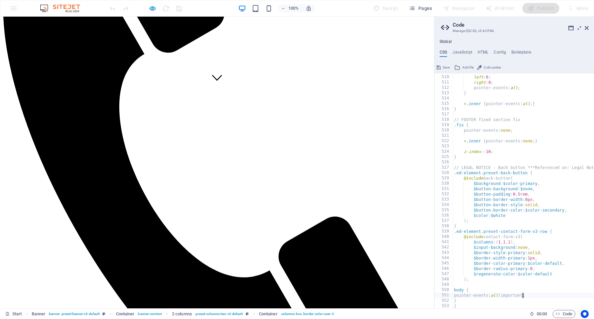
click at [522, 294] on div "bottom : 0 ; left : 0 ; right : 0 ; pointer-events: all ; } > .inner { pointer-…" at bounding box center [561, 192] width 218 height 246
click at [499, 294] on div "bottom : 0 ; left : 0 ; right : 0 ; pointer-events: all ; } > .inner { pointer-…" at bounding box center [561, 192] width 218 height 246
drag, startPoint x: 481, startPoint y: 283, endPoint x: 484, endPoint y: 286, distance: 4.0
click at [482, 283] on div "bottom : 0 ; left : 0 ; right : 0 ; pointer-events: all ; } > .inner { pointer-…" at bounding box center [561, 192] width 218 height 246
click at [485, 291] on div "bottom : 0 ; left : 0 ; right : 0 ; pointer-events: all ; } > .inner { pointer-…" at bounding box center [561, 192] width 218 height 246
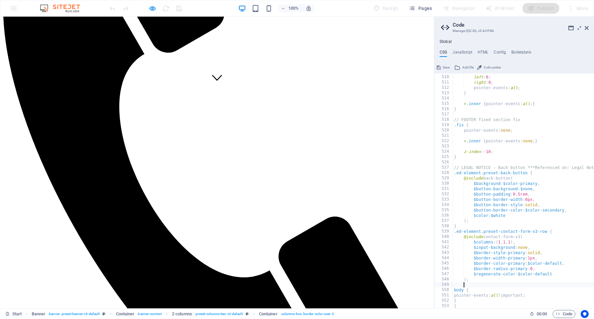
type textarea "body {"
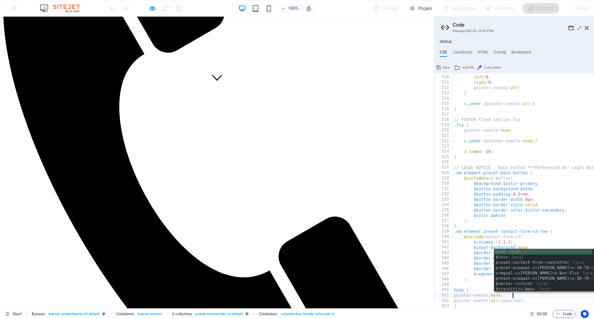
click at [486, 239] on div "bottom : 0 ; left : 0 ; right : 0 ; pointer-events: all ; } > .inner { pointer-…" at bounding box center [561, 192] width 218 height 246
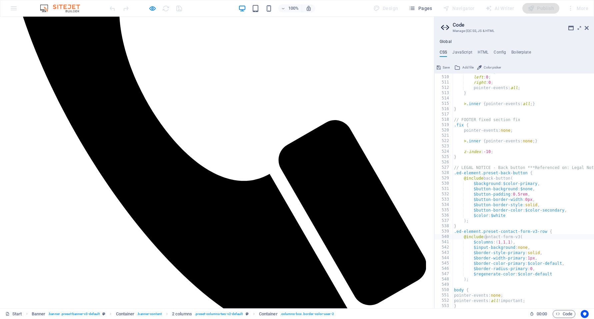
scroll to position [152, 0]
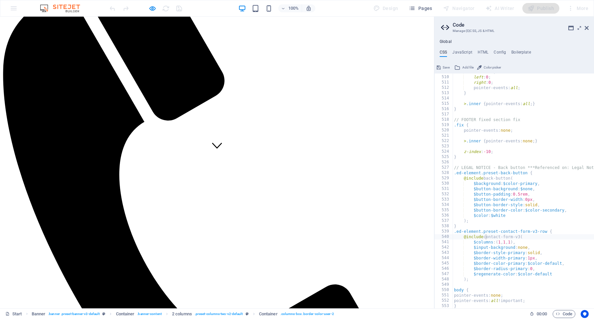
click at [461, 291] on div "bottom : 0 ; left : 0 ; right : 0 ; pointer-events: all ; } > .inner { pointer-…" at bounding box center [561, 192] width 218 height 246
click at [461, 295] on div "bottom : 0 ; left : 0 ; right : 0 ; pointer-events: all ; } > .inner { pointer-…" at bounding box center [561, 192] width 218 height 246
type textarea "pointer-events: none;"
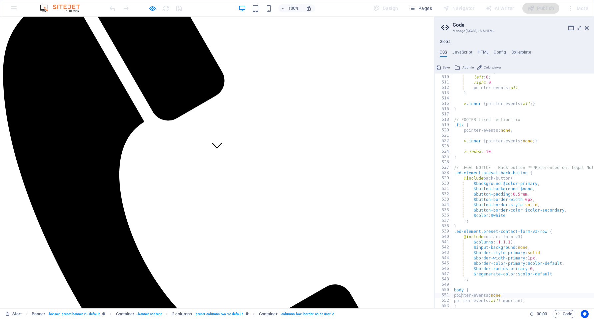
drag, startPoint x: 245, startPoint y: 31, endPoint x: 335, endPoint y: 92, distance: 108.9
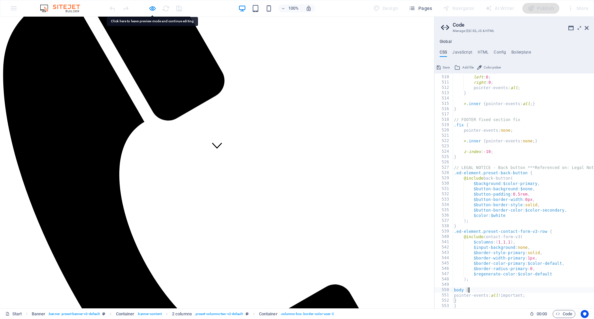
click at [453, 290] on div "bottom : 0 ; left : 0 ; right : 0 ; pointer-events: all ; } > .inner { pointer-…" at bounding box center [561, 192] width 218 height 246
click at [504, 230] on div "bottom : 0 ; left : 0 ; right : 0 ; pointer-events: all ; } > .inner { pointer-…" at bounding box center [561, 192] width 218 height 246
drag, startPoint x: 236, startPoint y: 30, endPoint x: 269, endPoint y: 69, distance: 51.5
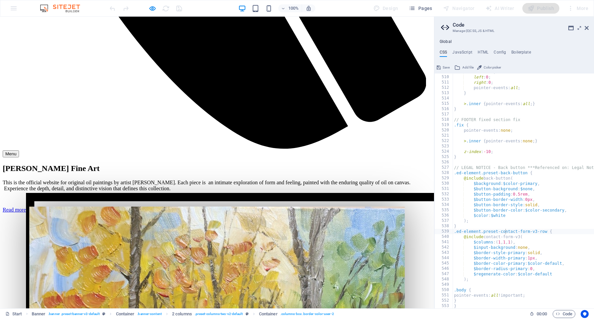
scroll to position [539, 0]
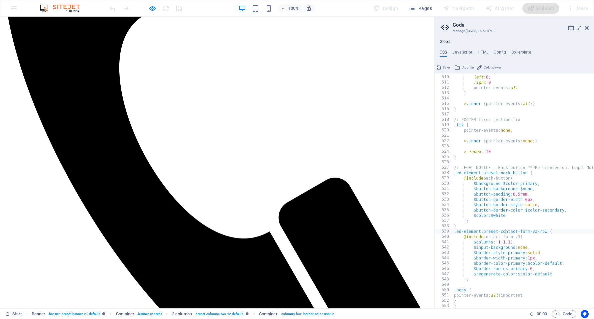
drag, startPoint x: 373, startPoint y: 26, endPoint x: 372, endPoint y: 31, distance: 4.8
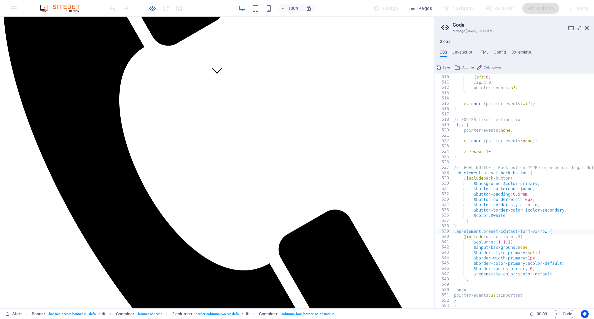
scroll to position [211, 0]
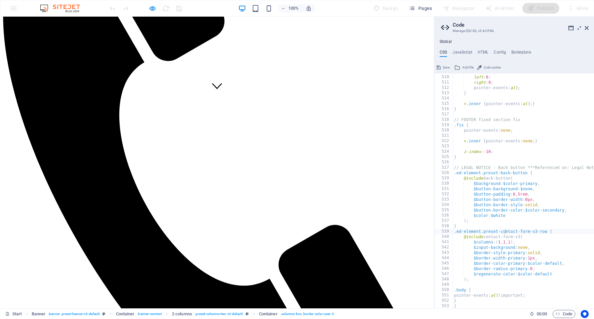
drag, startPoint x: 477, startPoint y: 302, endPoint x: 440, endPoint y: 287, distance: 39.6
click at [440, 286] on div ".ed-element.preset-contact-form-v3-row { [PHONE_NUMBER] [PHONE_NUMBER] [PHONE_N…" at bounding box center [514, 191] width 160 height 235
drag, startPoint x: 465, startPoint y: 296, endPoint x: 461, endPoint y: 297, distance: 4.3
drag, startPoint x: 459, startPoint y: 301, endPoint x: 452, endPoint y: 288, distance: 15.0
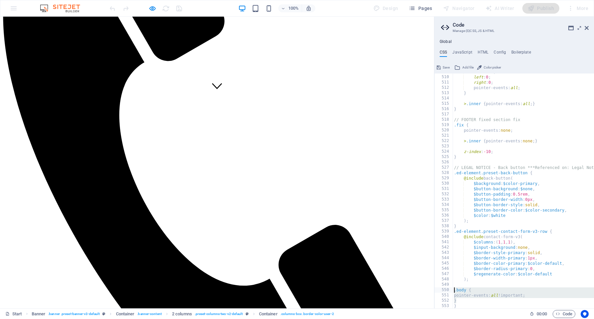
click at [452, 288] on div "pointer-events: all !important; 509 510 511 512 513 514 515 516 517 518 519 520…" at bounding box center [514, 191] width 160 height 235
type textarea ".body { pointer-events: all !important;"
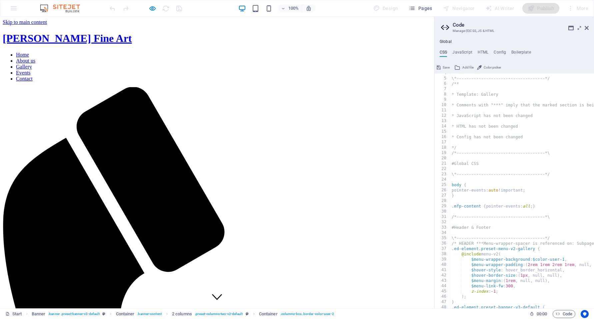
scroll to position [0, 0]
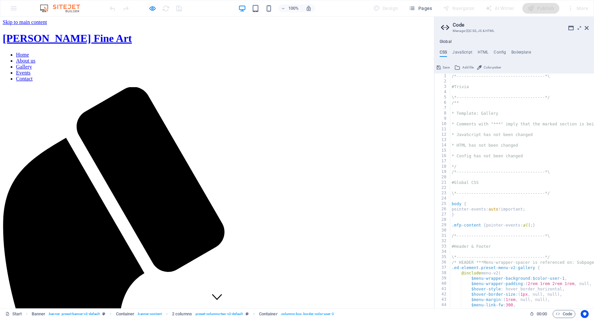
click at [501, 211] on div "/*------------------------------------*\ #Trivia \*----------------------------…" at bounding box center [559, 197] width 218 height 246
click at [500, 226] on div "/*------------------------------------*\ #Trivia \*----------------------------…" at bounding box center [559, 197] width 218 height 246
click at [464, 225] on div "/*------------------------------------*\ #Trivia \*----------------------------…" at bounding box center [559, 197] width 218 height 246
click at [543, 225] on div "/*------------------------------------*\ #Trivia \*----------------------------…" at bounding box center [559, 197] width 218 height 246
drag, startPoint x: 560, startPoint y: 225, endPoint x: 437, endPoint y: 223, distance: 122.9
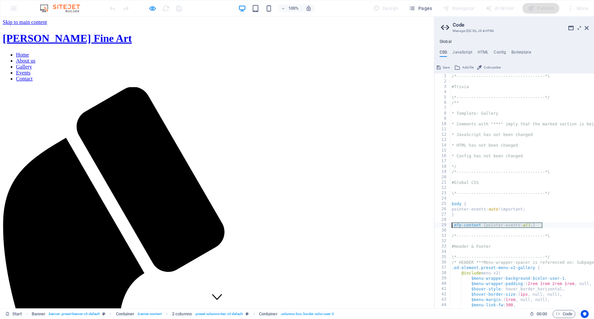
click at [437, 223] on div ".mfp-content { pointer-events: all; } 1 2 3 4 5 6 7 8 9 10 11 12 13 14 15 16 17…" at bounding box center [514, 191] width 160 height 235
click at [467, 224] on div "/*------------------------------------*\ #Trivia \*----------------------------…" at bounding box center [559, 197] width 218 height 246
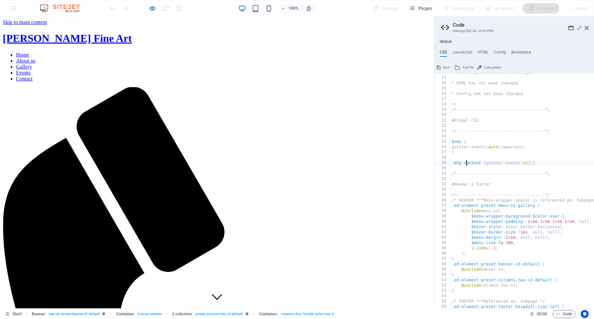
scroll to position [62, 0]
click at [543, 147] on div "* JavaScript has not been changed * HTML has not been changed * Config has not …" at bounding box center [559, 193] width 218 height 246
type textarea "pointer-events: auto !important;"
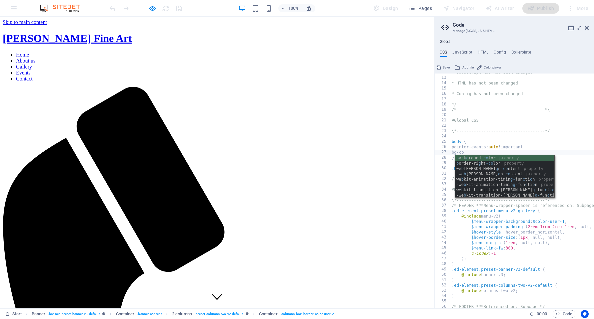
scroll to position [0, 1]
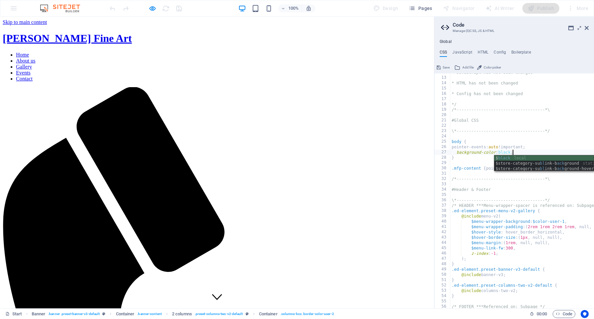
click at [529, 121] on div "* JavaScript has not been changed * HTML has not been changed * Config has not …" at bounding box center [559, 193] width 218 height 246
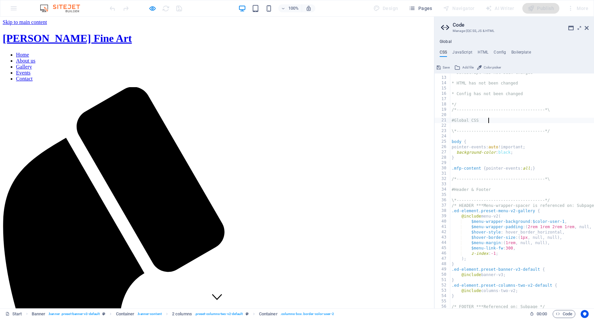
scroll to position [0, 3]
click at [523, 206] on div "* JavaScript has not been changed * HTML has not been changed * Config has not …" at bounding box center [559, 193] width 218 height 246
click at [167, 6] on div at bounding box center [145, 8] width 75 height 11
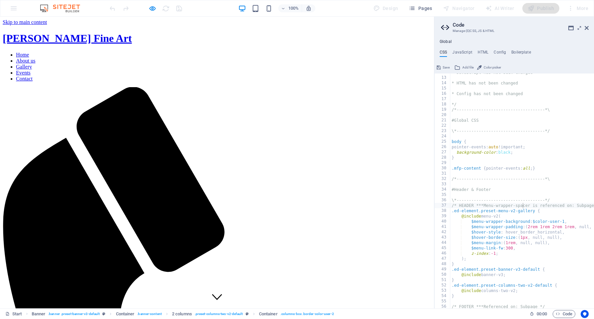
click at [156, 10] on div at bounding box center [145, 8] width 75 height 11
click at [155, 9] on icon "button" at bounding box center [153, 9] width 8 height 8
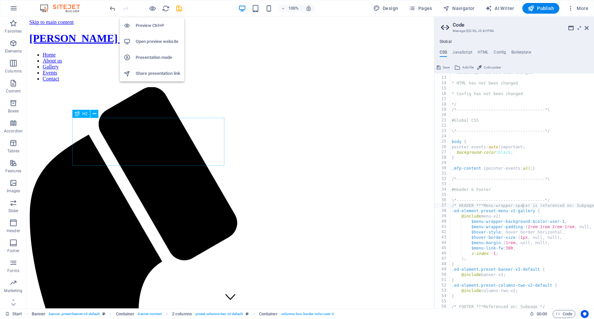
click at [154, 22] on h6 "Preview Ctrl+P" at bounding box center [158, 26] width 45 height 8
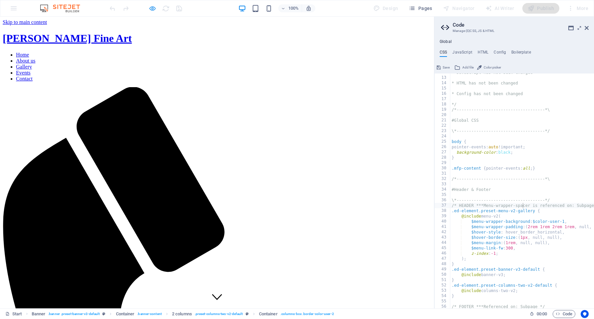
drag, startPoint x: 149, startPoint y: 1, endPoint x: 151, endPoint y: 7, distance: 6.5
click at [149, 1] on div "100% Design Pages Navigator AI Writer Publish More" at bounding box center [296, 8] width 593 height 16
click at [151, 7] on icon "button" at bounding box center [153, 9] width 8 height 8
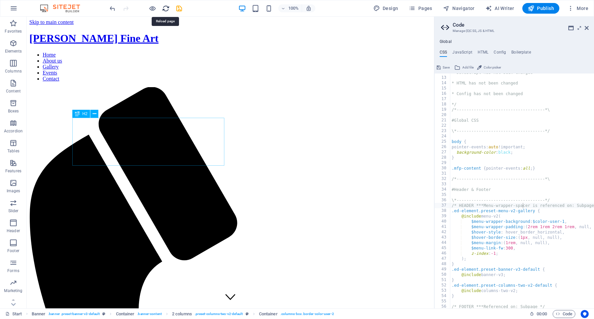
click at [164, 10] on icon "reload" at bounding box center [166, 9] width 8 height 8
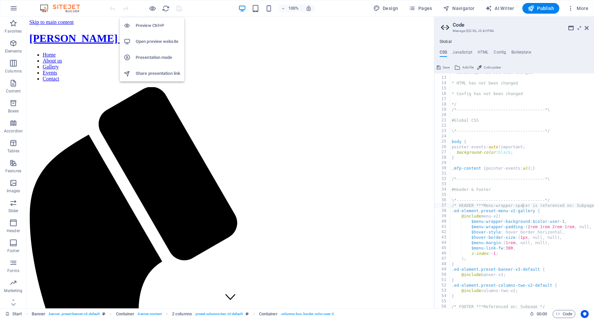
click at [163, 27] on h6 "Preview Ctrl+P" at bounding box center [158, 26] width 45 height 8
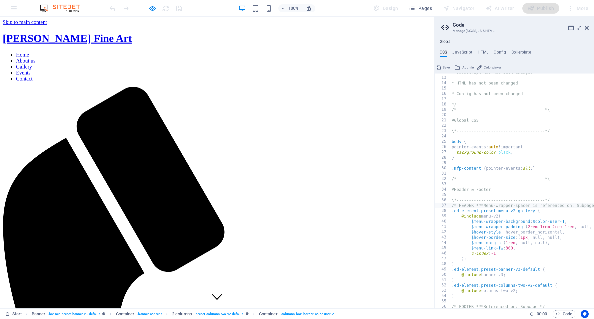
type textarea "background-color: black;"
drag, startPoint x: 524, startPoint y: 150, endPoint x: 431, endPoint y: 137, distance: 93.6
click at [440, 153] on div "background-color: black; 12 13 14 15 16 17 18 19 20 21 22 23 24 25 26 27 28 29 …" at bounding box center [514, 191] width 160 height 235
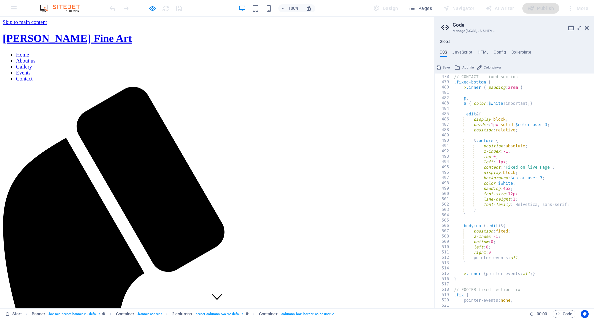
scroll to position [2542, 0]
click at [521, 259] on div "// CONTACT - fixed section .fixed-bottom { > .inner { padding : 2rem ; } p , a …" at bounding box center [561, 192] width 218 height 246
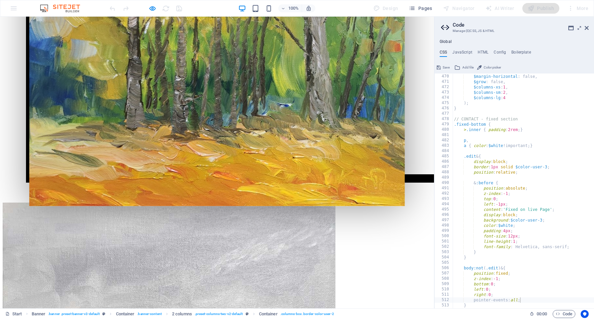
scroll to position [805, 0]
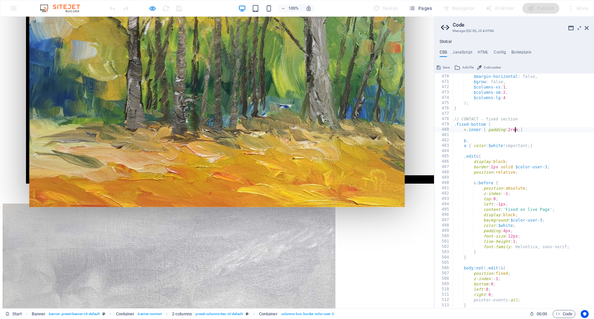
drag, startPoint x: 514, startPoint y: 127, endPoint x: 523, endPoint y: 127, distance: 9.0
click at [515, 127] on div "$margin : $padding-vertical , $margin-horizontal : false, $grow : false, $colum…" at bounding box center [561, 192] width 218 height 246
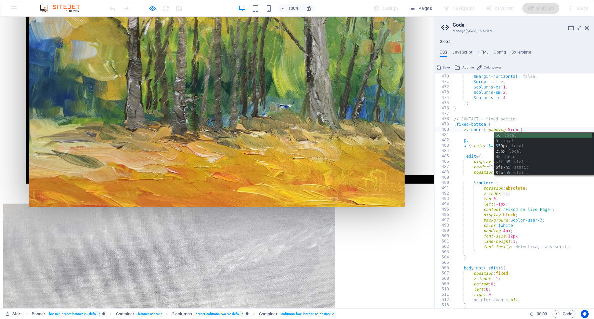
scroll to position [0, 6]
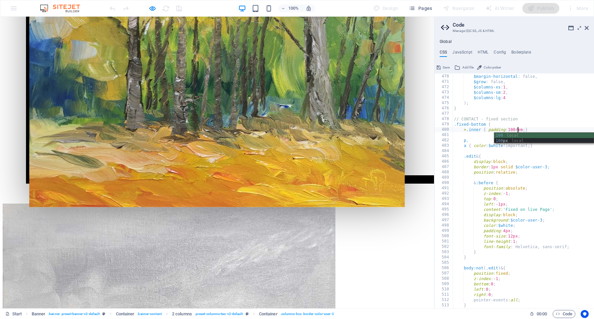
click at [515, 105] on div "$margin : $padding-vertical , $margin-horizontal : false, $grow : false, $colum…" at bounding box center [561, 192] width 218 height 246
type textarea ");"
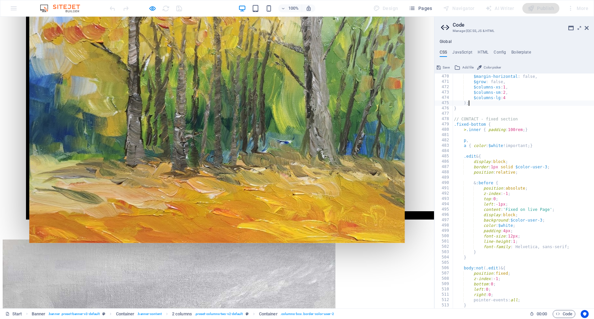
scroll to position [766, 0]
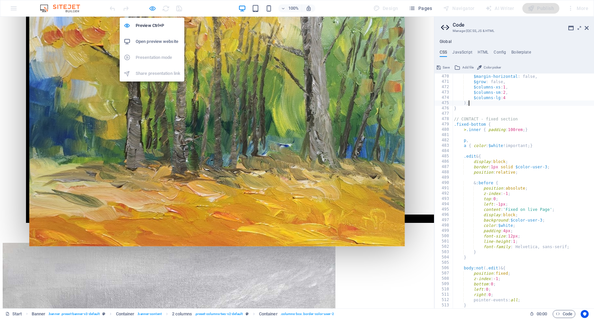
click at [152, 10] on icon "button" at bounding box center [153, 9] width 8 height 8
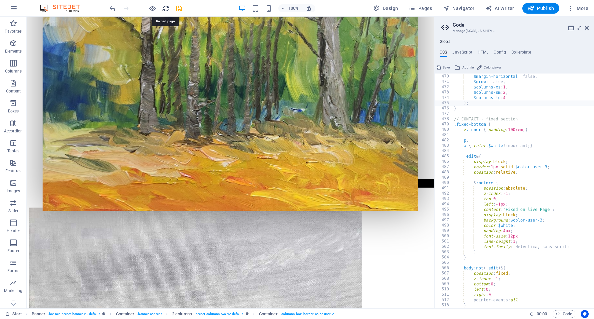
click at [166, 10] on icon "reload" at bounding box center [166, 9] width 8 height 8
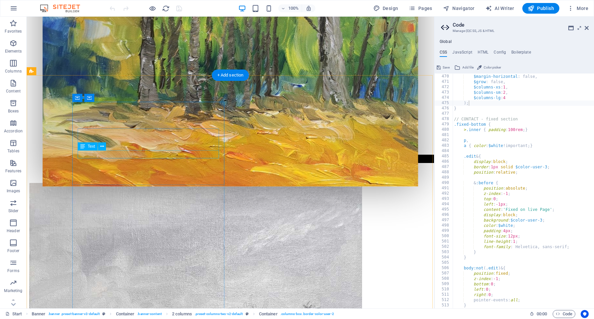
scroll to position [807, 0]
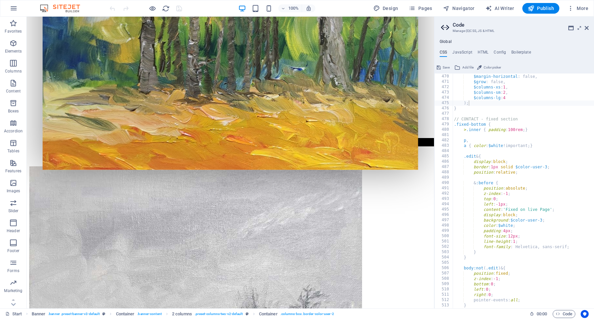
click at [521, 135] on div "$margin : $padding-vertical , $margin-horizontal : false, $grow : false, $colum…" at bounding box center [561, 192] width 218 height 246
type textarea ">.inner { padding: 2rem; }"
click at [163, 11] on icon "reload" at bounding box center [166, 9] width 8 height 8
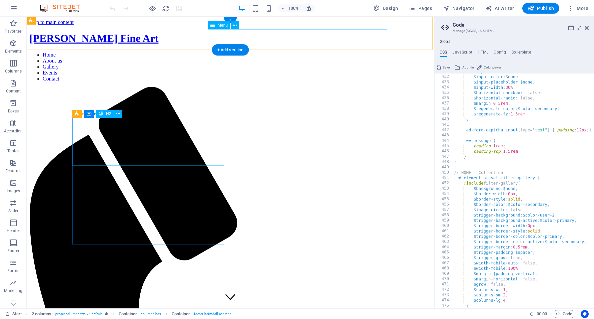
click at [265, 52] on nav "Home About us Gallery Events Contact" at bounding box center [230, 67] width 402 height 30
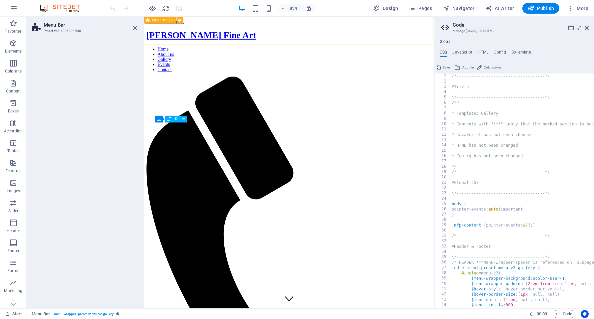
click at [327, 32] on div "Kurt Penrose Fine Art Home About us Gallery Events Contact Menu" at bounding box center [315, 283] width 336 height 502
drag, startPoint x: 441, startPoint y: 28, endPoint x: 522, endPoint y: 26, distance: 81.3
click at [450, 28] on icon at bounding box center [446, 27] width 10 height 9
click at [543, 30] on icon at bounding box center [586, 27] width 4 height 5
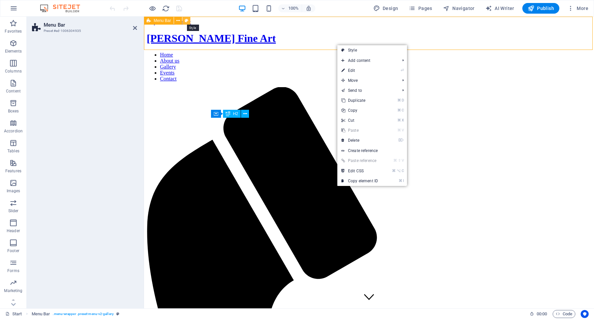
click at [189, 19] on button at bounding box center [186, 21] width 8 height 8
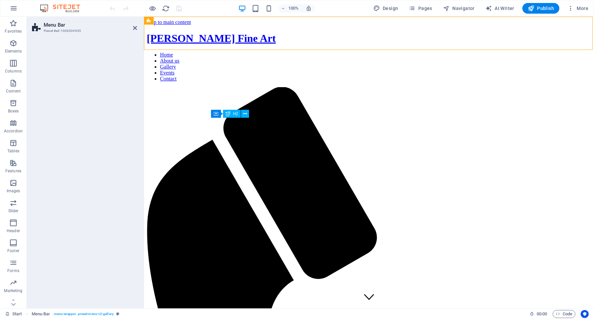
click at [186, 22] on icon at bounding box center [187, 20] width 4 height 7
click at [136, 29] on icon at bounding box center [135, 27] width 4 height 5
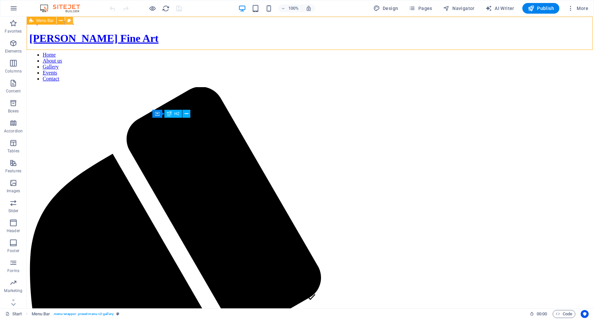
click at [67, 20] on button at bounding box center [69, 21] width 8 height 8
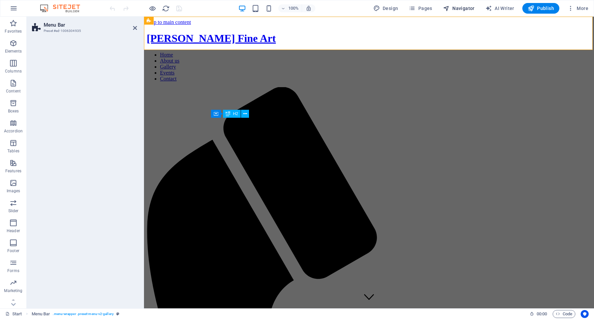
click at [454, 9] on span "Navigator" at bounding box center [459, 8] width 32 height 7
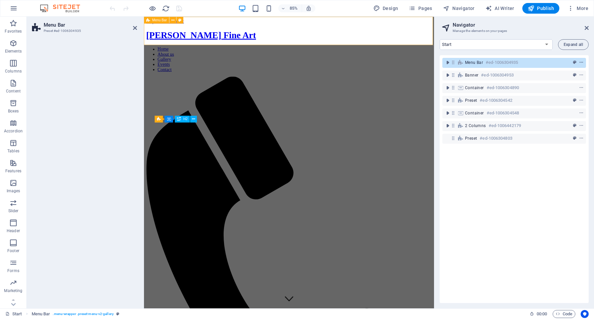
click at [543, 63] on icon "context-menu" at bounding box center [581, 62] width 5 height 5
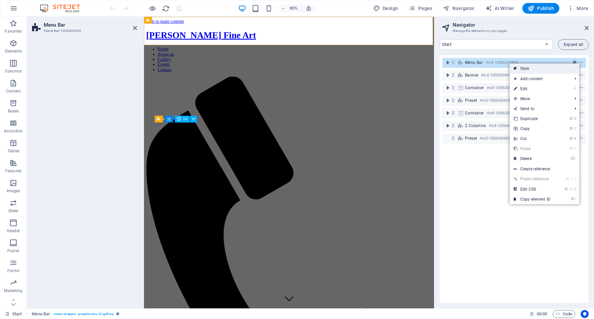
click at [543, 66] on link "Style" at bounding box center [544, 69] width 70 height 10
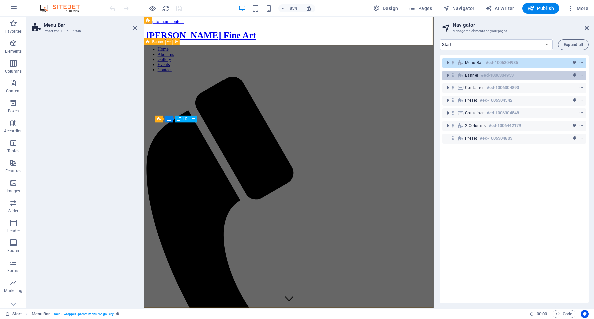
click at [543, 72] on button "context-menu" at bounding box center [581, 75] width 7 height 8
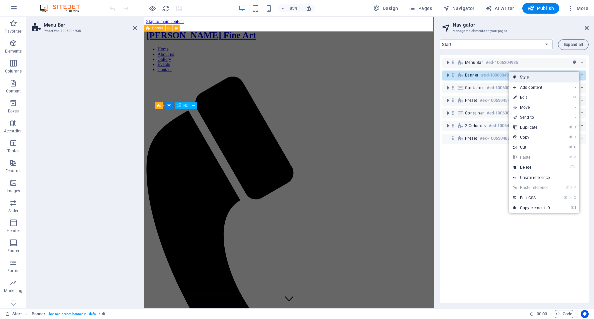
scroll to position [16, 0]
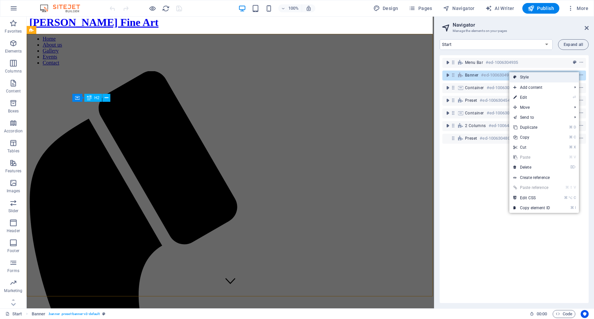
click at [543, 79] on link "Style" at bounding box center [544, 77] width 70 height 10
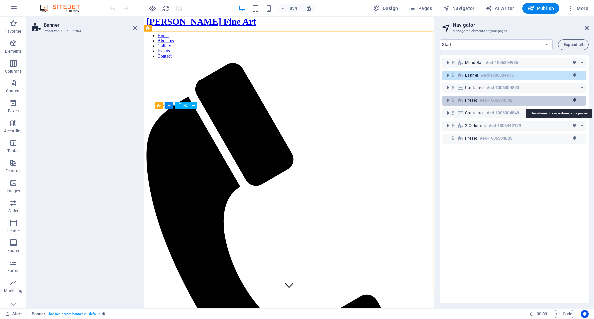
click at [543, 99] on icon "preset" at bounding box center [574, 100] width 3 height 5
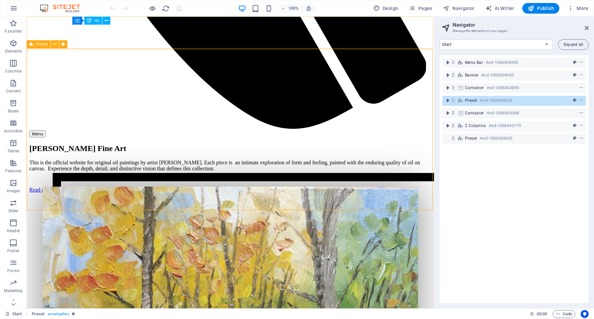
click at [543, 99] on icon "preset" at bounding box center [574, 100] width 3 height 5
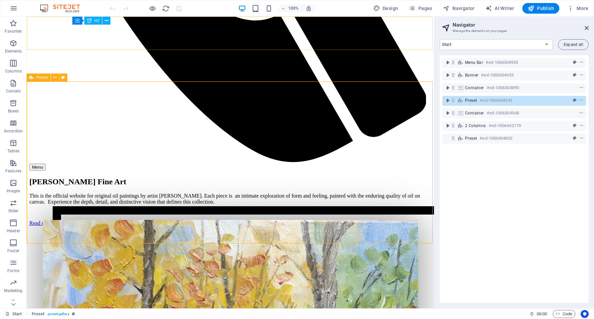
click at [543, 99] on icon "preset" at bounding box center [574, 100] width 3 height 5
click at [543, 102] on icon "preset" at bounding box center [574, 100] width 3 height 5
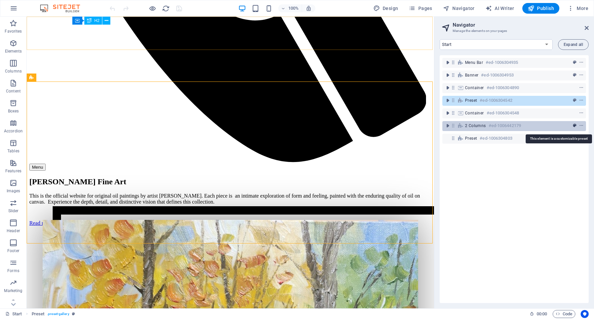
click at [543, 129] on button "preset" at bounding box center [574, 126] width 7 height 8
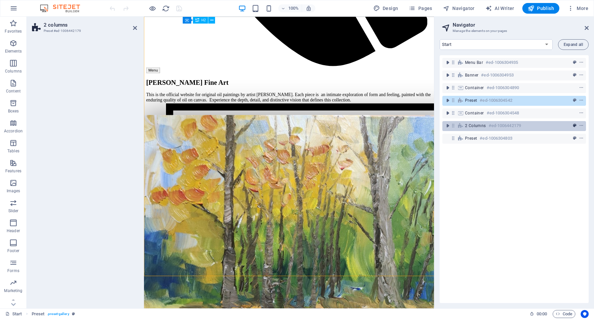
scroll to position [842, 0]
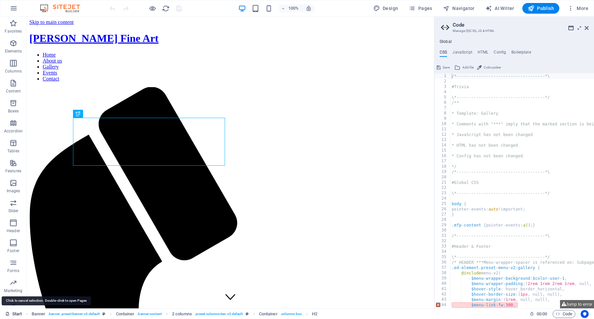
click at [19, 314] on link "Start" at bounding box center [13, 314] width 17 height 8
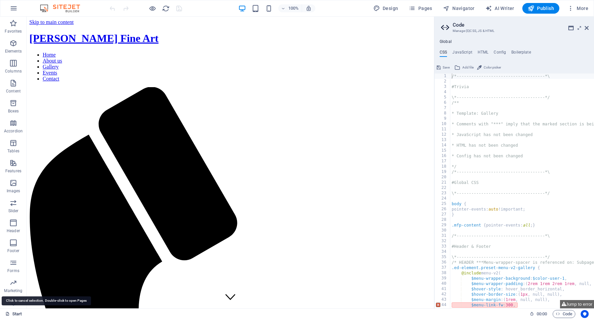
click at [19, 314] on link "Start" at bounding box center [13, 314] width 17 height 8
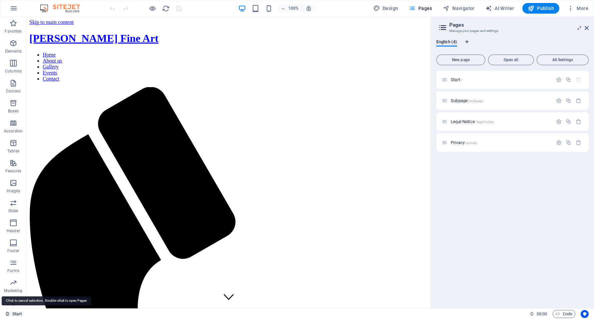
click at [19, 314] on link "Start" at bounding box center [13, 314] width 17 height 8
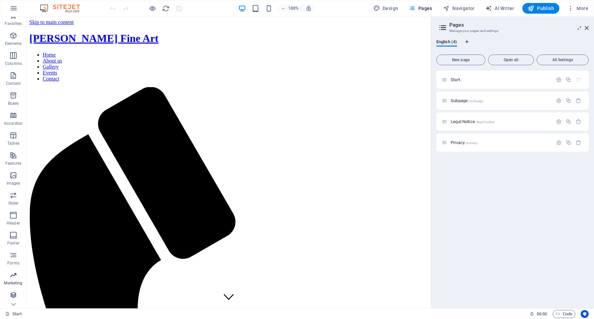
scroll to position [8, 0]
click at [570, 6] on icon "button" at bounding box center [570, 8] width 7 height 7
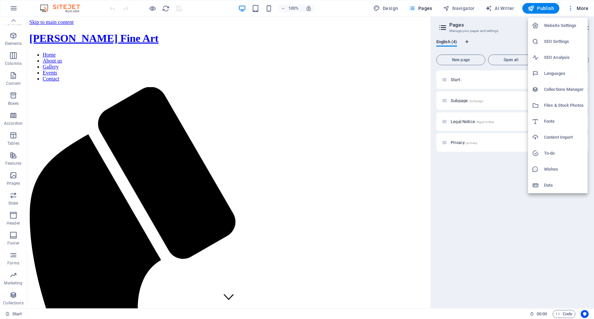
click at [497, 233] on div at bounding box center [297, 159] width 594 height 319
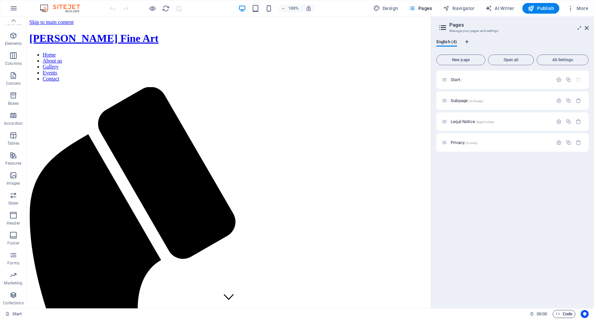
click at [559, 316] on span "Code" at bounding box center [563, 314] width 17 height 8
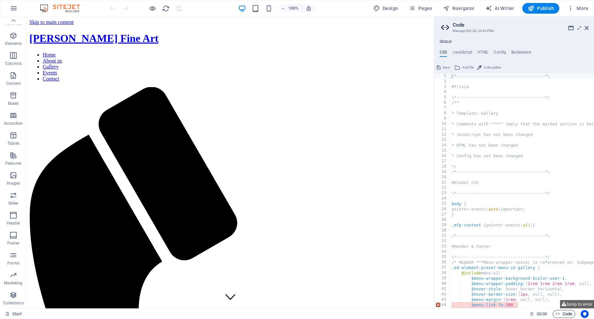
click at [559, 312] on icon "button" at bounding box center [557, 314] width 4 height 4
click at [505, 52] on h4 "Config" at bounding box center [499, 53] width 12 height 7
type textarea "$color-background: #ffffff;"
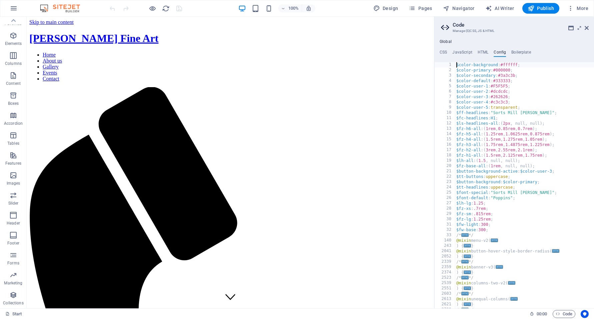
scroll to position [132, 0]
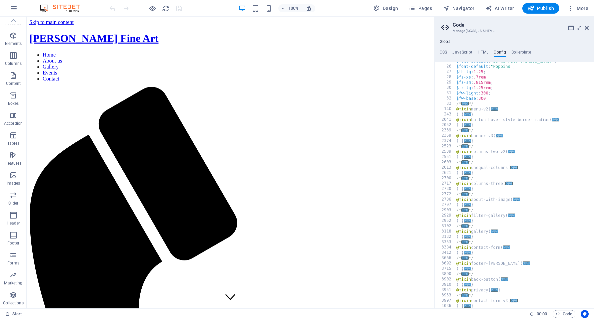
click at [523, 48] on div "Global CSS JavaScript HTML Config Boilerplate /*-------------------------------…" at bounding box center [514, 174] width 160 height 270
click at [521, 53] on h4 "Boilerplate" at bounding box center [521, 53] width 20 height 7
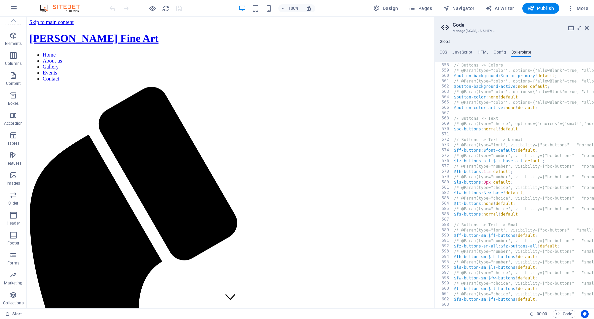
scroll to position [1461, 0]
type textarea "$ff-buttons: $font-default !default;"
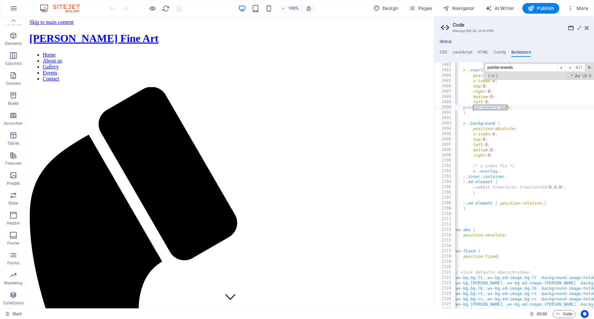
scroll to position [0, 0]
type input "pointer-events"
drag, startPoint x: 473, startPoint y: 109, endPoint x: 542, endPoint y: 108, distance: 68.6
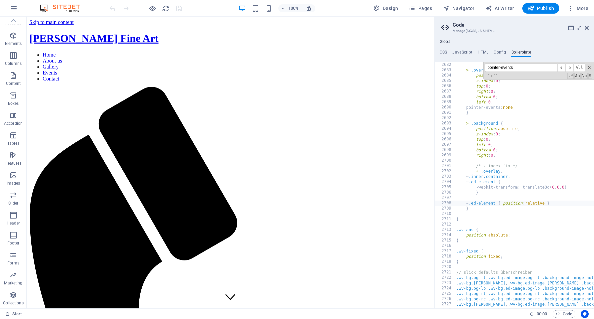
type textarea "~ .ed-element { position: relative; }"
drag, startPoint x: 561, startPoint y: 204, endPoint x: 572, endPoint y: 202, distance: 11.1
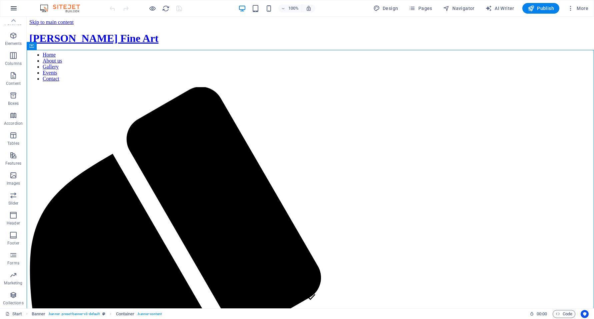
click at [11, 7] on icon "button" at bounding box center [14, 8] width 8 height 8
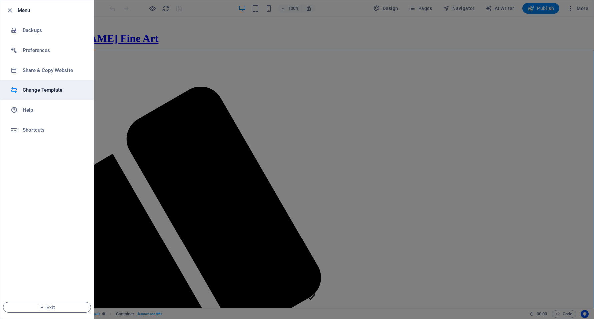
click at [38, 91] on h6 "Change Template" at bounding box center [54, 90] width 62 height 8
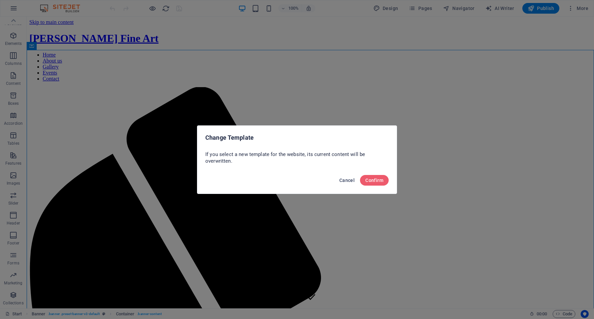
click at [344, 181] on span "Cancel" at bounding box center [346, 180] width 15 height 5
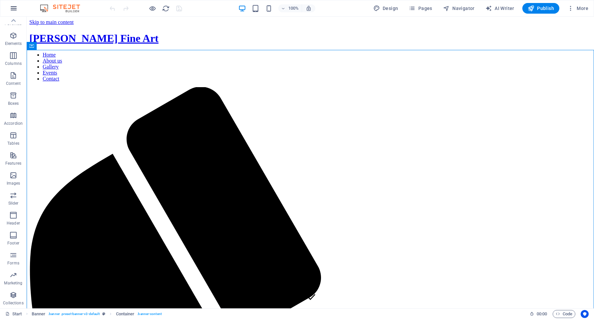
click at [12, 4] on button "button" at bounding box center [14, 8] width 16 height 16
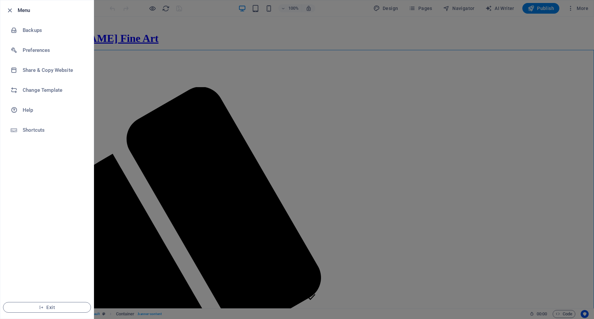
click at [242, 38] on div at bounding box center [297, 159] width 594 height 319
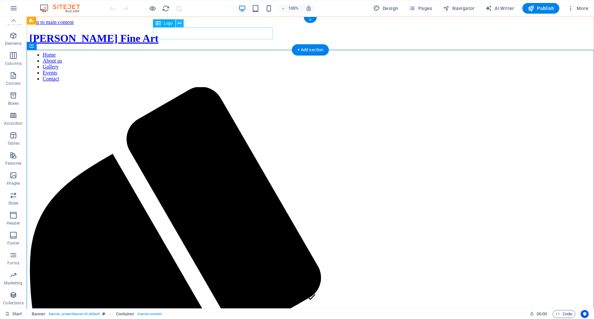
click at [179, 22] on icon at bounding box center [180, 23] width 4 height 7
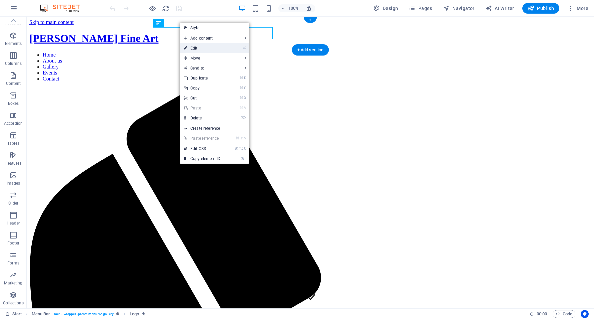
click at [202, 48] on link "⏎ Edit" at bounding box center [202, 48] width 45 height 10
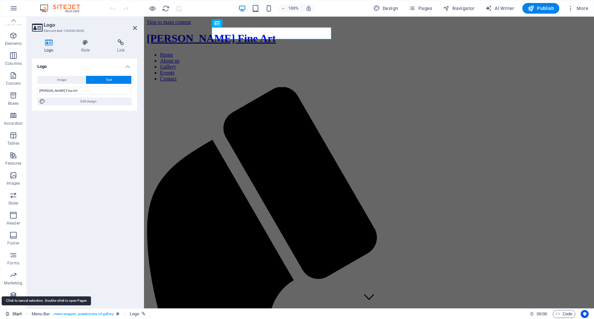
click at [19, 314] on link "Start" at bounding box center [13, 314] width 17 height 8
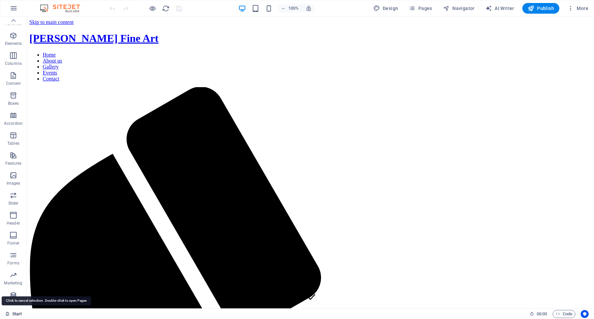
click at [13, 311] on link "Start" at bounding box center [13, 314] width 17 height 8
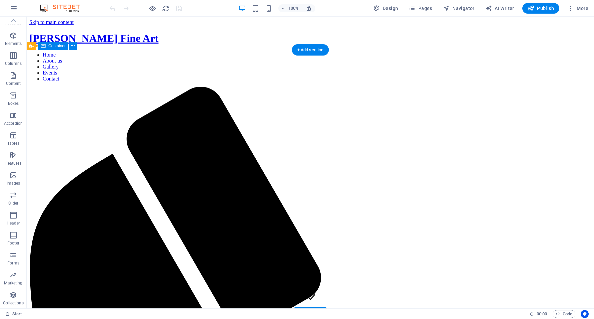
drag, startPoint x: 84, startPoint y: 64, endPoint x: 81, endPoint y: 58, distance: 6.3
click at [64, 45] on icon at bounding box center [65, 46] width 4 height 7
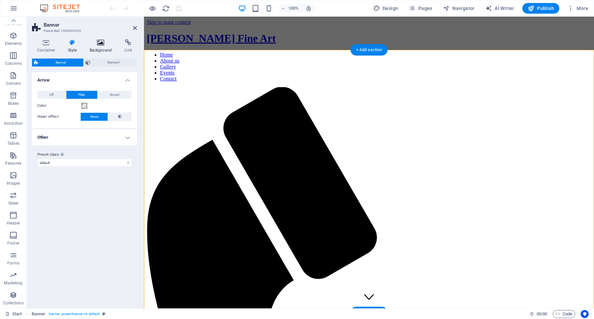
click at [104, 46] on h4 "Background" at bounding box center [102, 46] width 35 height 14
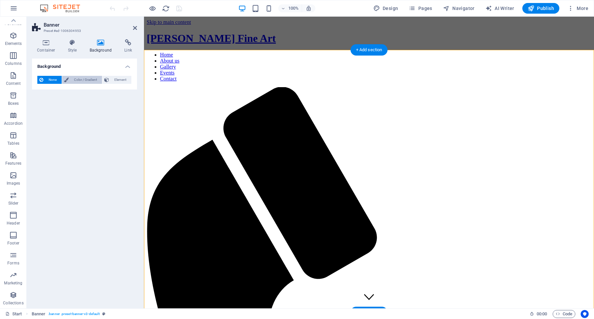
click at [88, 78] on span "Color / Gradient" at bounding box center [85, 80] width 29 height 8
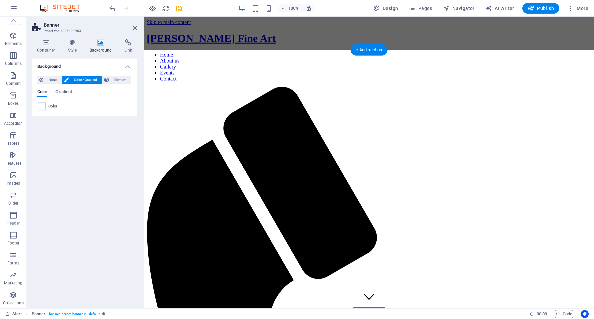
click at [51, 103] on div "Color" at bounding box center [85, 107] width 94 height 8
click at [45, 105] on div at bounding box center [42, 107] width 8 height 8
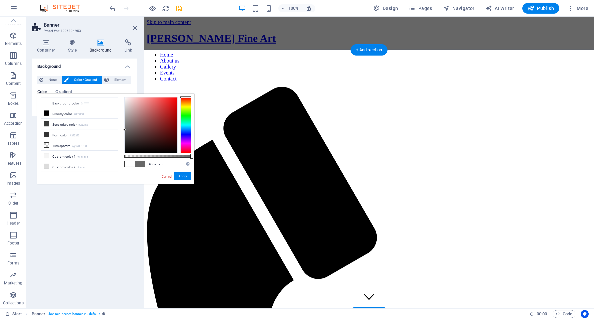
type input "#bd9191"
drag, startPoint x: 150, startPoint y: 114, endPoint x: 137, endPoint y: 112, distance: 13.5
click at [137, 112] on div at bounding box center [151, 125] width 53 height 55
click at [56, 81] on span "None" at bounding box center [52, 80] width 14 height 8
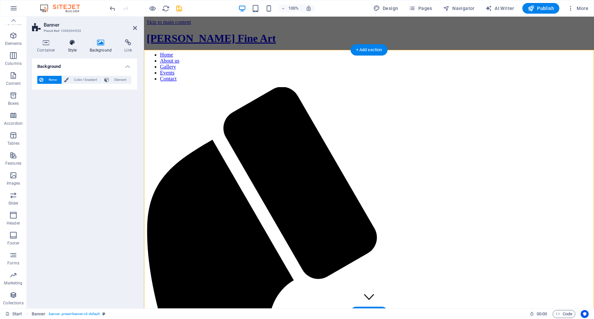
click at [67, 43] on icon at bounding box center [72, 42] width 19 height 7
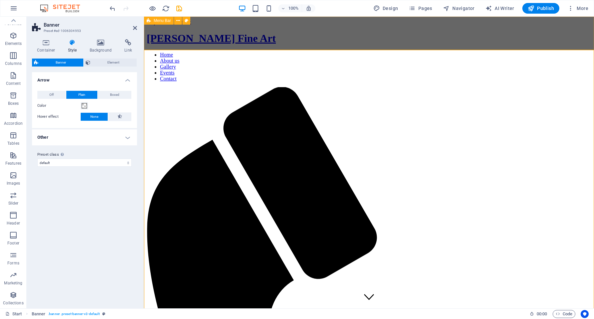
click at [150, 21] on icon at bounding box center [149, 21] width 4 height 8
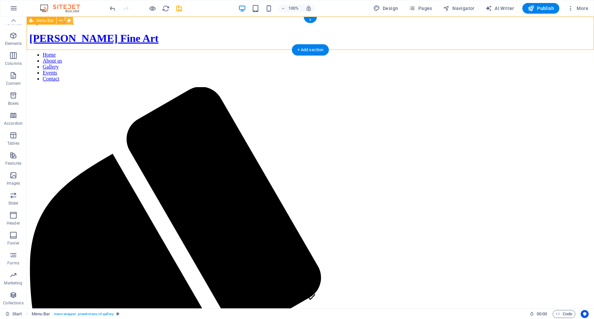
click at [68, 21] on icon at bounding box center [69, 20] width 4 height 7
select select "rem"
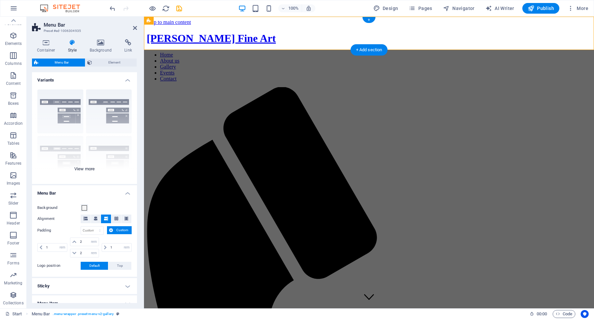
click at [90, 168] on div "Border Centered Default Fixed Loki Trigger Wide XXL" at bounding box center [84, 134] width 105 height 100
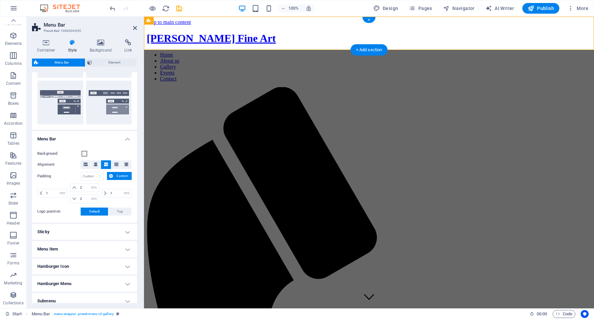
scroll to position [181, 0]
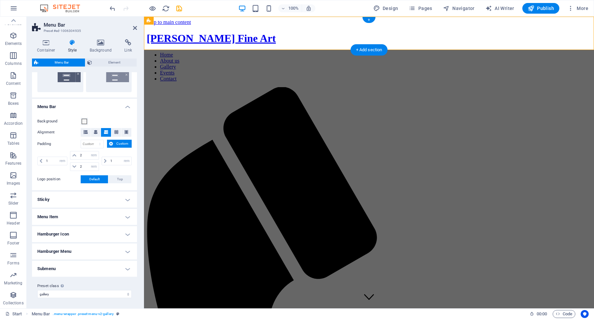
click at [127, 200] on h4 "Sticky" at bounding box center [84, 200] width 105 height 16
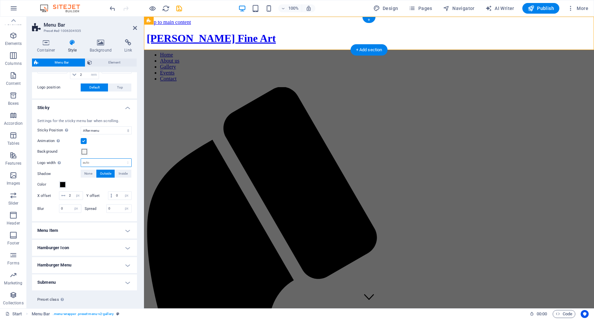
scroll to position [277, 0]
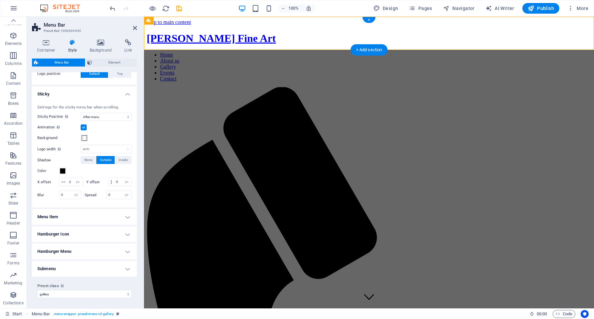
click at [122, 215] on h4 "Menu Item" at bounding box center [84, 217] width 105 height 16
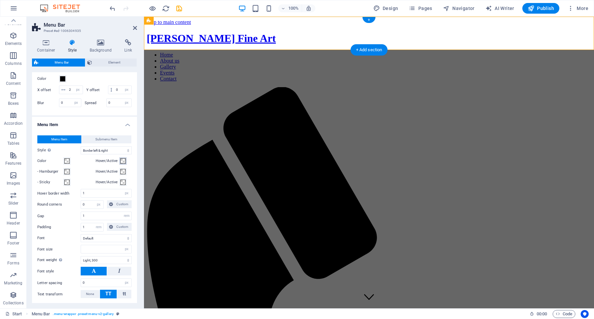
scroll to position [381, 0]
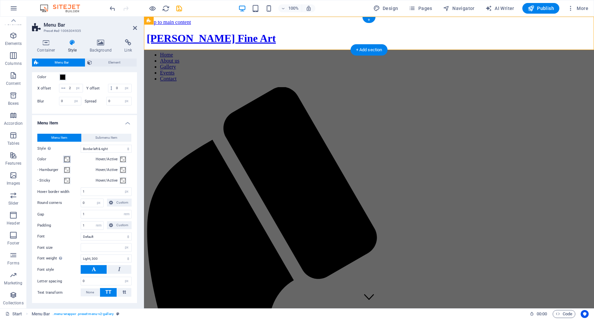
click at [68, 159] on span at bounding box center [66, 159] width 5 height 5
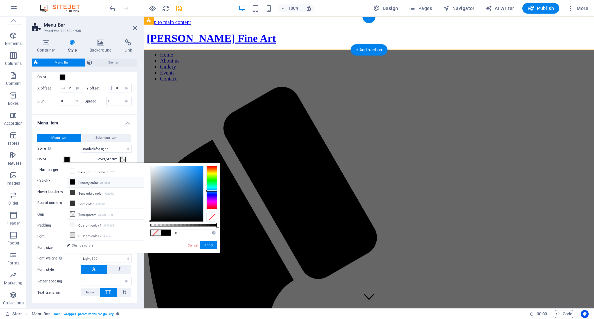
drag, startPoint x: 211, startPoint y: 191, endPoint x: 184, endPoint y: 191, distance: 27.3
click at [204, 191] on div at bounding box center [183, 194] width 67 height 56
type input "#b8deff"
drag, startPoint x: 179, startPoint y: 182, endPoint x: 114, endPoint y: 162, distance: 67.9
click at [165, 167] on div at bounding box center [177, 194] width 53 height 55
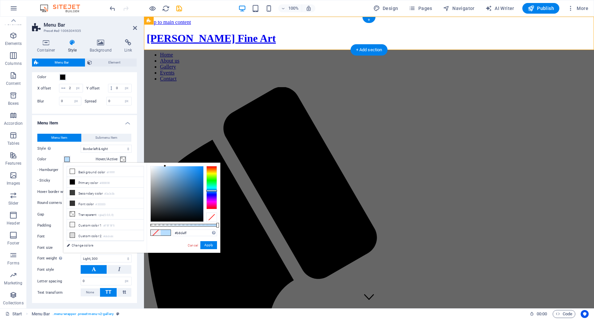
click at [83, 157] on div "Color" at bounding box center [65, 160] width 56 height 8
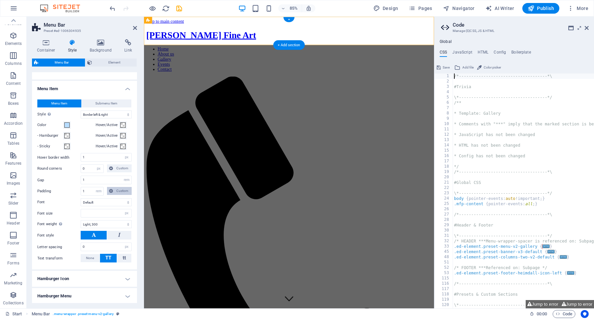
scroll to position [413, 0]
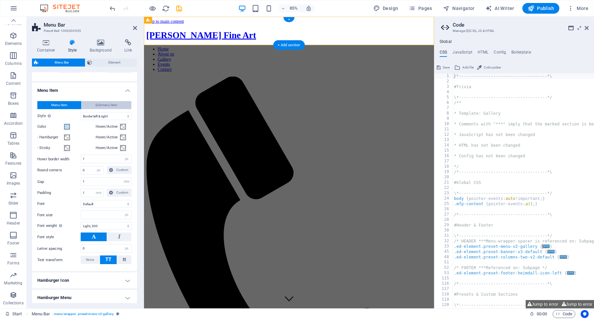
click at [117, 106] on button "Submenu Item" at bounding box center [107, 105] width 50 height 8
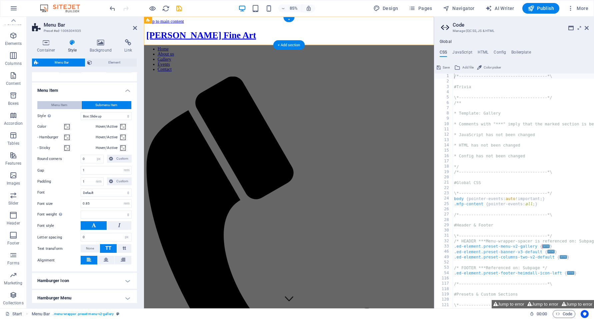
click at [59, 107] on span "Menu Item" at bounding box center [59, 105] width 16 height 8
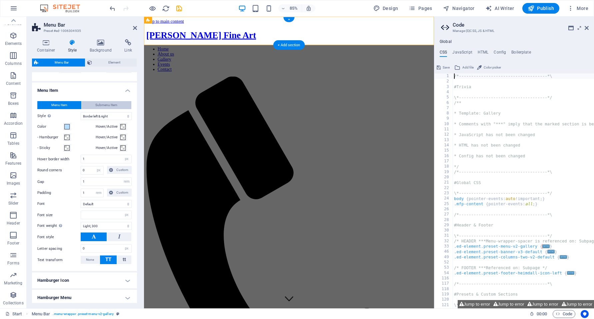
click at [95, 104] on span "Submenu Item" at bounding box center [106, 105] width 22 height 8
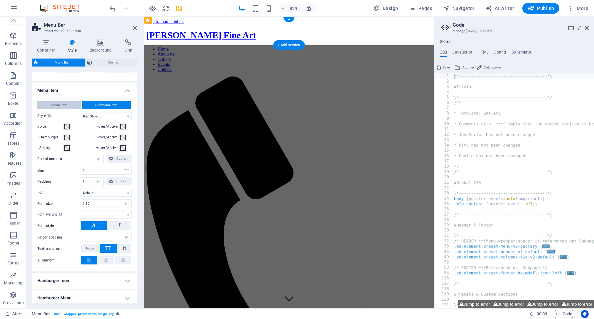
click at [62, 104] on span "Menu Item" at bounding box center [59, 105] width 16 height 8
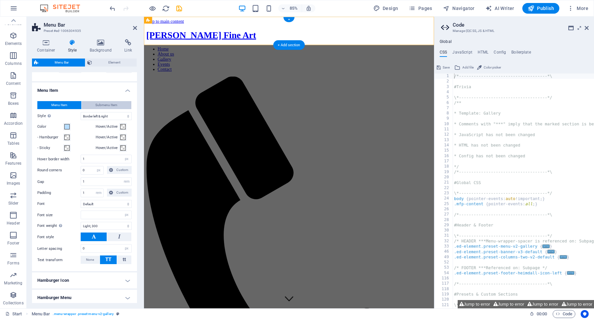
click at [111, 106] on span "Submenu Item" at bounding box center [106, 105] width 22 height 8
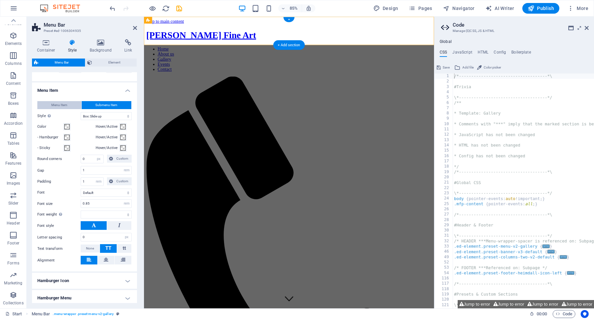
click at [46, 104] on button "Menu Item" at bounding box center [59, 105] width 44 height 8
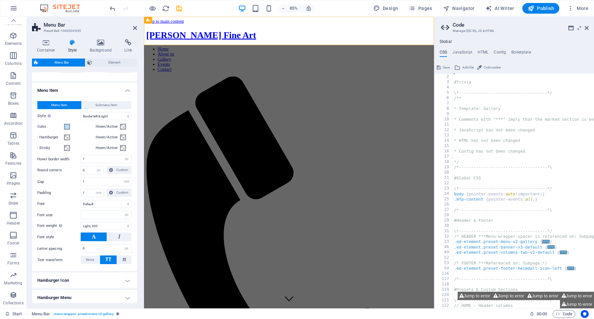
scroll to position [0, 0]
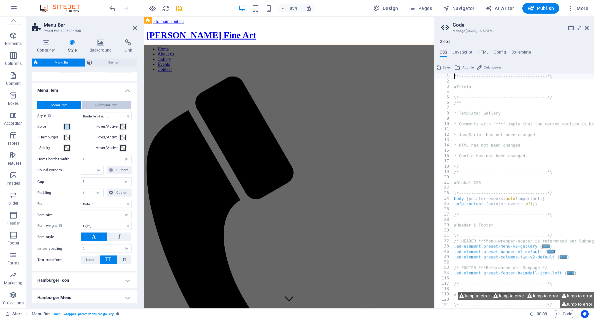
click at [106, 105] on span "Submenu Item" at bounding box center [106, 105] width 22 height 8
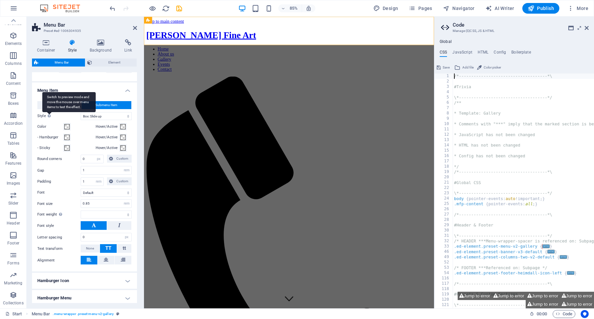
click at [56, 102] on div "Switch to preview mode and move the mouse over menu items to test the effect." at bounding box center [68, 102] width 53 height 20
click at [81, 112] on select "Plain Text color Box: Fade Box: Flip vertical Box: Flip horizontal Box: Slide d…" at bounding box center [106, 116] width 51 height 8
click at [46, 104] on button "Menu Item" at bounding box center [59, 105] width 44 height 8
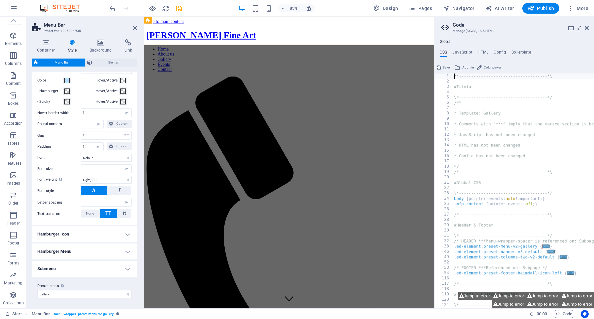
scroll to position [6, 0]
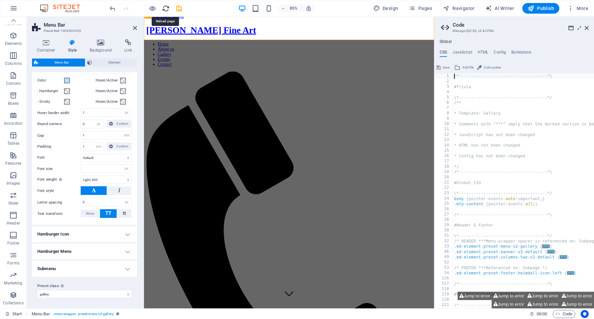
click at [164, 9] on icon "reload" at bounding box center [166, 9] width 8 height 8
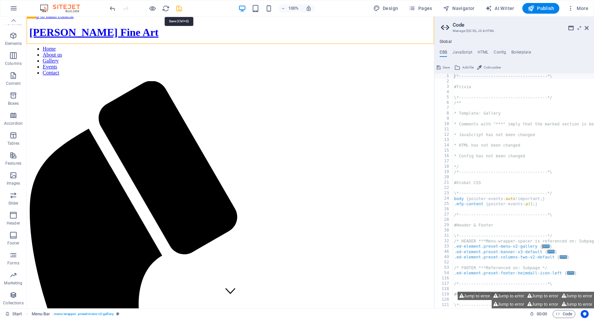
click at [179, 10] on icon "save" at bounding box center [179, 9] width 8 height 8
checkbox input "false"
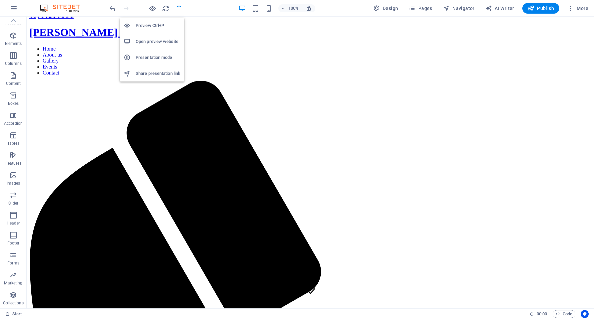
click at [149, 23] on h6 "Preview Ctrl+P" at bounding box center [158, 26] width 45 height 8
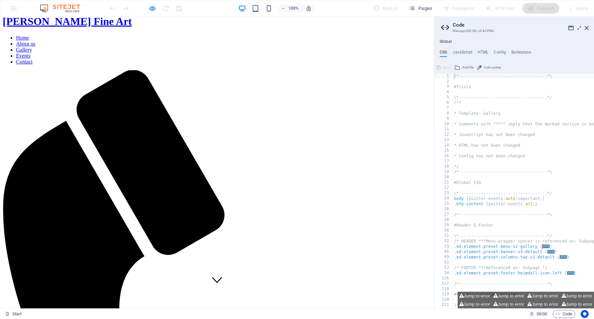
scroll to position [10, 0]
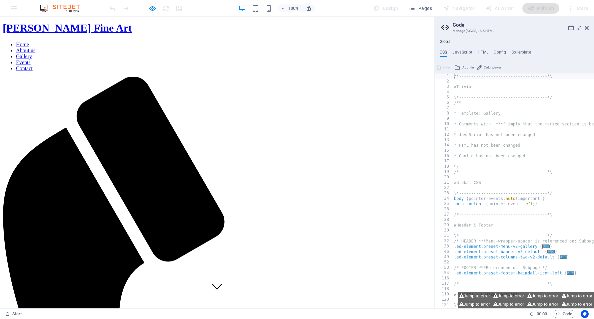
click at [160, 8] on div at bounding box center [145, 8] width 75 height 11
click at [155, 8] on icon "button" at bounding box center [153, 9] width 8 height 8
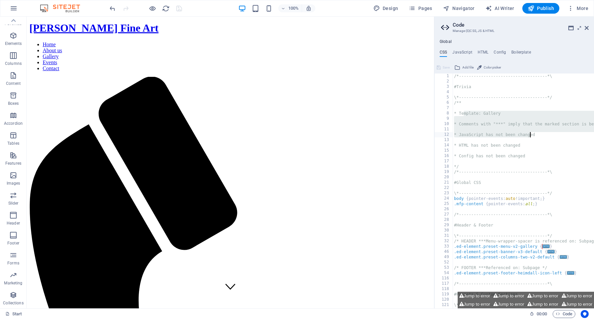
drag, startPoint x: 463, startPoint y: 114, endPoint x: 533, endPoint y: 135, distance: 73.5
click at [533, 135] on div "/*------------------------------------*\ #Trivia \*----------------------------…" at bounding box center [561, 197] width 218 height 246
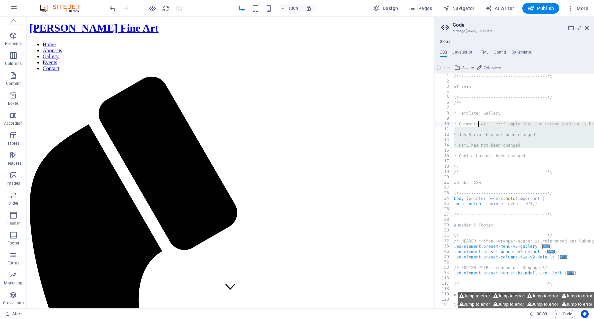
drag, startPoint x: 541, startPoint y: 150, endPoint x: 478, endPoint y: 126, distance: 67.5
click at [478, 126] on div "/*------------------------------------*\ #Trivia \*----------------------------…" at bounding box center [561, 197] width 218 height 246
type textarea "* Comments with "***" imply that the marked section is being referenced somewhe…"
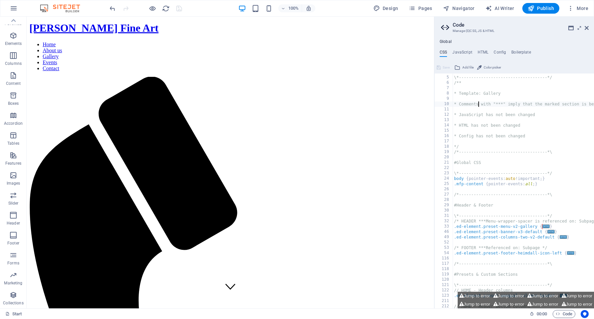
scroll to position [0, 0]
click at [493, 92] on div "\*------------------------------------*/ /** * Template: Gallery * Comments wit…" at bounding box center [561, 195] width 218 height 246
click at [495, 97] on div "\*------------------------------------*/ /** * Template: Gallery * Comments wit…" at bounding box center [561, 195] width 218 height 246
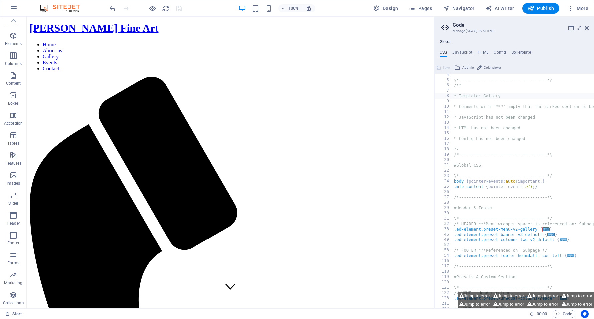
type textarea "* Template: Gallery"
click at [495, 97] on div "\*------------------------------------*/ /** * Template: Gallery * Comments wit…" at bounding box center [561, 195] width 218 height 246
click at [535, 159] on div "\*------------------------------------*/ /** * Template: Gallery * Comments wit…" at bounding box center [561, 195] width 218 height 246
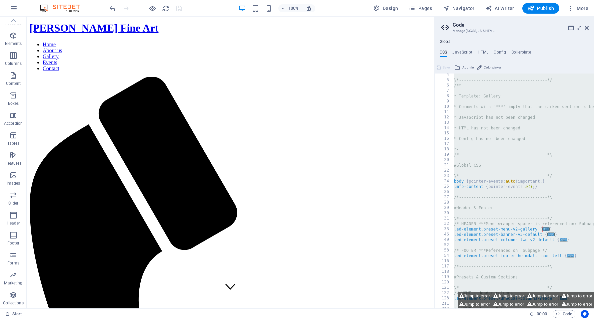
click at [464, 179] on div "\*------------------------------------*/ /** * Template: Gallery * Comments wit…" at bounding box center [561, 195] width 218 height 246
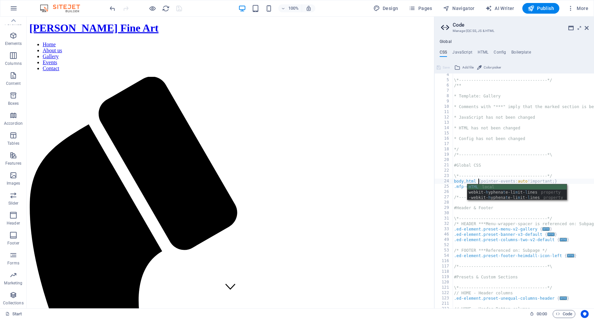
scroll to position [0, 2]
click at [523, 156] on div "\*------------------------------------*/ /** * Template: Gallery * Comments wit…" at bounding box center [561, 195] width 218 height 246
type textarea "/*------------------------------------*\"
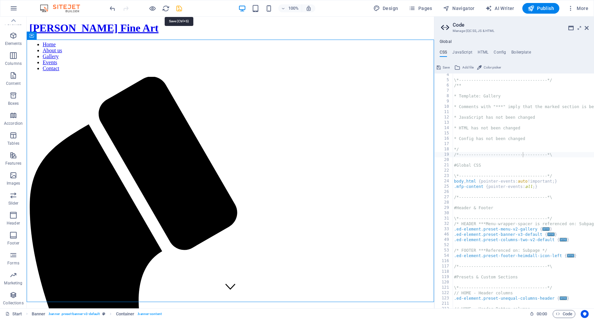
click at [178, 6] on icon "save" at bounding box center [179, 9] width 8 height 8
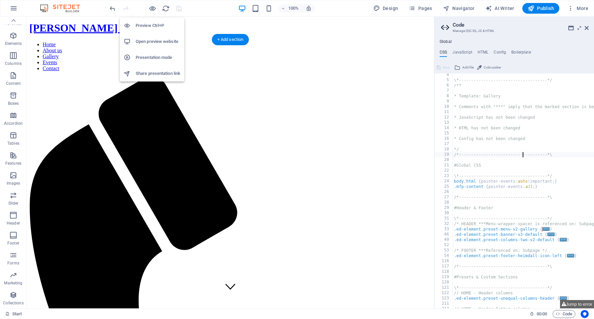
click at [153, 24] on h6 "Preview Ctrl+P" at bounding box center [158, 26] width 45 height 8
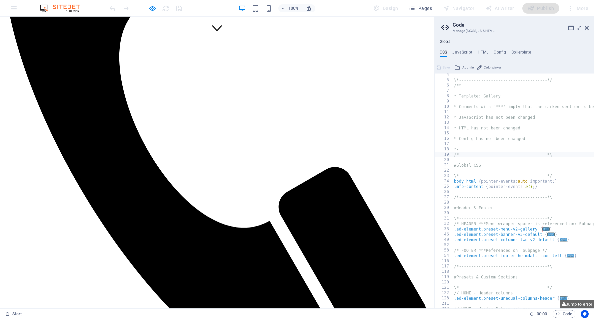
drag, startPoint x: 289, startPoint y: 27, endPoint x: 288, endPoint y: 32, distance: 5.1
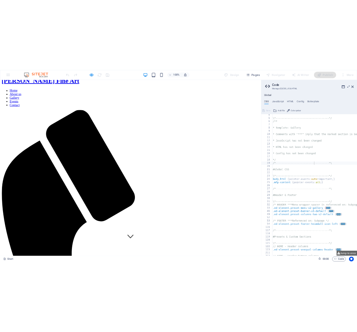
scroll to position [0, 0]
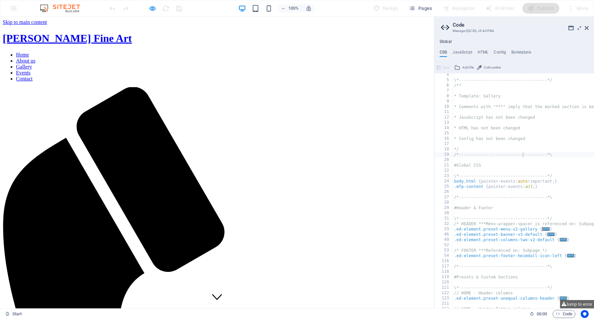
drag, startPoint x: 232, startPoint y: 26, endPoint x: 242, endPoint y: 34, distance: 12.1
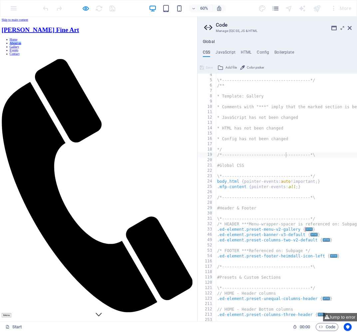
scroll to position [17, 0]
click at [84, 10] on icon "button" at bounding box center [86, 9] width 8 height 8
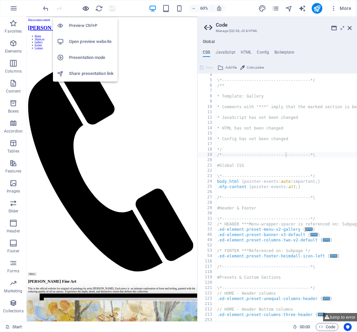
scroll to position [0, 0]
click at [84, 6] on icon "button" at bounding box center [86, 9] width 8 height 8
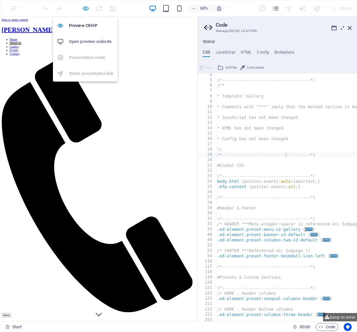
click at [84, 6] on icon "button" at bounding box center [86, 9] width 8 height 8
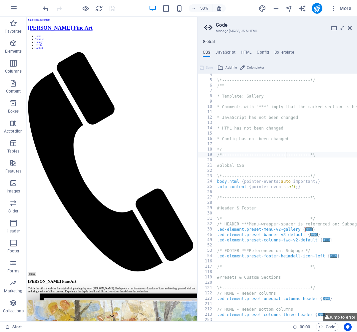
click at [242, 190] on div "\*------------------------------------*/ /** * Template: Gallery * Comments wit…" at bounding box center [325, 201] width 218 height 259
click at [312, 187] on div "\*------------------------------------*/ /** * Template: Gallery * Comments wit…" at bounding box center [325, 201] width 218 height 259
type textarea ".mfp-content { pointer-events: all; }"
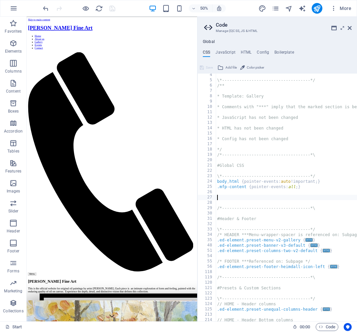
paste textarea "}"
type textarea "}"
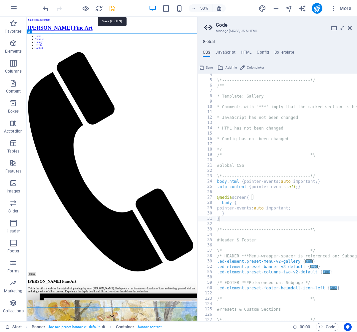
click at [113, 9] on icon "save" at bounding box center [113, 9] width 8 height 8
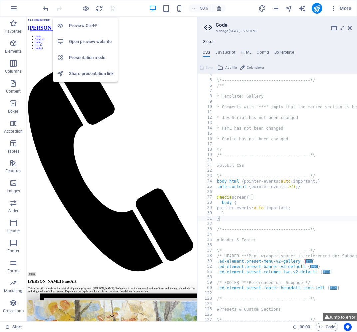
click at [83, 25] on h6 "Preview Ctrl+P" at bounding box center [91, 26] width 45 height 8
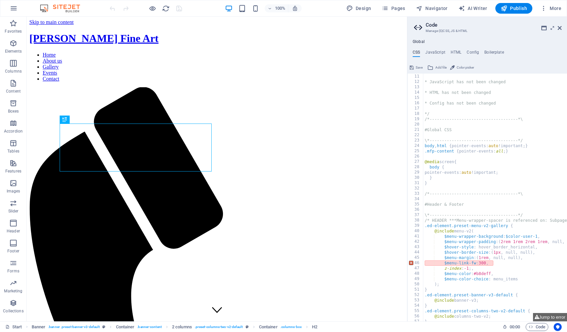
scroll to position [65, 0]
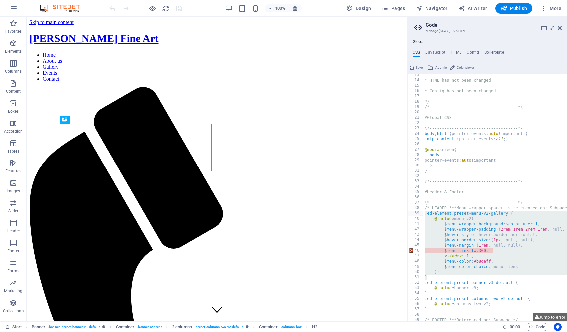
drag, startPoint x: 444, startPoint y: 278, endPoint x: 420, endPoint y: 212, distance: 70.8
click at [420, 212] on div "/*------------------------------------*\ 13 14 15 16 17 18 19 20 21 22 23 24 25…" at bounding box center [487, 198] width 160 height 248
type textarea ".ed-element.preset-menu-v2-gallery { @include menu-v2("
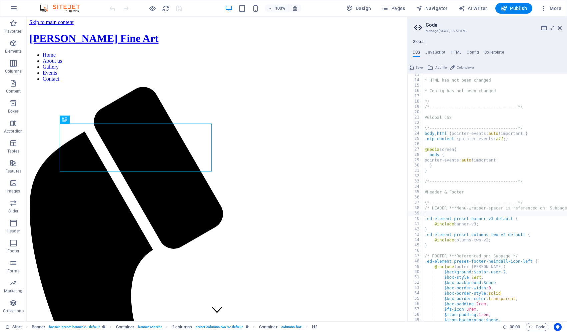
click at [506, 229] on div "* HTML has not been changed * Config has not been changed */ /*----------------…" at bounding box center [532, 201] width 218 height 259
type textarea "}"
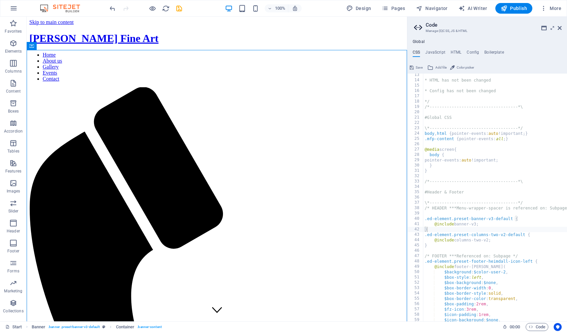
click at [184, 6] on div "100% Design Pages Navigator AI Writer Publish More" at bounding box center [335, 8] width 455 height 11
click at [180, 7] on icon "save" at bounding box center [179, 9] width 8 height 8
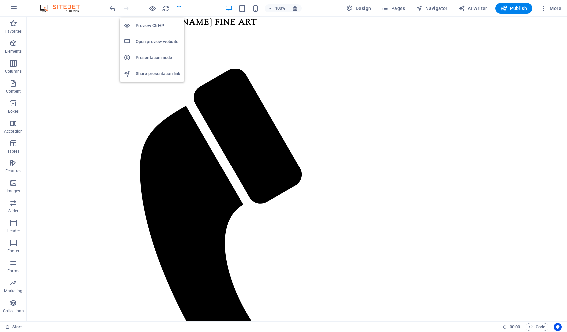
click at [151, 25] on h6 "Preview Ctrl+P" at bounding box center [158, 26] width 45 height 8
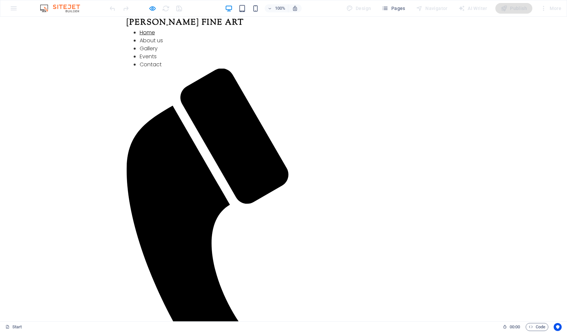
click at [155, 36] on link "Home" at bounding box center [147, 33] width 15 height 8
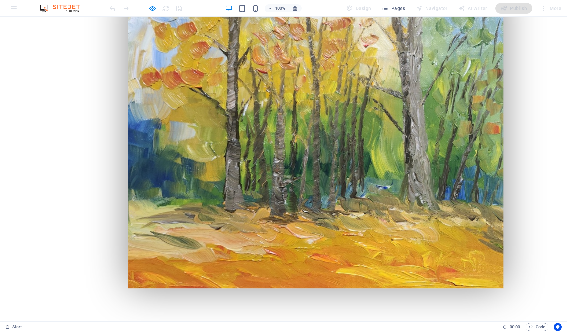
scroll to position [1030, 0]
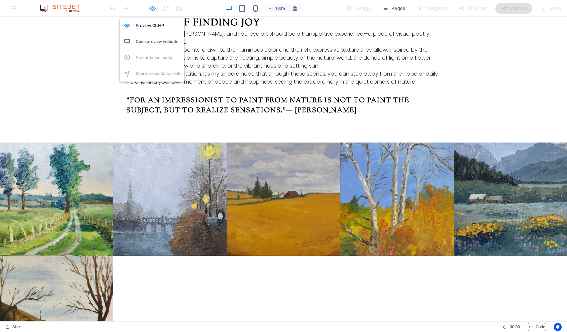
click at [151, 11] on icon "button" at bounding box center [153, 9] width 8 height 8
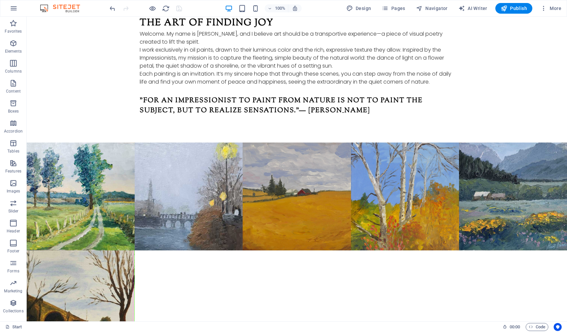
drag, startPoint x: 539, startPoint y: 326, endPoint x: 528, endPoint y: 321, distance: 12.1
click at [538, 326] on span "Code" at bounding box center [536, 327] width 17 height 8
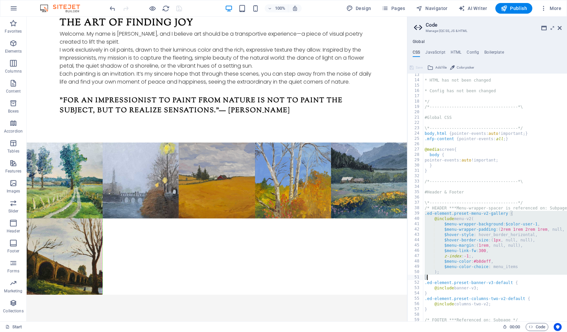
scroll to position [65, 0]
drag, startPoint x: 463, startPoint y: 260, endPoint x: 459, endPoint y: 260, distance: 4.1
click at [463, 260] on div "* HTML has not been changed * Config has not been changed */ /*----------------…" at bounding box center [532, 201] width 218 height 259
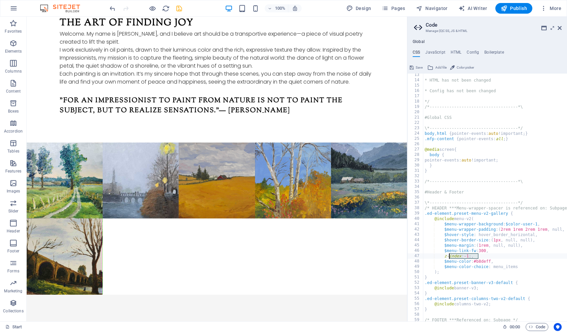
drag, startPoint x: 488, startPoint y: 255, endPoint x: 417, endPoint y: 253, distance: 71.0
click at [417, 253] on div "$menu-color: #b8deff, 13 14 15 16 17 18 19 20 21 22 23 24 25 26 27 28 29 30 31 …" at bounding box center [487, 198] width 160 height 248
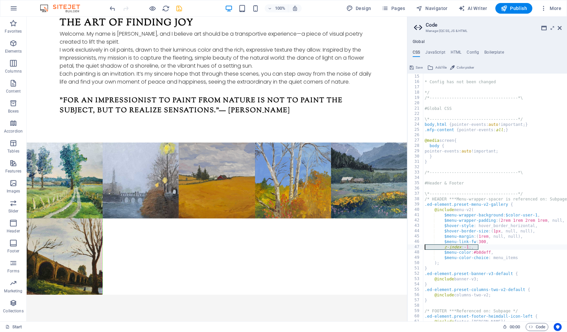
click at [504, 242] on div "* HTML has not been changed * Config has not been changed */ /*----------------…" at bounding box center [532, 198] width 218 height 259
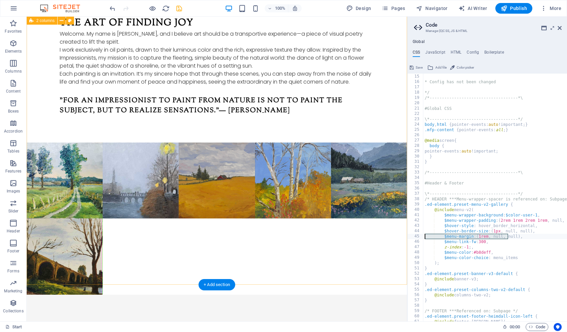
drag, startPoint x: 508, startPoint y: 238, endPoint x: 479, endPoint y: 241, distance: 29.7
click at [413, 241] on div "$menu-link-fw: 300, 14 15 16 17 18 19 20 21 22 23 24 25 26 27 28 29 30 31 32 33…" at bounding box center [487, 198] width 160 height 248
drag, startPoint x: 537, startPoint y: 258, endPoint x: 406, endPoint y: 239, distance: 132.2
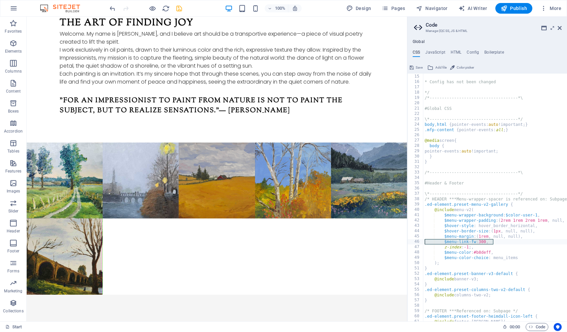
click at [497, 245] on div "* HTML has not been changed * Config has not been changed */ /*----------------…" at bounding box center [532, 198] width 218 height 259
drag, startPoint x: 499, startPoint y: 242, endPoint x: 410, endPoint y: 240, distance: 89.3
click at [410, 240] on div "z-index: -1;, 14 15 16 17 18 19 20 21 22 23 24 25 26 27 28 29 30 31 32 33 34 35…" at bounding box center [487, 198] width 160 height 248
type textarea "$menu-link-fw: 300,"
drag, startPoint x: 499, startPoint y: 245, endPoint x: 422, endPoint y: 241, distance: 76.7
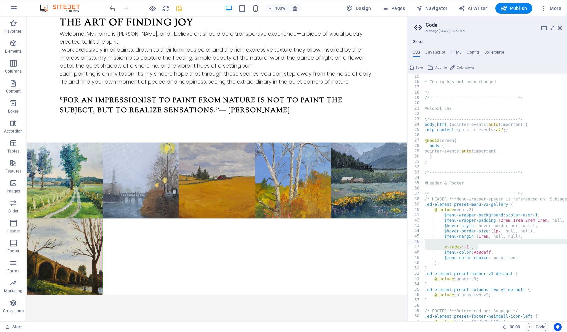
click at [422, 241] on div "14 15 16 17 18 19 20 21 22 23 24 25 26 27 28 29 30 31 32 33 34 35 36 37 38 39 4…" at bounding box center [487, 198] width 160 height 248
type textarea "z-index: -1;,"
click at [501, 242] on div "* HTML has not been changed * Config has not been changed */ /*----------------…" at bounding box center [532, 198] width 218 height 259
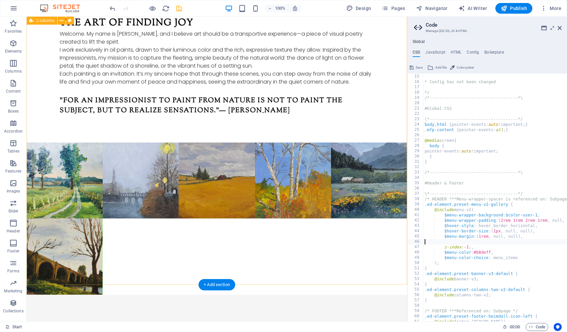
drag, startPoint x: 488, startPoint y: 258, endPoint x: 400, endPoint y: 241, distance: 88.9
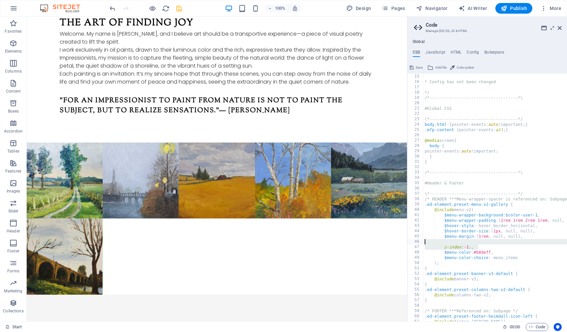
drag, startPoint x: 432, startPoint y: 246, endPoint x: 451, endPoint y: 240, distance: 20.0
click at [427, 239] on div "* HTML has not been changed * Config has not been changed */ /*----------------…" at bounding box center [532, 198] width 218 height 259
type textarea "z-index: -1;,"
click at [498, 242] on div "* HTML has not been changed * Config has not been changed */ /*----------------…" at bounding box center [532, 198] width 218 height 259
drag, startPoint x: 482, startPoint y: 246, endPoint x: 412, endPoint y: 240, distance: 70.6
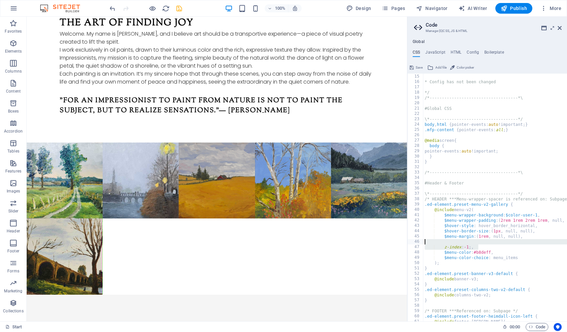
click at [412, 240] on div "14 15 16 17 18 19 20 21 22 23 24 25 26 27 28 29 30 31 32 33 34 35 36 37 38 39 4…" at bounding box center [487, 198] width 160 height 248
type textarea "z-index: -1;,"
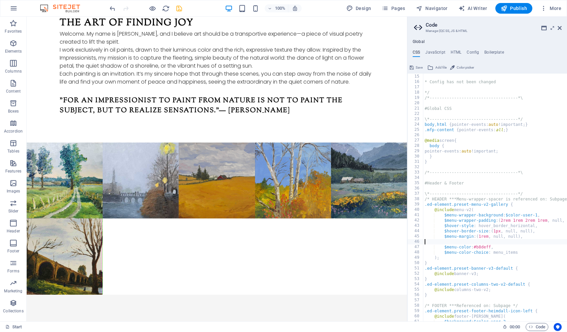
type textarea "$menu-margin: (1rem, null, null),"
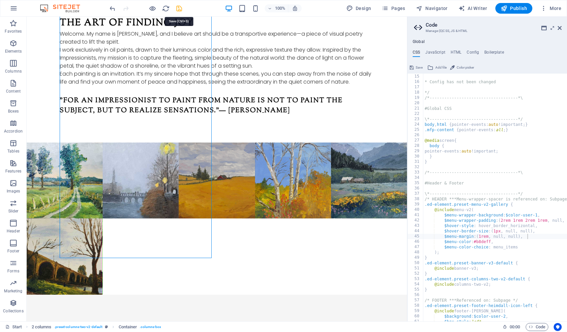
click at [178, 11] on icon "save" at bounding box center [179, 9] width 8 height 8
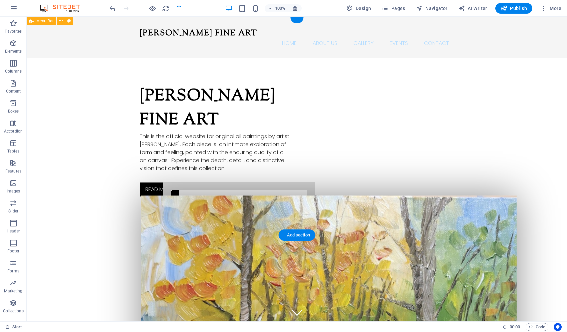
scroll to position [0, 0]
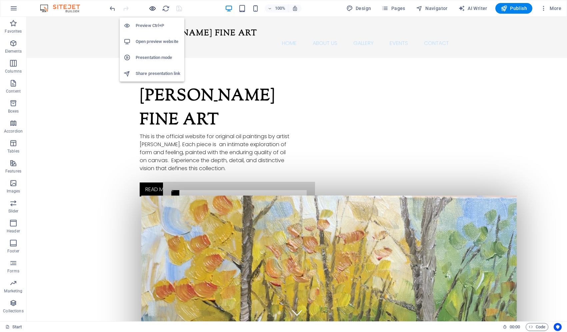
drag, startPoint x: 154, startPoint y: 10, endPoint x: 243, endPoint y: 17, distance: 89.2
click at [154, 10] on icon "button" at bounding box center [153, 9] width 8 height 8
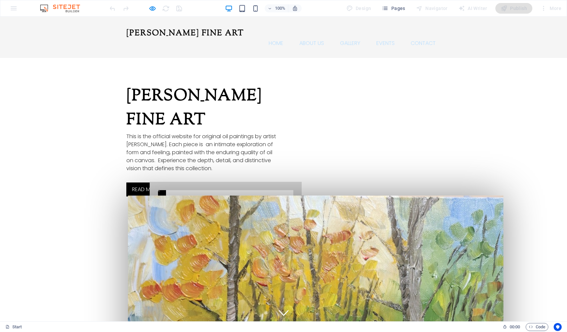
click at [311, 41] on link "About us" at bounding box center [311, 43] width 35 height 5
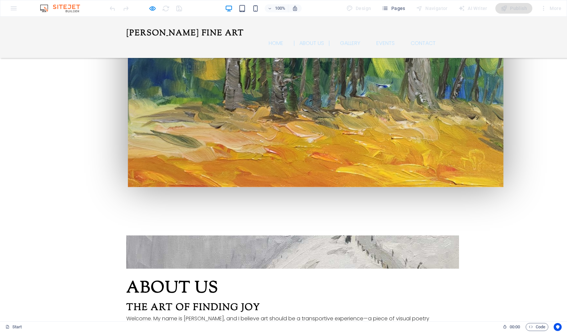
scroll to position [241, 0]
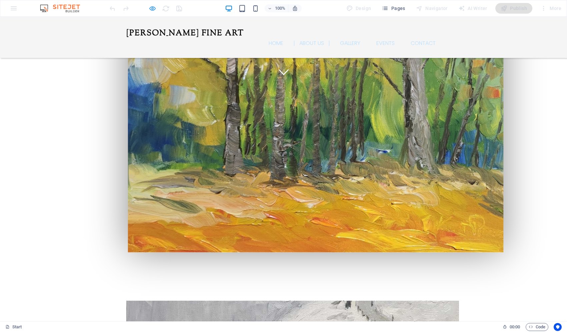
click at [150, 9] on icon "button" at bounding box center [153, 9] width 8 height 8
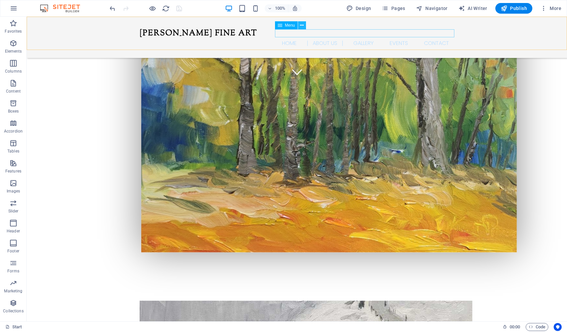
click at [300, 24] on icon at bounding box center [302, 25] width 4 height 7
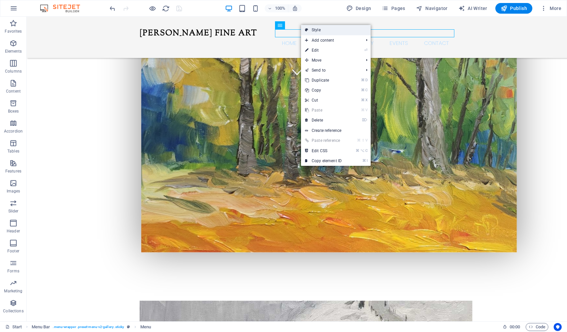
click at [329, 33] on link "Style" at bounding box center [336, 30] width 70 height 10
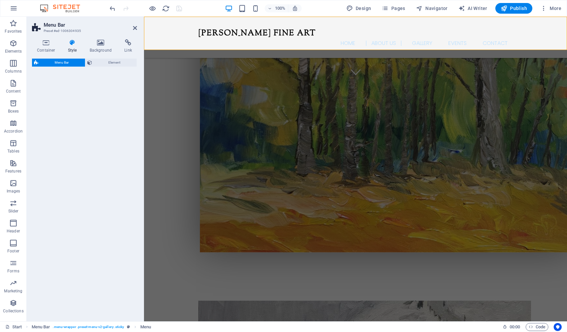
select select "rem"
select select "hover_border_horizontal"
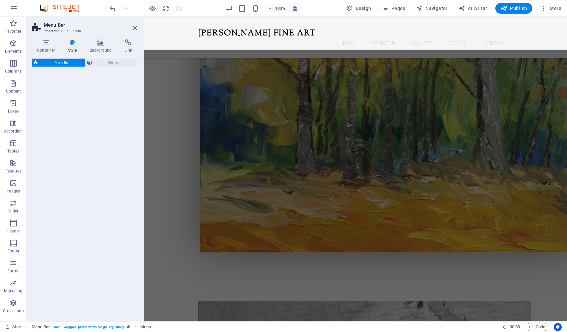
select select "px"
select select "rem"
select select "px"
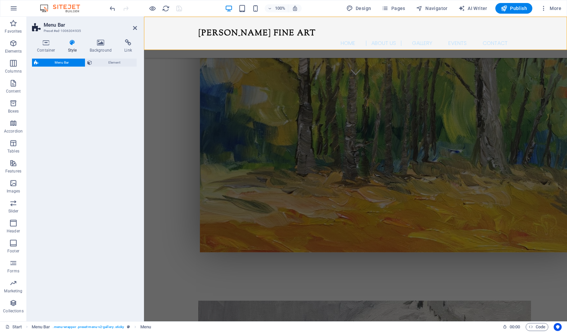
select select
select select "px"
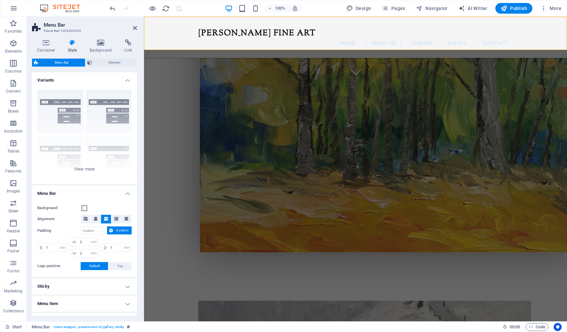
select select
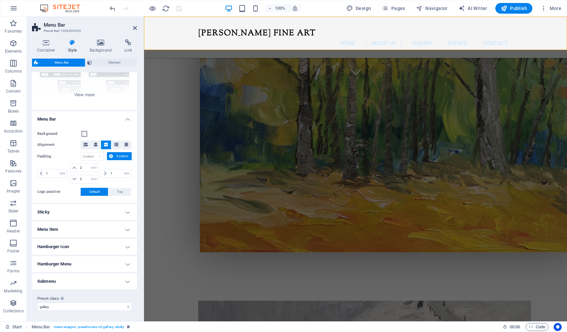
scroll to position [74, 0]
click at [78, 229] on h4 "Menu Item" at bounding box center [84, 230] width 105 height 16
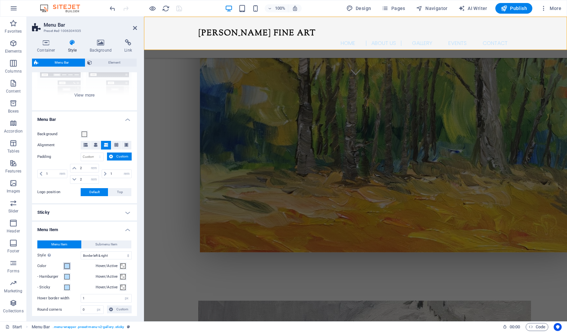
click at [63, 266] on button "Color" at bounding box center [66, 266] width 7 height 7
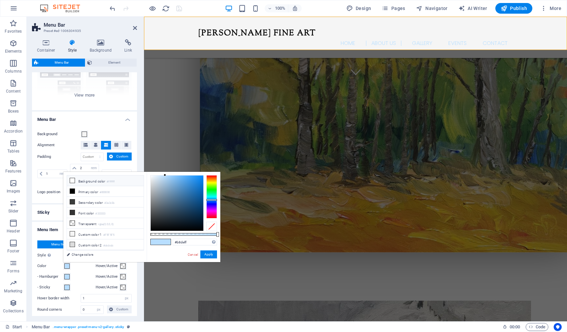
click at [83, 179] on li "Background color #ffffff" at bounding box center [105, 181] width 77 height 11
type input "#ffffff"
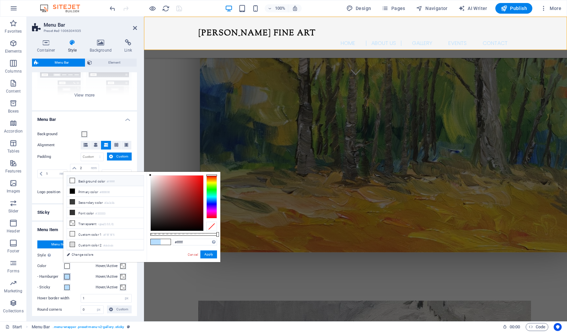
click at [65, 276] on span at bounding box center [66, 276] width 5 height 5
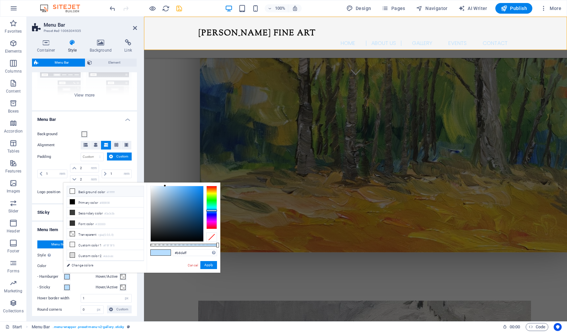
click at [100, 193] on li "Background color #ffffff" at bounding box center [105, 191] width 77 height 11
type input "#ffffff"
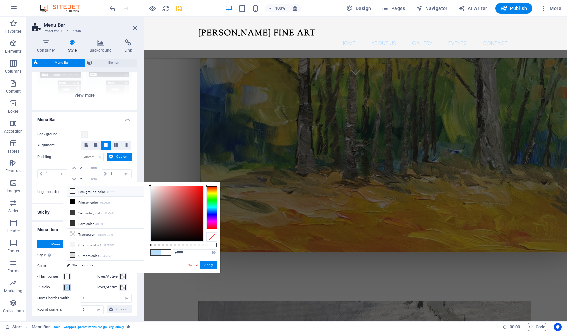
drag, startPoint x: 65, startPoint y: 288, endPoint x: 82, endPoint y: 242, distance: 49.0
click at [65, 287] on span at bounding box center [66, 287] width 5 height 5
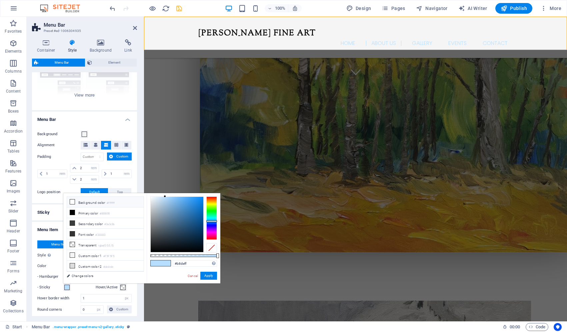
click at [96, 202] on li "Background color #ffffff" at bounding box center [105, 202] width 77 height 11
type input "#ffffff"
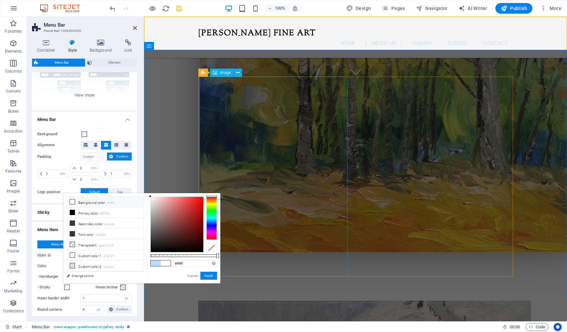
click at [222, 301] on figure at bounding box center [247, 317] width 99 height 33
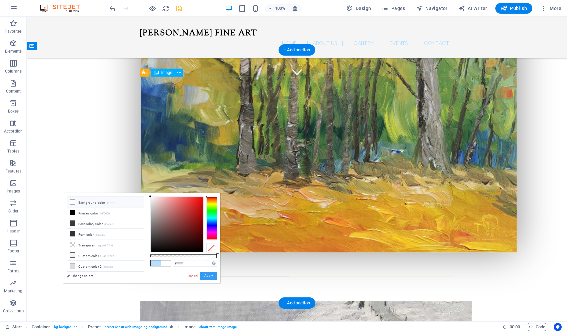
click at [209, 278] on button "Apply" at bounding box center [208, 276] width 17 height 8
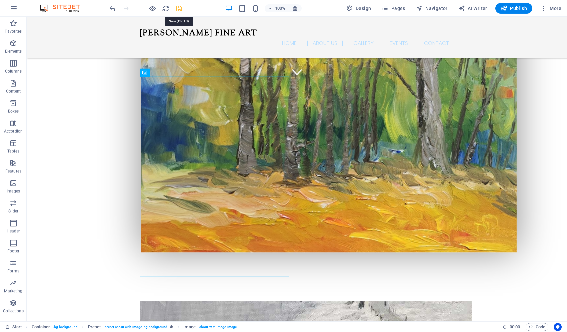
click at [179, 10] on icon "save" at bounding box center [179, 9] width 8 height 8
checkbox input "false"
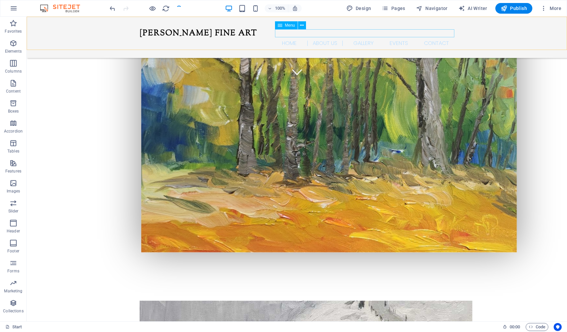
click at [283, 39] on nav "Home About us Gallery Events Contact" at bounding box center [297, 43] width 314 height 8
click at [288, 24] on span "Menu" at bounding box center [290, 25] width 10 height 4
click at [299, 24] on button at bounding box center [302, 25] width 8 height 8
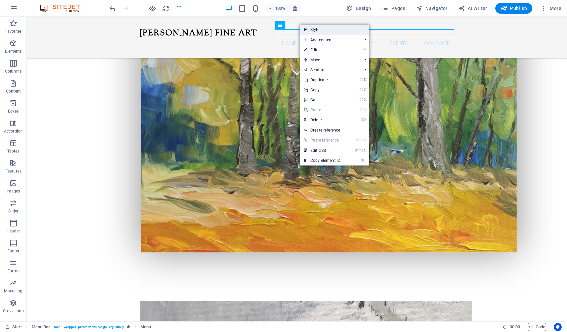
click at [314, 29] on link "Style" at bounding box center [334, 30] width 70 height 10
select select "rem"
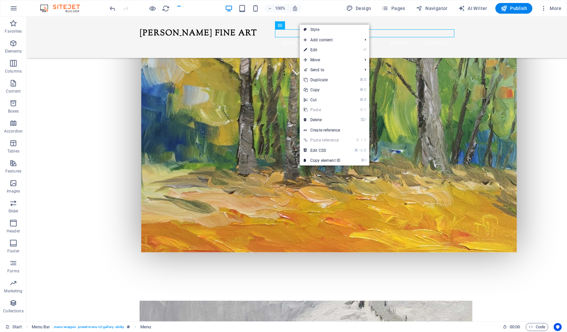
select select "hover_border_horizontal"
select select "px"
select select "rem"
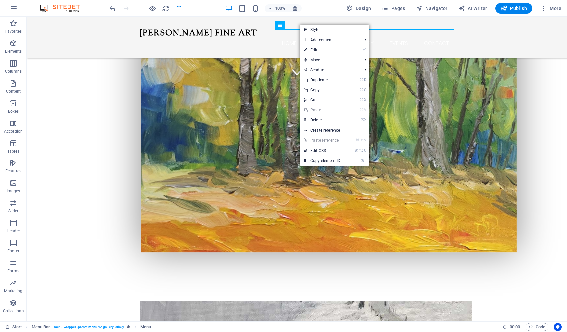
select select "px"
select select
select select "px"
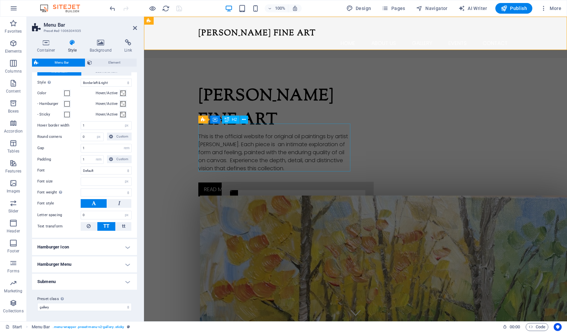
scroll to position [0, 0]
click at [188, 72] on div "[PERSON_NAME] Fine Art This is the official website for original oil paintings …" at bounding box center [355, 290] width 423 height 465
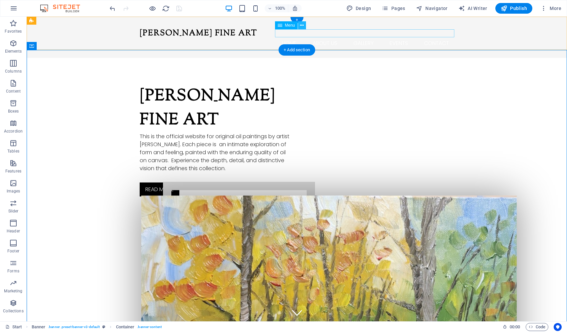
click at [301, 25] on icon at bounding box center [302, 25] width 4 height 7
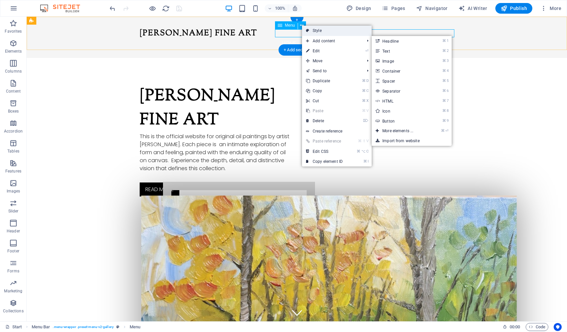
click at [323, 29] on link "Style" at bounding box center [337, 31] width 70 height 10
select select "rem"
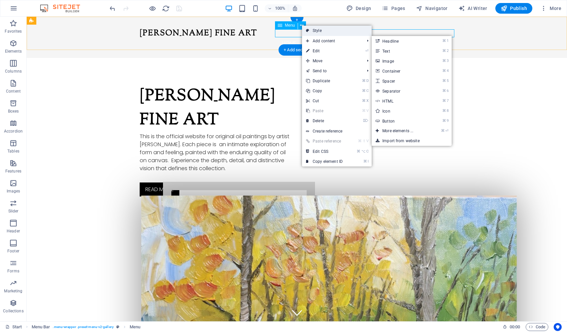
select select "hover_border_horizontal"
select select "px"
select select "rem"
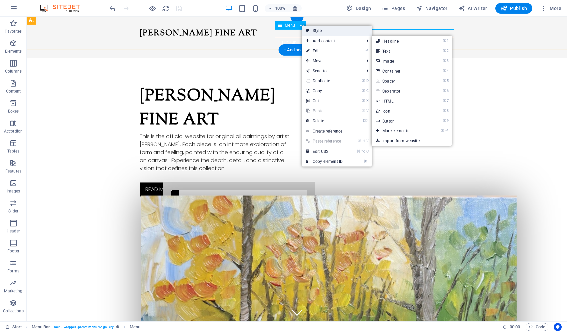
select select "px"
select select
select select "px"
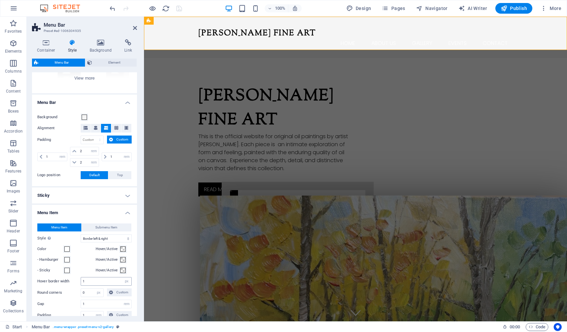
scroll to position [130, 0]
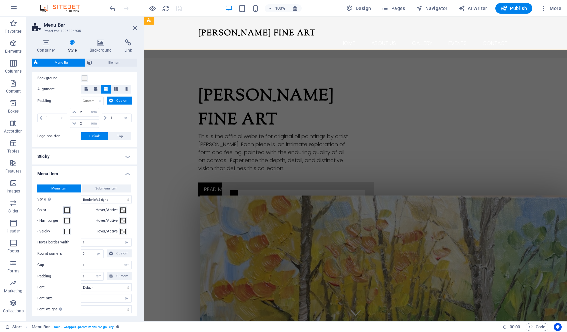
click at [64, 211] on span at bounding box center [66, 210] width 5 height 5
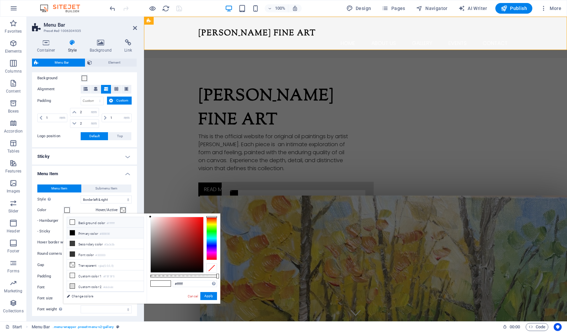
click at [94, 234] on li "Primary color #000000" at bounding box center [105, 233] width 77 height 11
type input "#000000"
click at [207, 297] on button "Apply" at bounding box center [208, 296] width 17 height 8
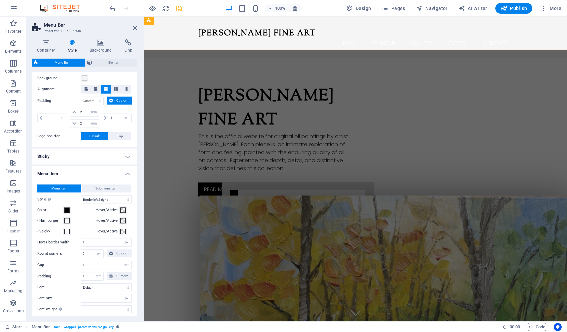
click at [189, 93] on div "[PERSON_NAME] Fine Art This is the official website for original oil paintings …" at bounding box center [355, 290] width 423 height 465
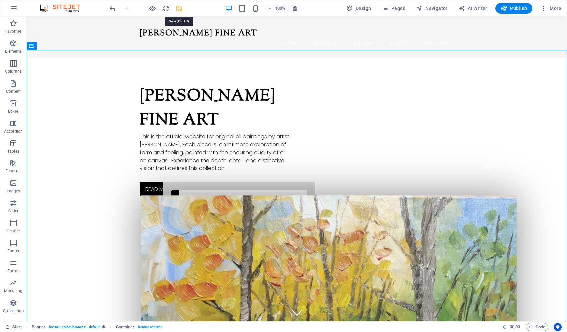
click at [179, 8] on icon "save" at bounding box center [179, 9] width 8 height 8
checkbox input "false"
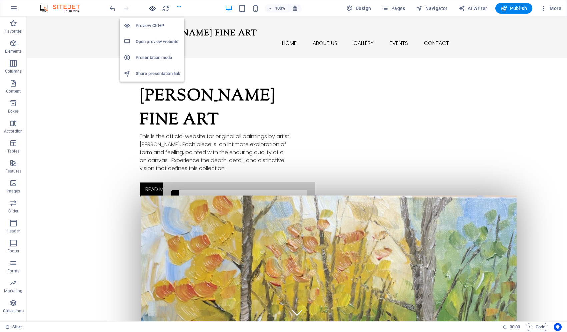
click at [151, 10] on icon "button" at bounding box center [153, 9] width 8 height 8
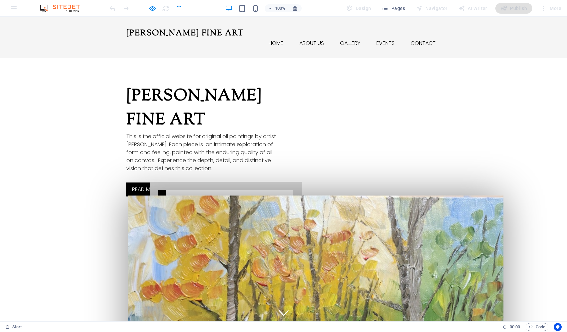
click at [309, 41] on link "About us" at bounding box center [311, 43] width 35 height 5
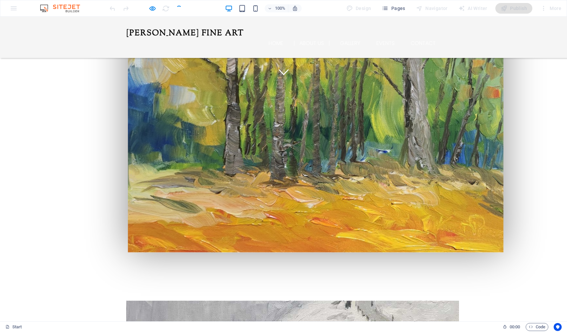
click at [353, 38] on header "[PERSON_NAME] Fine Art Home About us Gallery Events Contact Menu" at bounding box center [283, 37] width 325 height 41
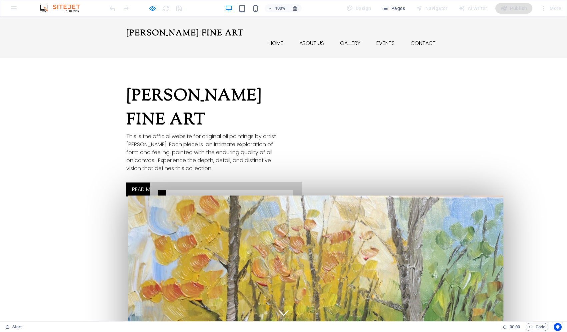
scroll to position [0, 0]
drag, startPoint x: 152, startPoint y: 9, endPoint x: 190, endPoint y: 15, distance: 38.6
click at [152, 9] on icon "button" at bounding box center [153, 9] width 8 height 8
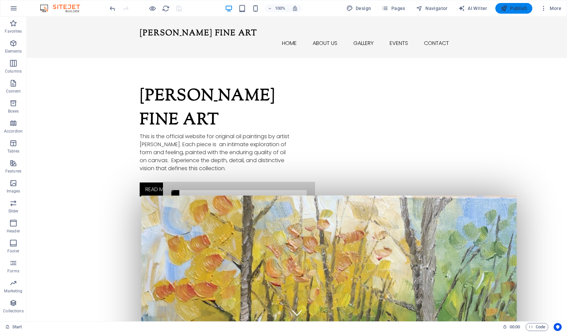
click at [518, 5] on button "Publish" at bounding box center [513, 8] width 37 height 11
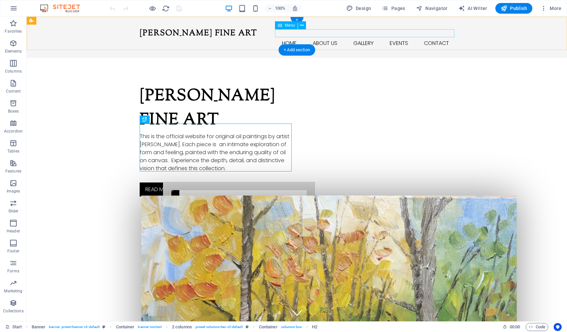
click at [290, 24] on span "Menu" at bounding box center [290, 25] width 10 height 4
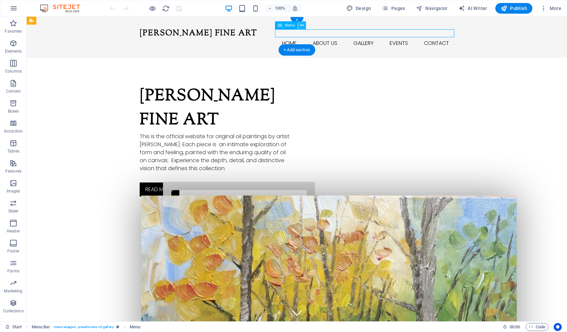
click at [300, 26] on icon at bounding box center [302, 25] width 4 height 7
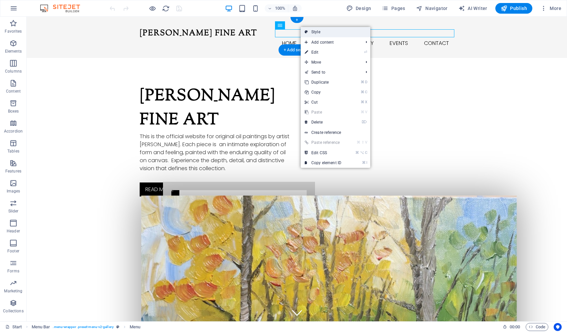
click at [313, 31] on link "Style" at bounding box center [335, 32] width 70 height 10
select select "rem"
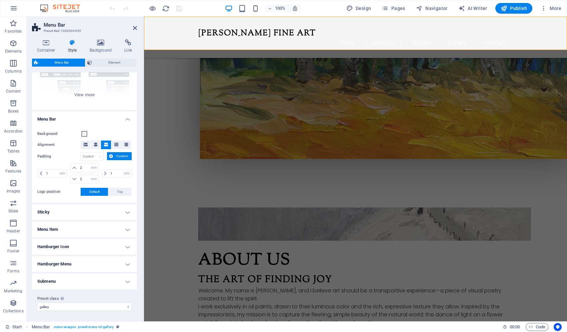
scroll to position [74, 0]
click at [88, 230] on h4 "Menu Item" at bounding box center [84, 230] width 105 height 16
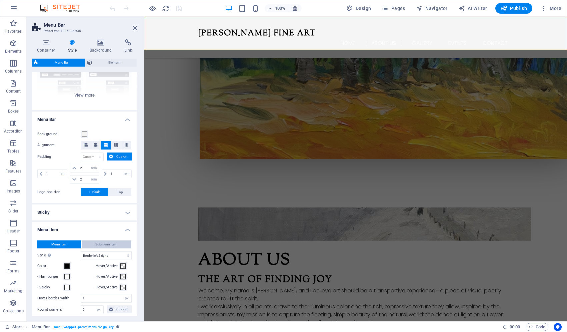
click at [105, 244] on span "Submenu Item" at bounding box center [106, 245] width 22 height 8
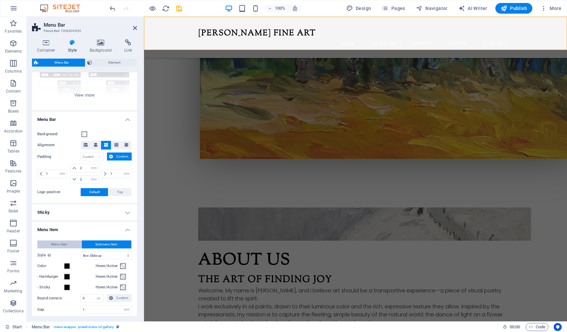
click at [62, 246] on span "Menu Item" at bounding box center [59, 245] width 16 height 8
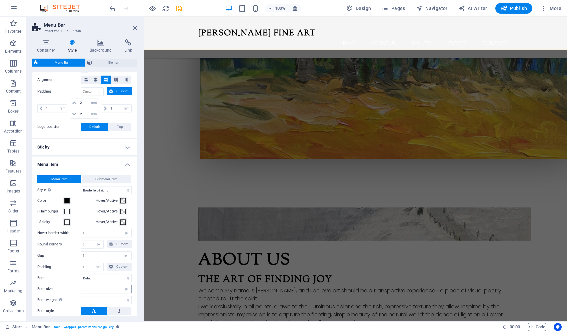
scroll to position [160, 0]
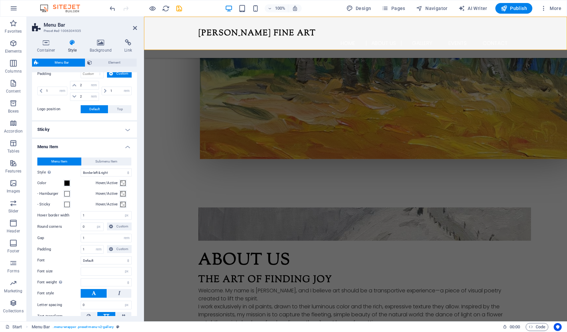
select select
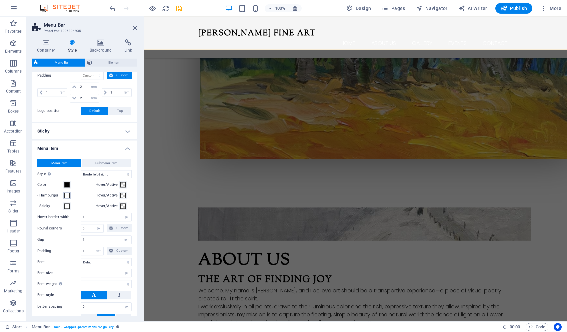
click at [67, 197] on span at bounding box center [66, 195] width 5 height 5
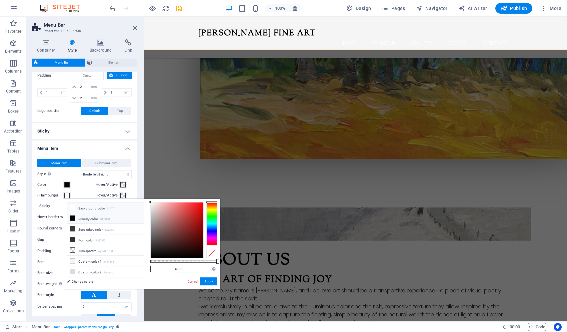
click at [79, 221] on li "Primary color #000000" at bounding box center [105, 218] width 77 height 11
type input "#000000"
drag, startPoint x: 47, startPoint y: 205, endPoint x: 67, endPoint y: 205, distance: 20.0
click at [51, 205] on label "- Sticky" at bounding box center [50, 206] width 26 height 8
click at [63, 205] on button "- Sticky" at bounding box center [66, 206] width 7 height 7
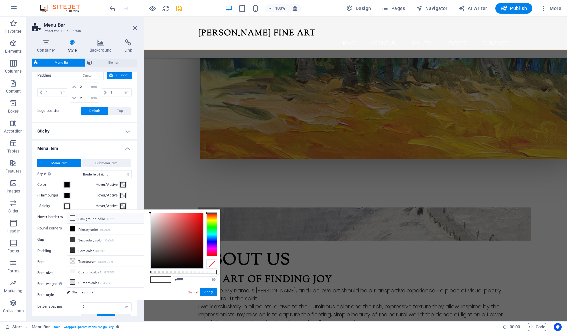
click at [68, 205] on span at bounding box center [66, 206] width 5 height 5
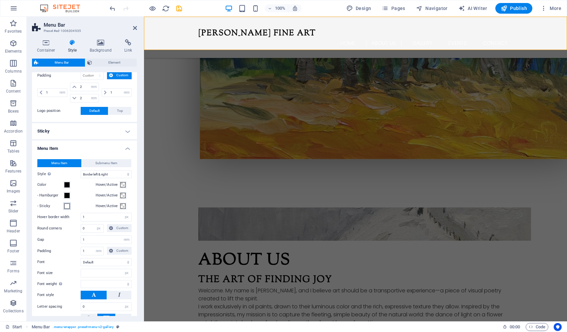
drag, startPoint x: 70, startPoint y: 208, endPoint x: 71, endPoint y: 220, distance: 12.4
click at [70, 208] on button "- Sticky" at bounding box center [66, 206] width 7 height 7
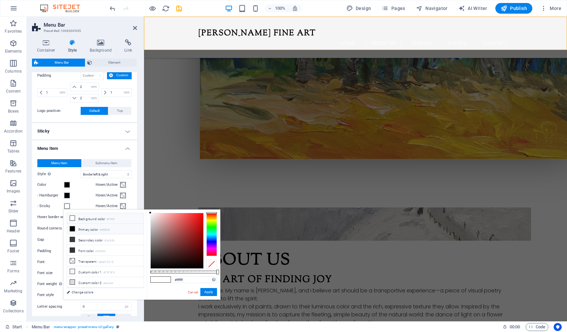
click at [85, 233] on li "Primary color #000000" at bounding box center [105, 229] width 77 height 11
type input "#000000"
click at [209, 292] on button "Apply" at bounding box center [208, 292] width 17 height 8
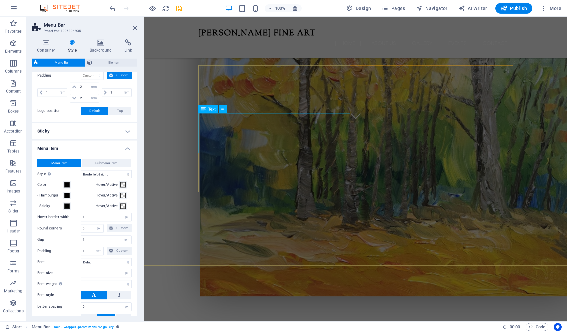
select select
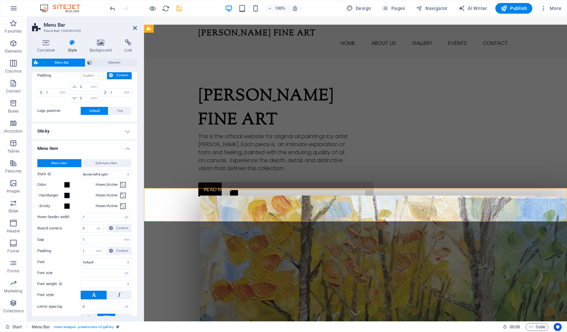
scroll to position [-1, 0]
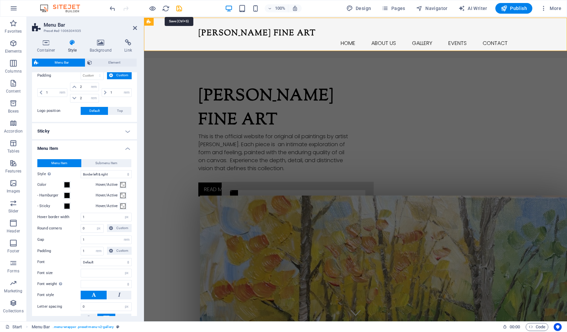
drag, startPoint x: 178, startPoint y: 5, endPoint x: 178, endPoint y: 8, distance: 3.7
click at [178, 5] on icon "save" at bounding box center [179, 9] width 8 height 8
checkbox input "false"
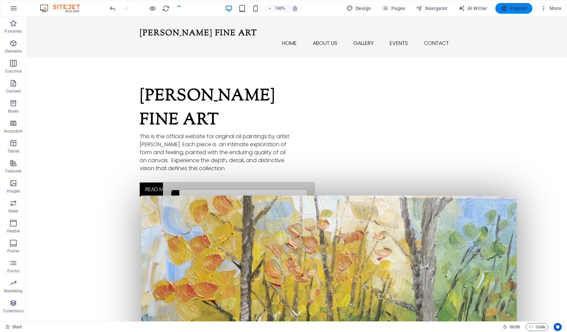
click at [512, 6] on span "Publish" at bounding box center [513, 8] width 26 height 7
